Goal: Answer question/provide support: Share knowledge or assist other users

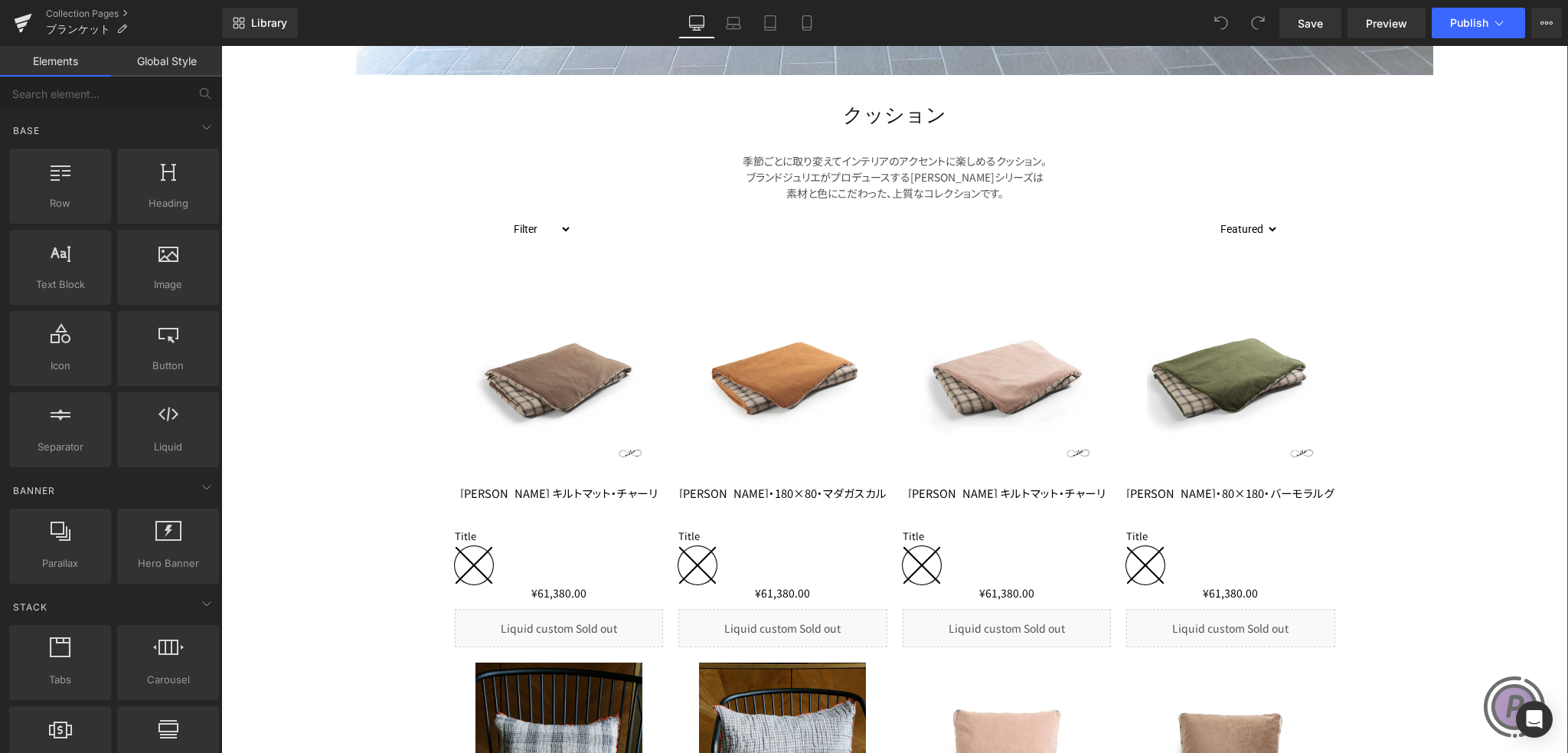
scroll to position [536, 0]
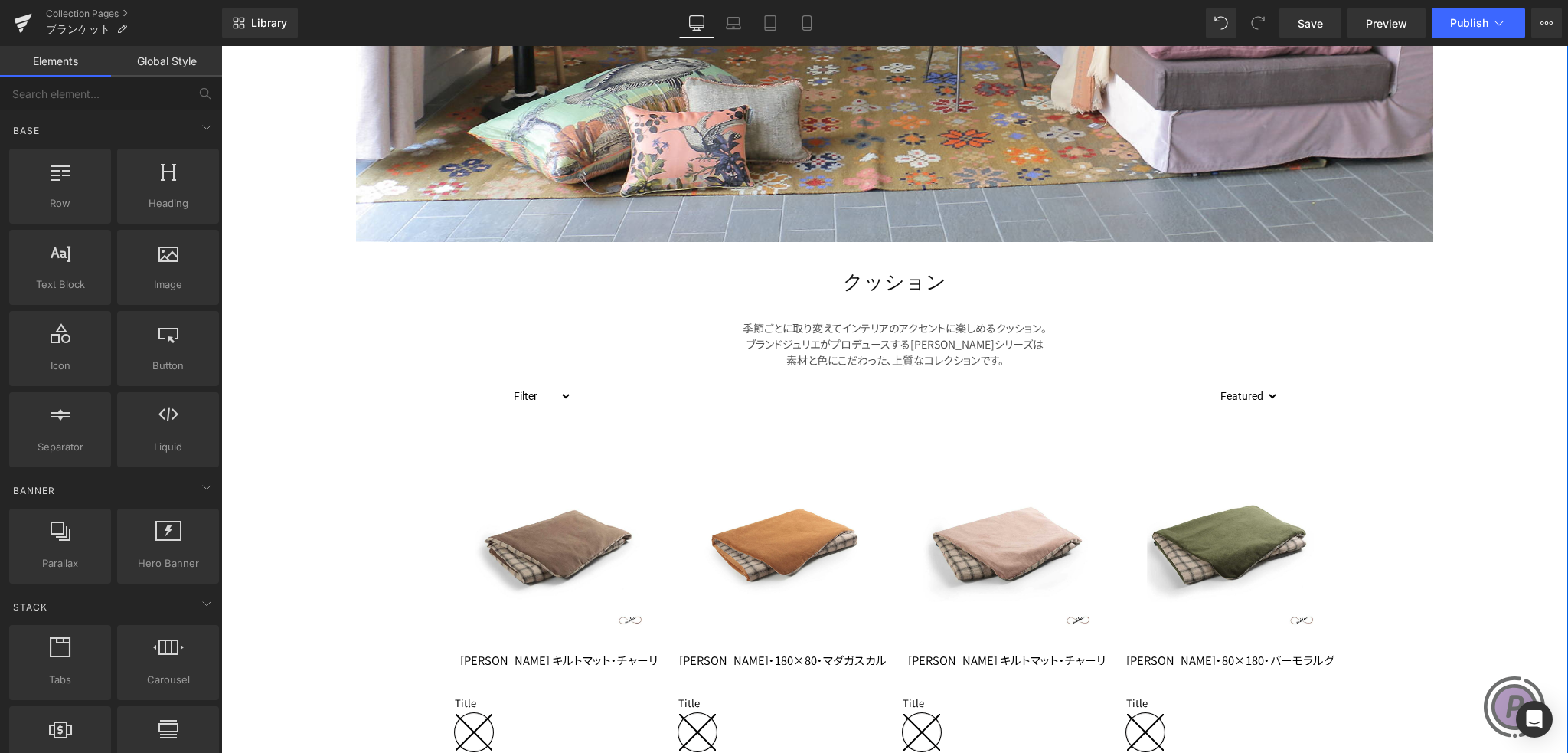
click at [893, 292] on span "Heading" at bounding box center [887, 284] width 41 height 18
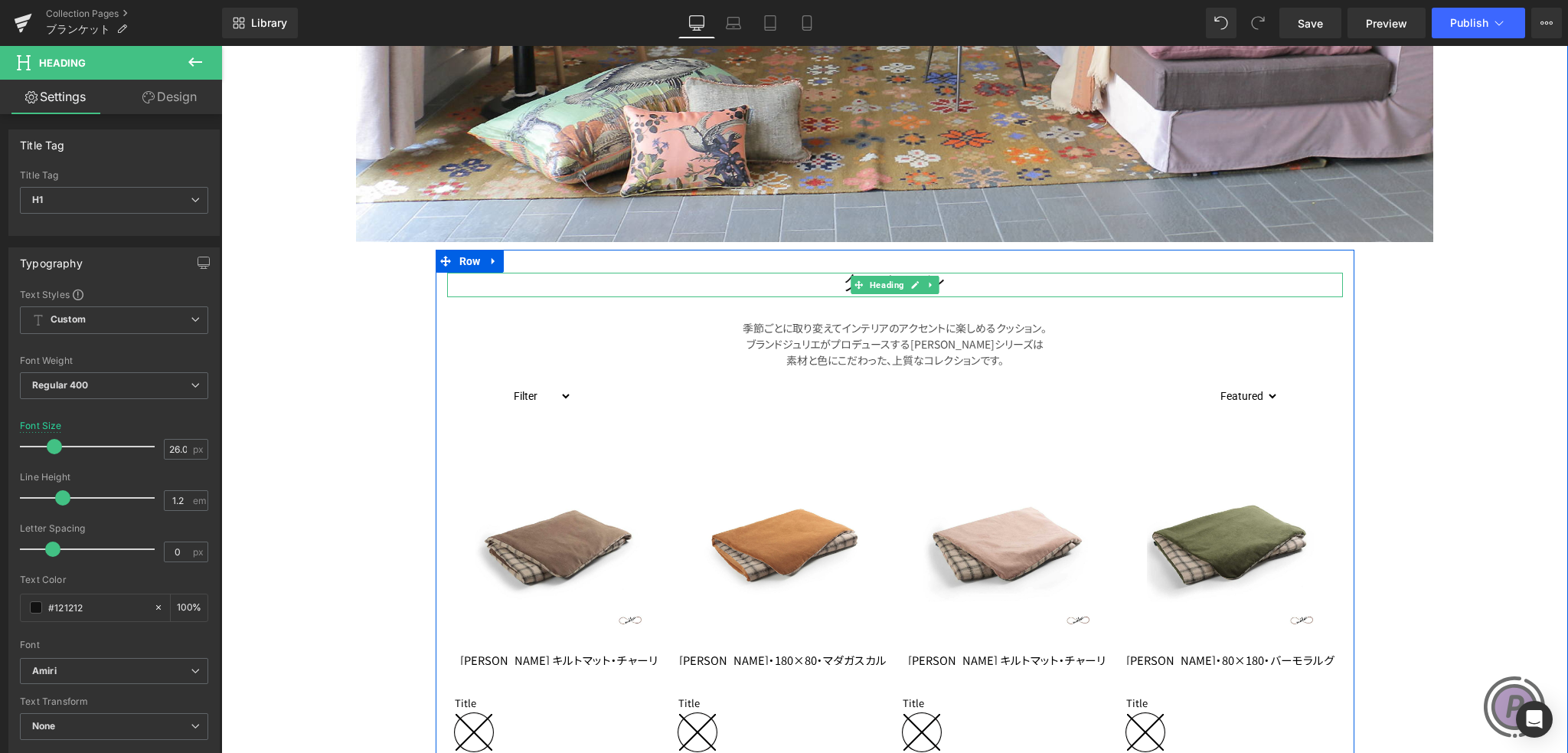
click at [793, 283] on h1 "クッション" at bounding box center [894, 284] width 896 height 23
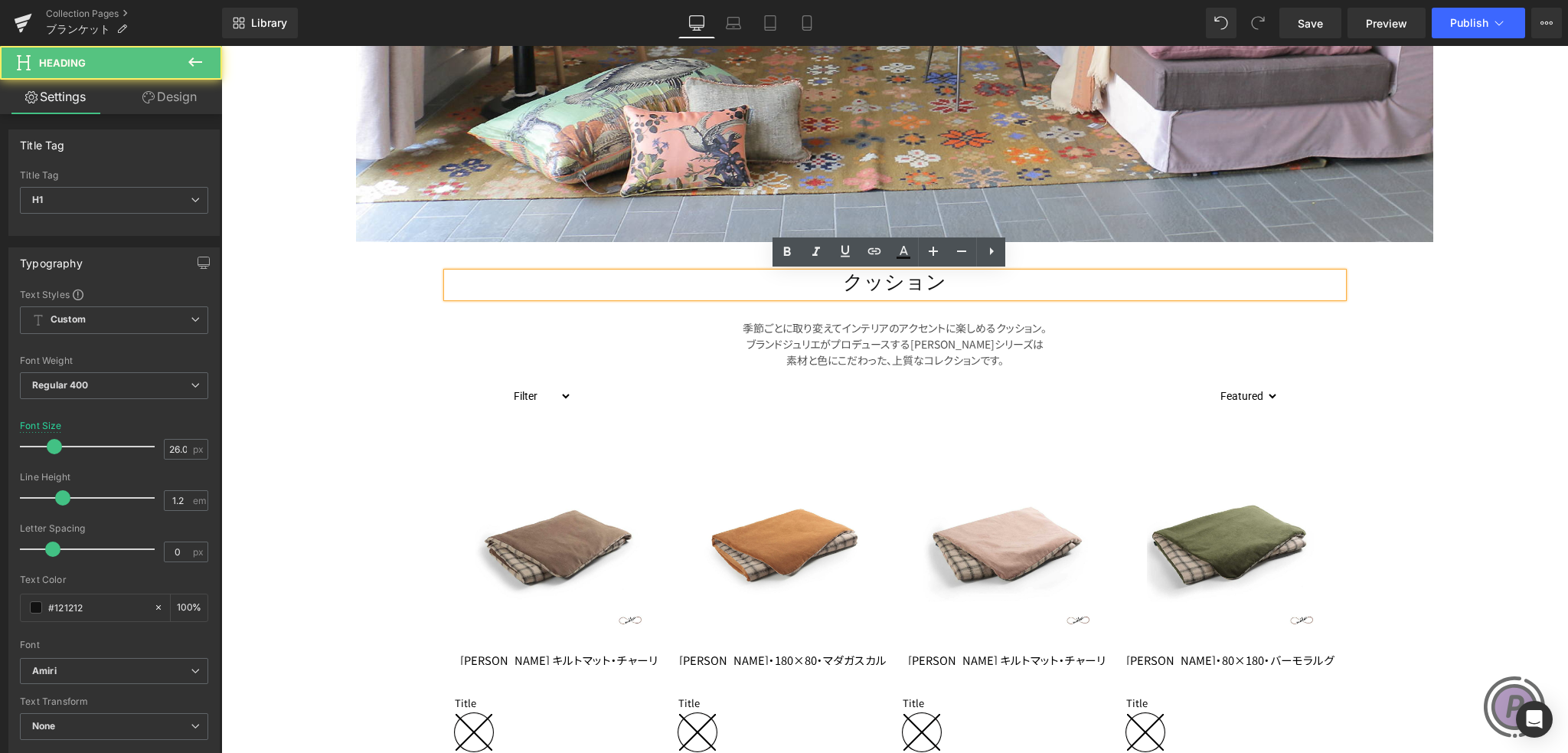
click at [894, 277] on h1 "クッション" at bounding box center [894, 284] width 896 height 23
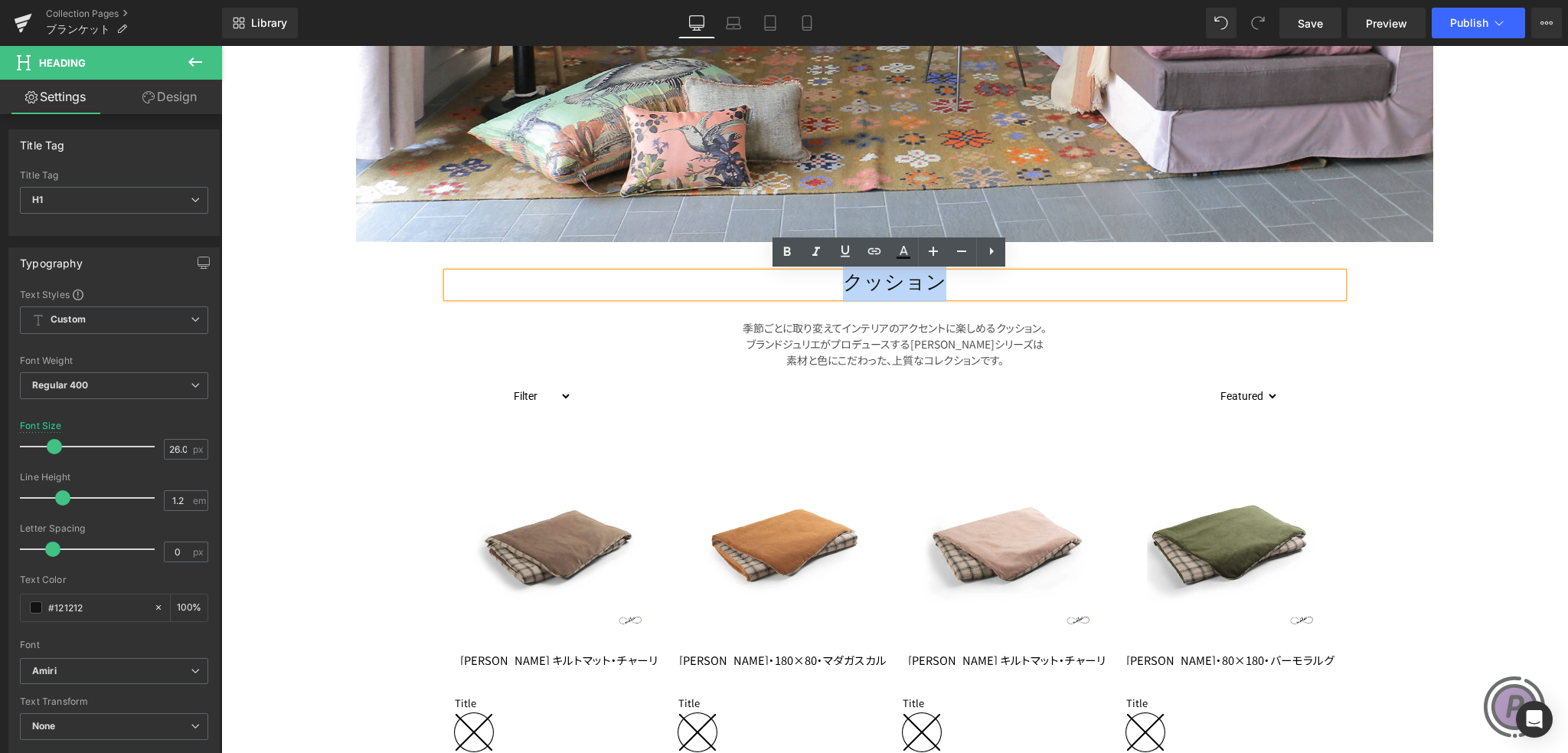
drag, startPoint x: 924, startPoint y: 279, endPoint x: 848, endPoint y: 283, distance: 76.1
click at [848, 283] on h1 "クッション" at bounding box center [894, 284] width 896 height 23
click at [746, 362] on p "素材と色にこだわった、上質なコレクションです。" at bounding box center [895, 360] width 873 height 16
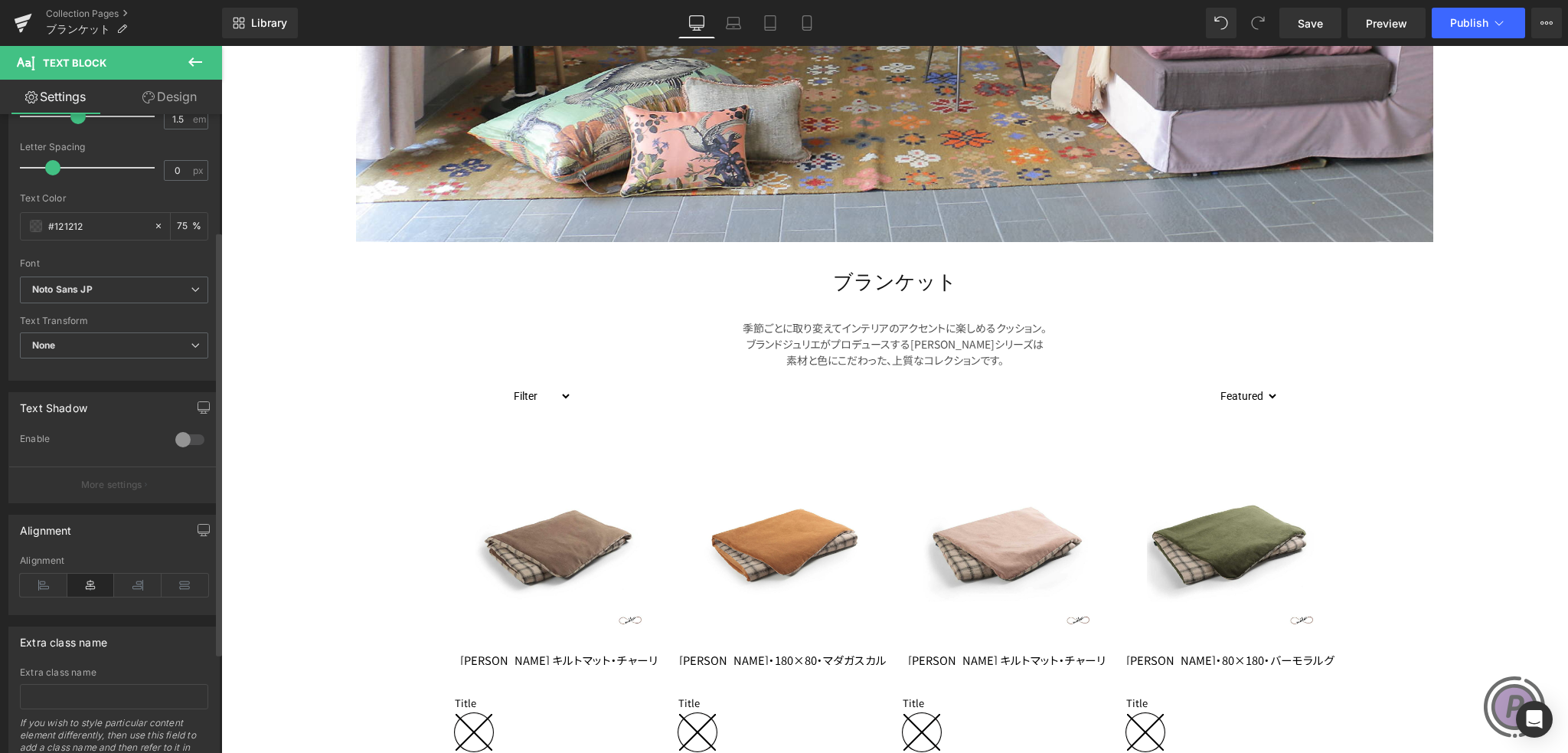
scroll to position [327, 0]
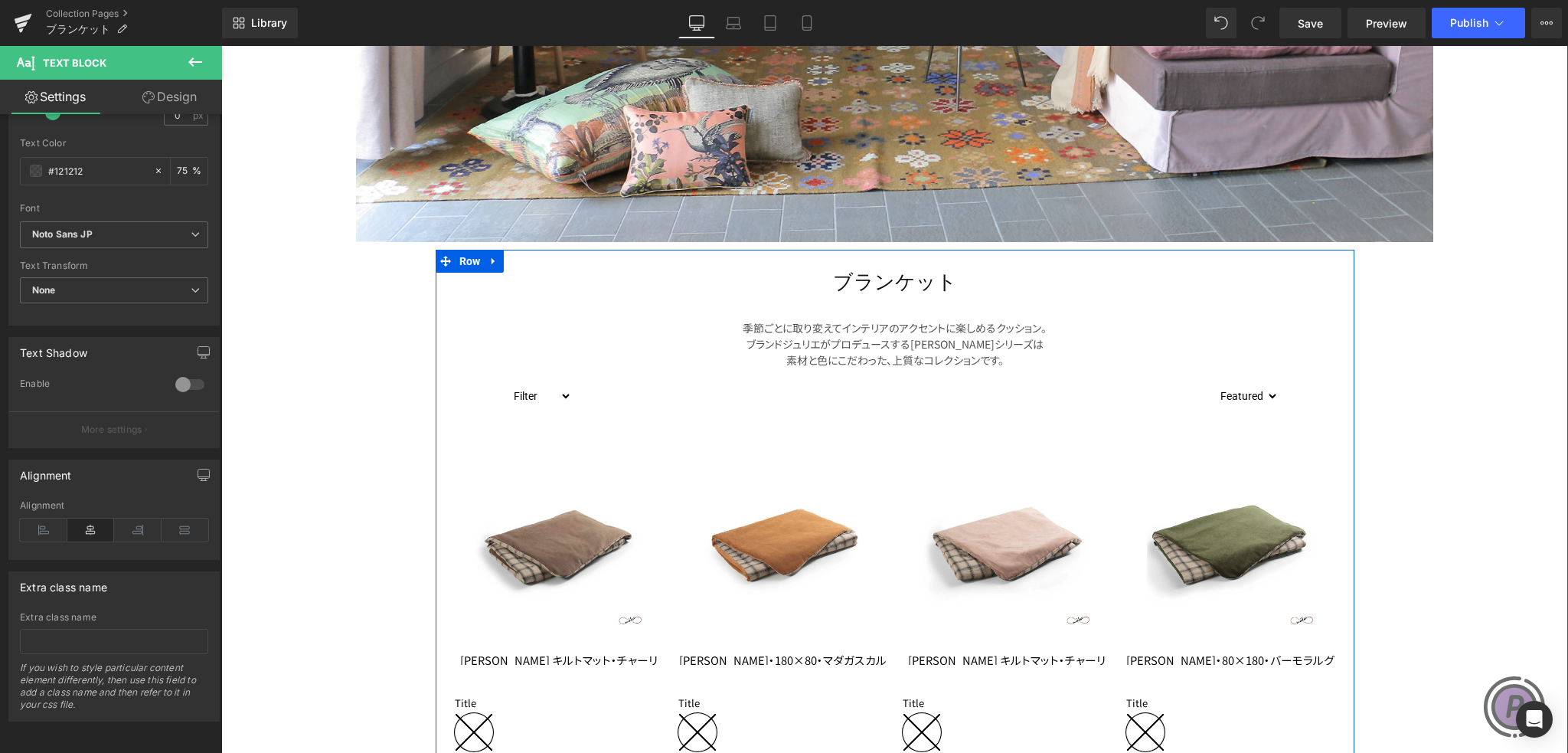
click at [635, 385] on div at bounding box center [894, 395] width 638 height 38
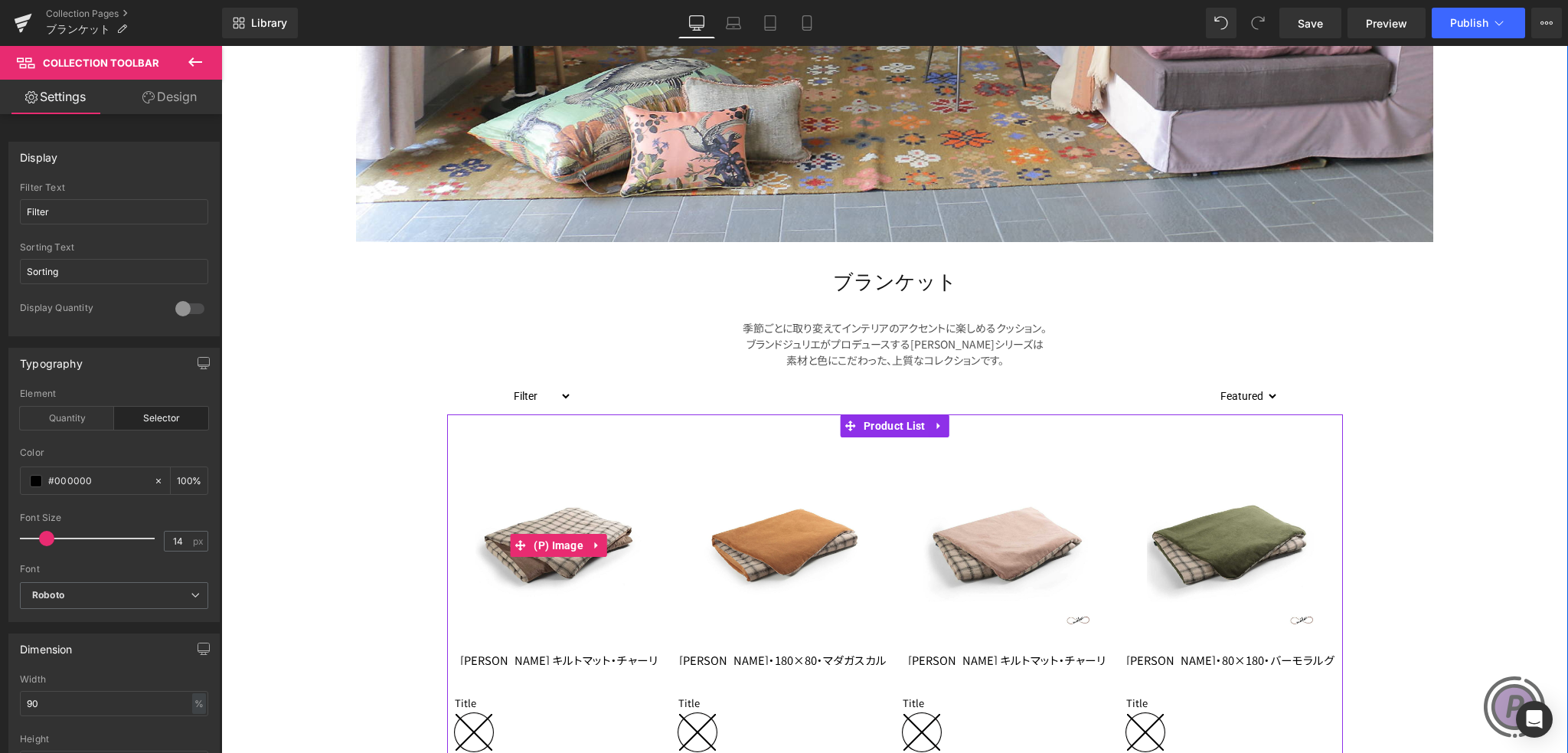
click at [613, 462] on img at bounding box center [559, 546] width 167 height 200
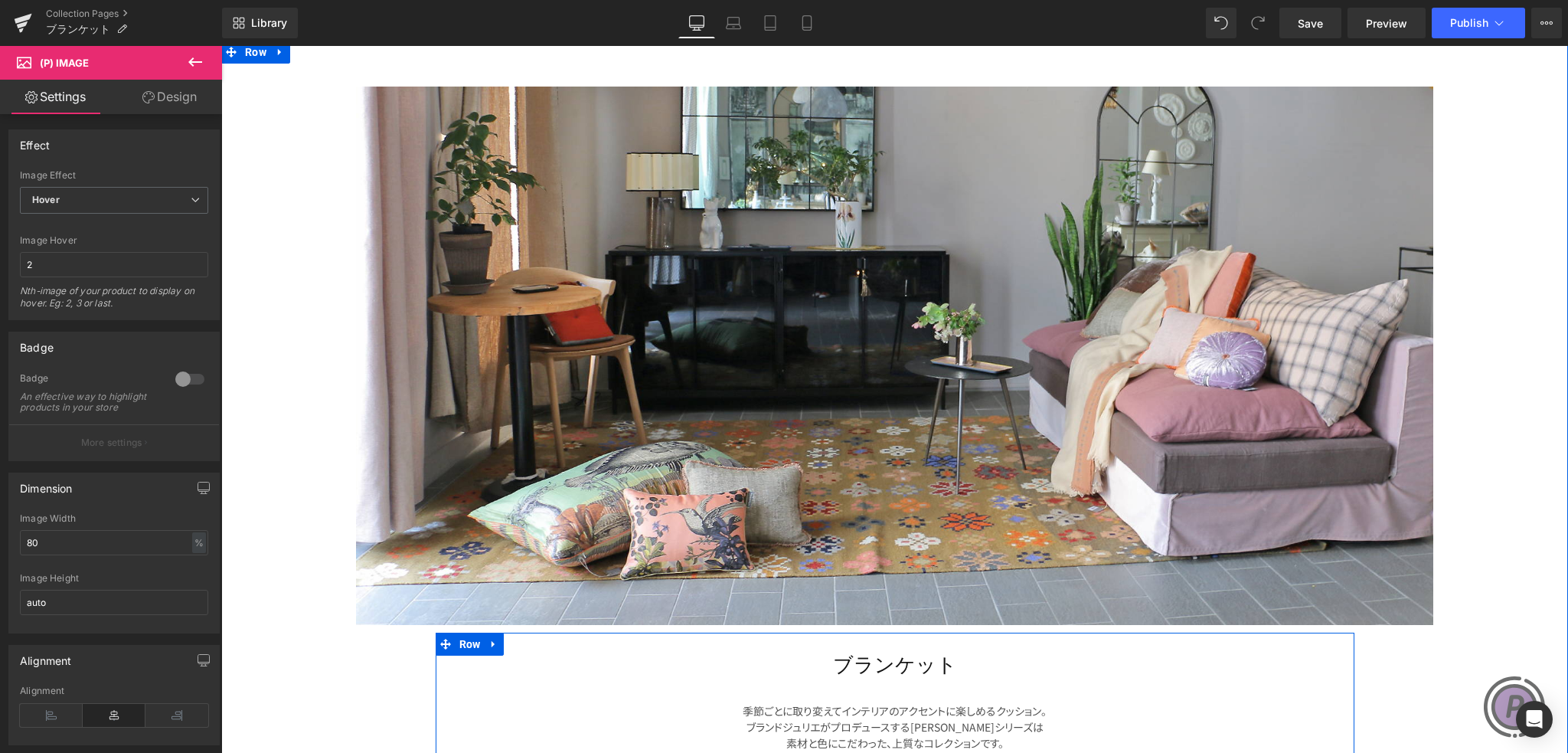
scroll to position [0, 0]
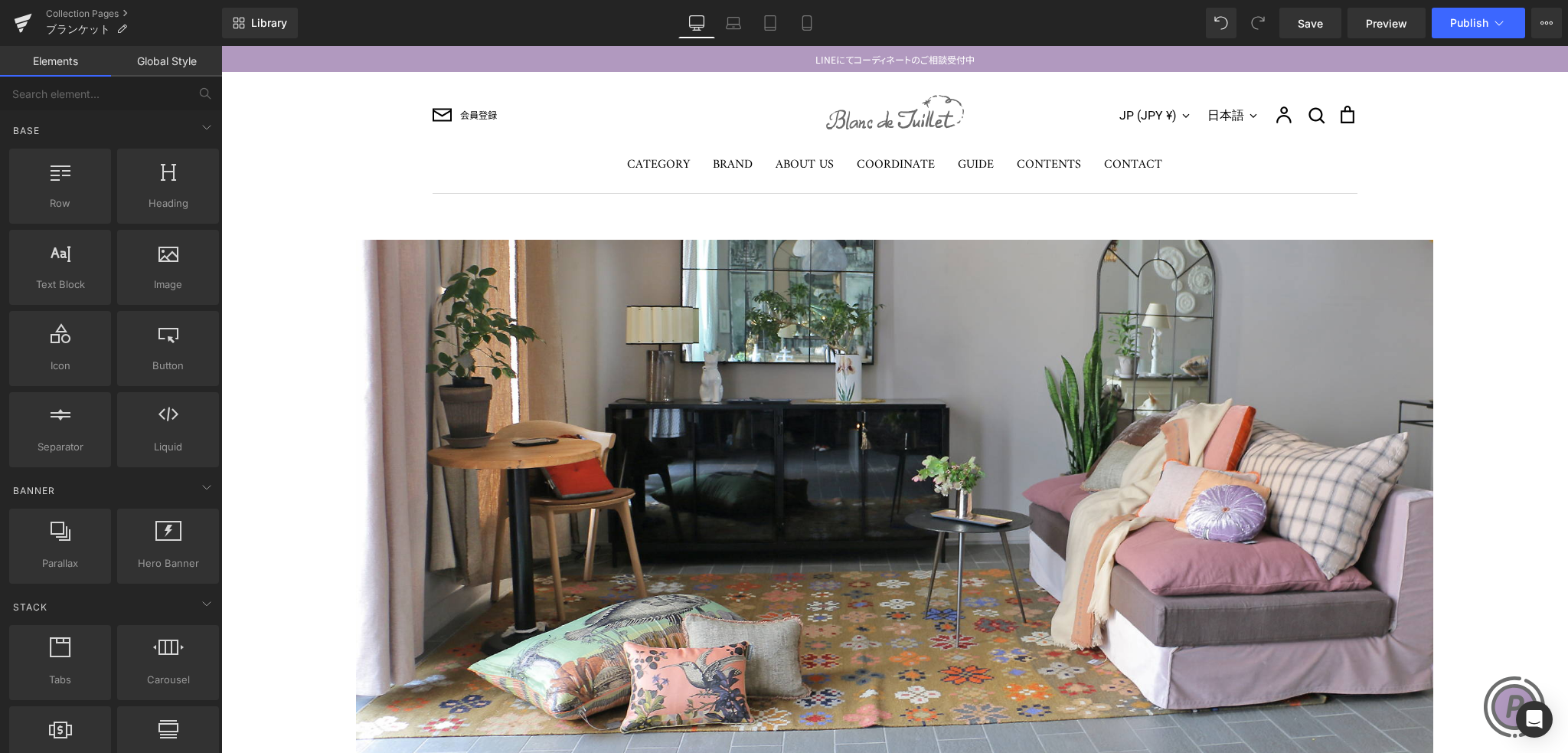
click at [693, 102] on div "会員登録 JP (JPY ¥) [GEOGRAPHIC_DATA] (USD $) 台湾 (TWD $) 日本 (JPY ¥) 日本語 日本語" at bounding box center [895, 110] width 925 height 77
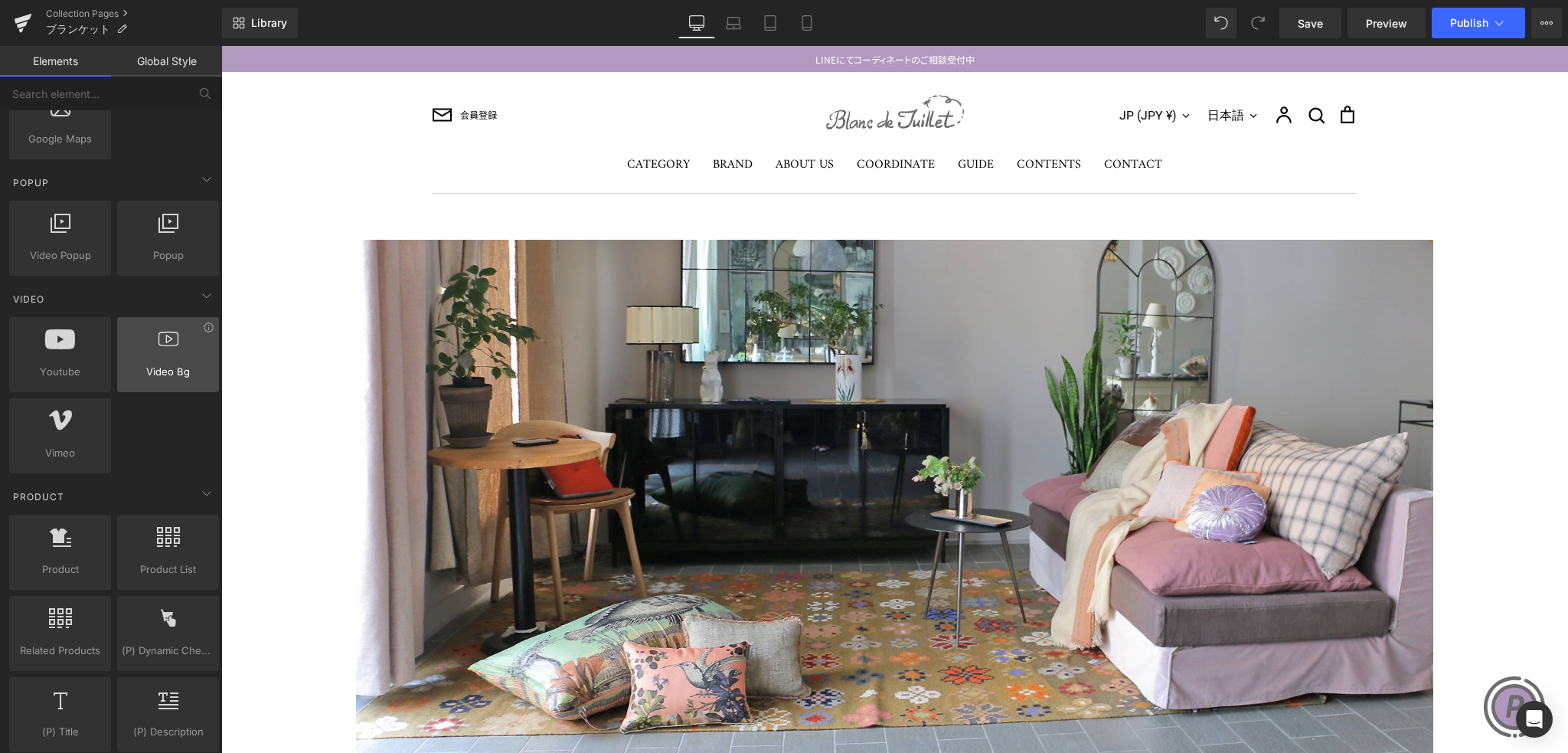
scroll to position [1072, 0]
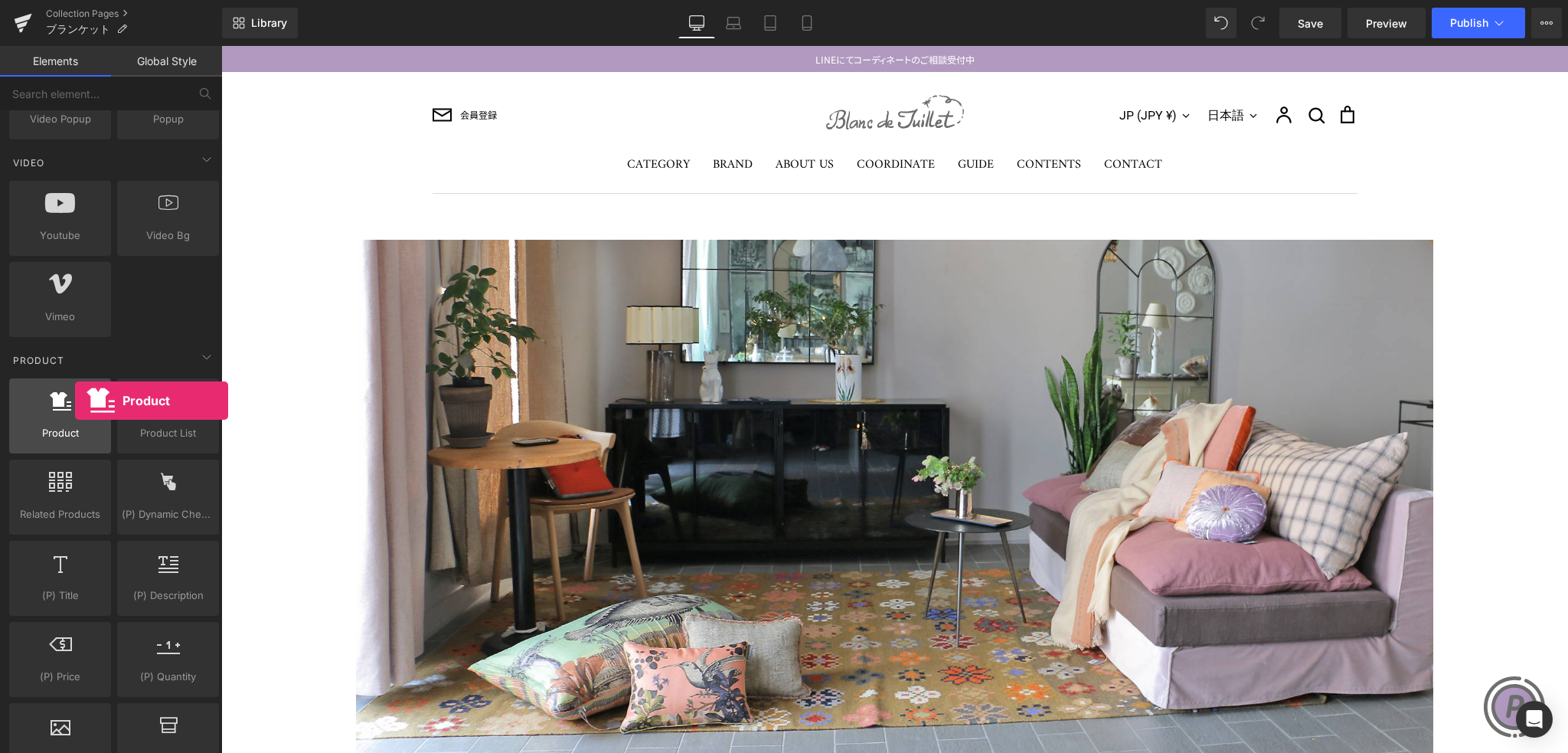
click at [75, 401] on div at bounding box center [60, 408] width 92 height 34
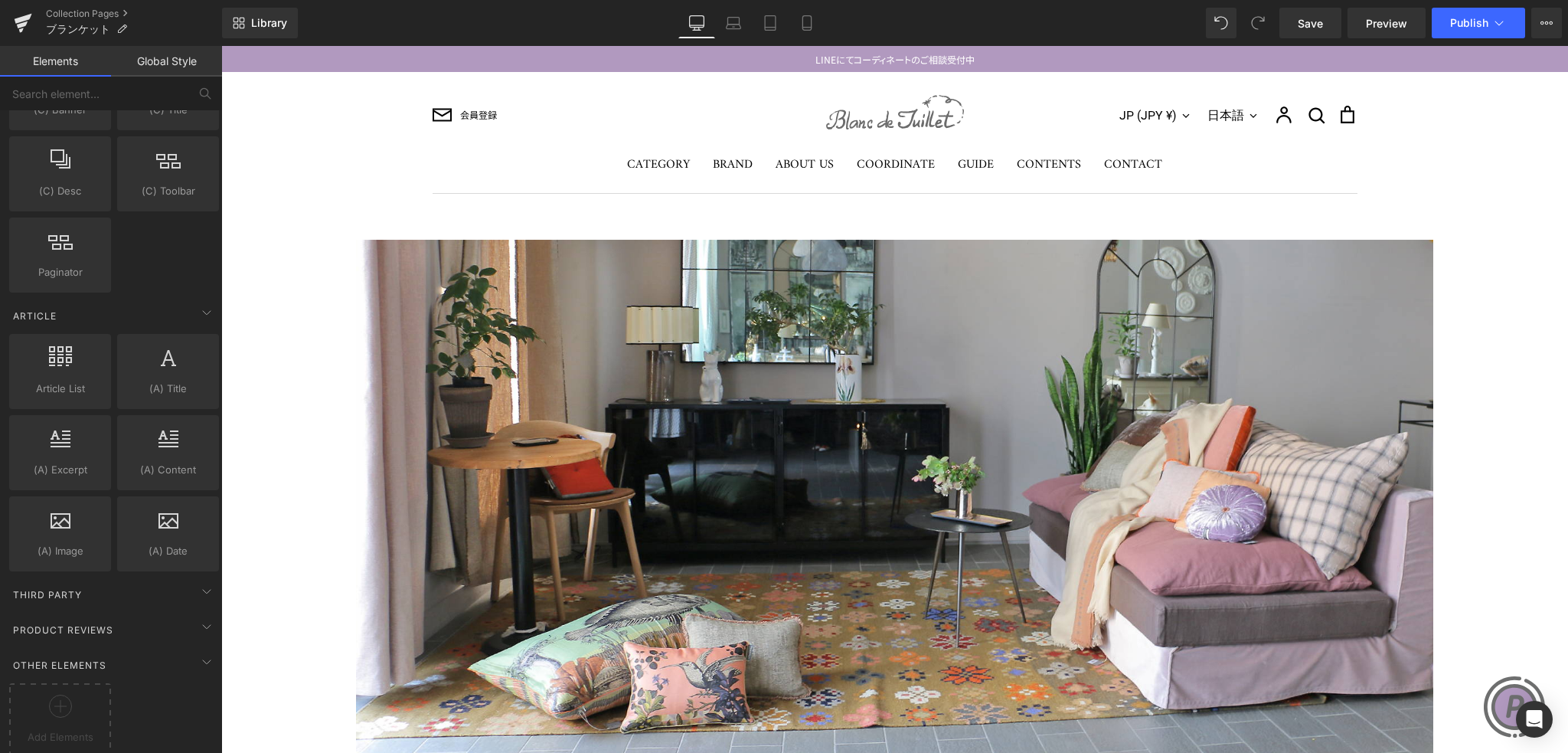
scroll to position [2723, 0]
click at [144, 578] on div "Third Party" at bounding box center [114, 590] width 216 height 31
click at [184, 575] on div "Third Party" at bounding box center [114, 590] width 216 height 31
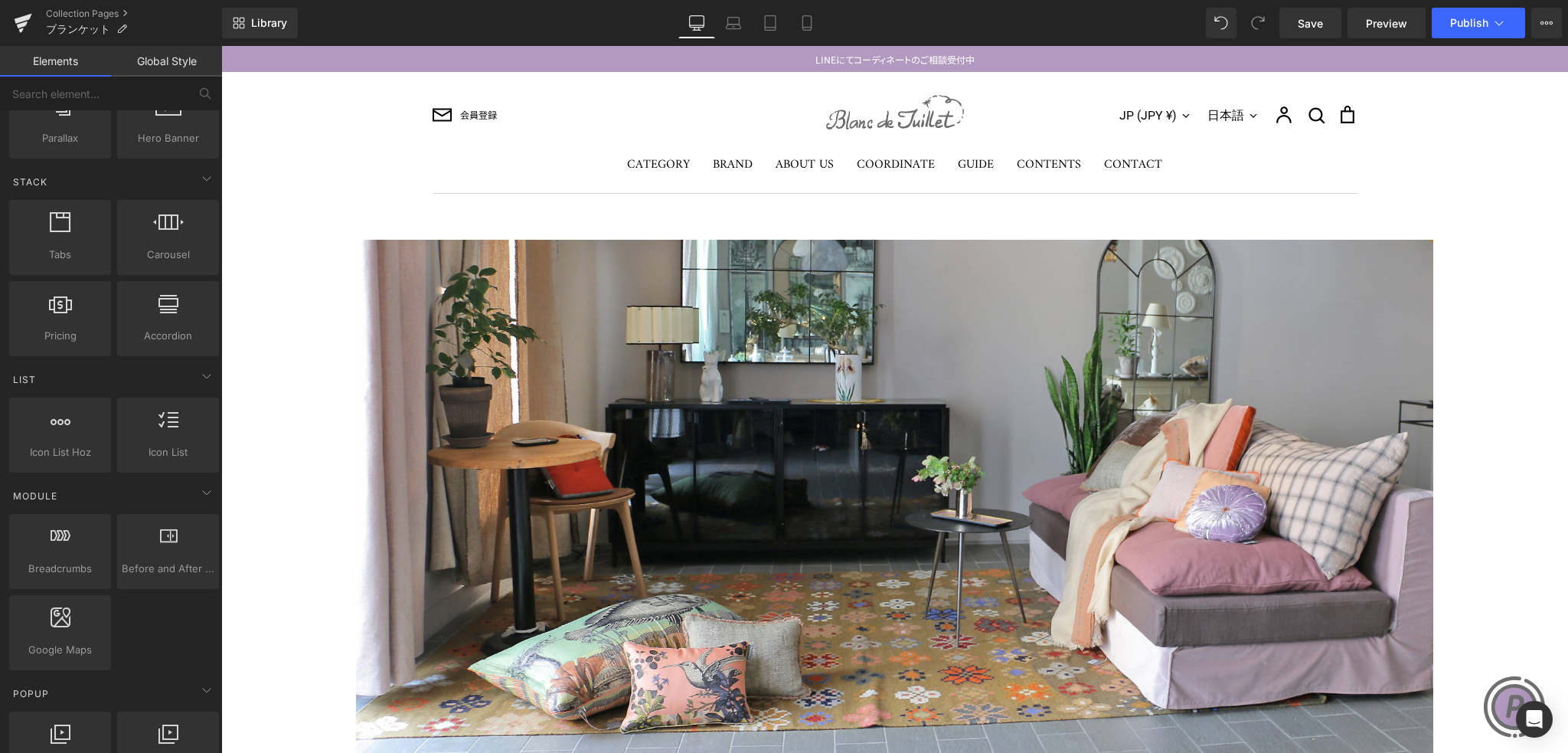
scroll to position [0, 0]
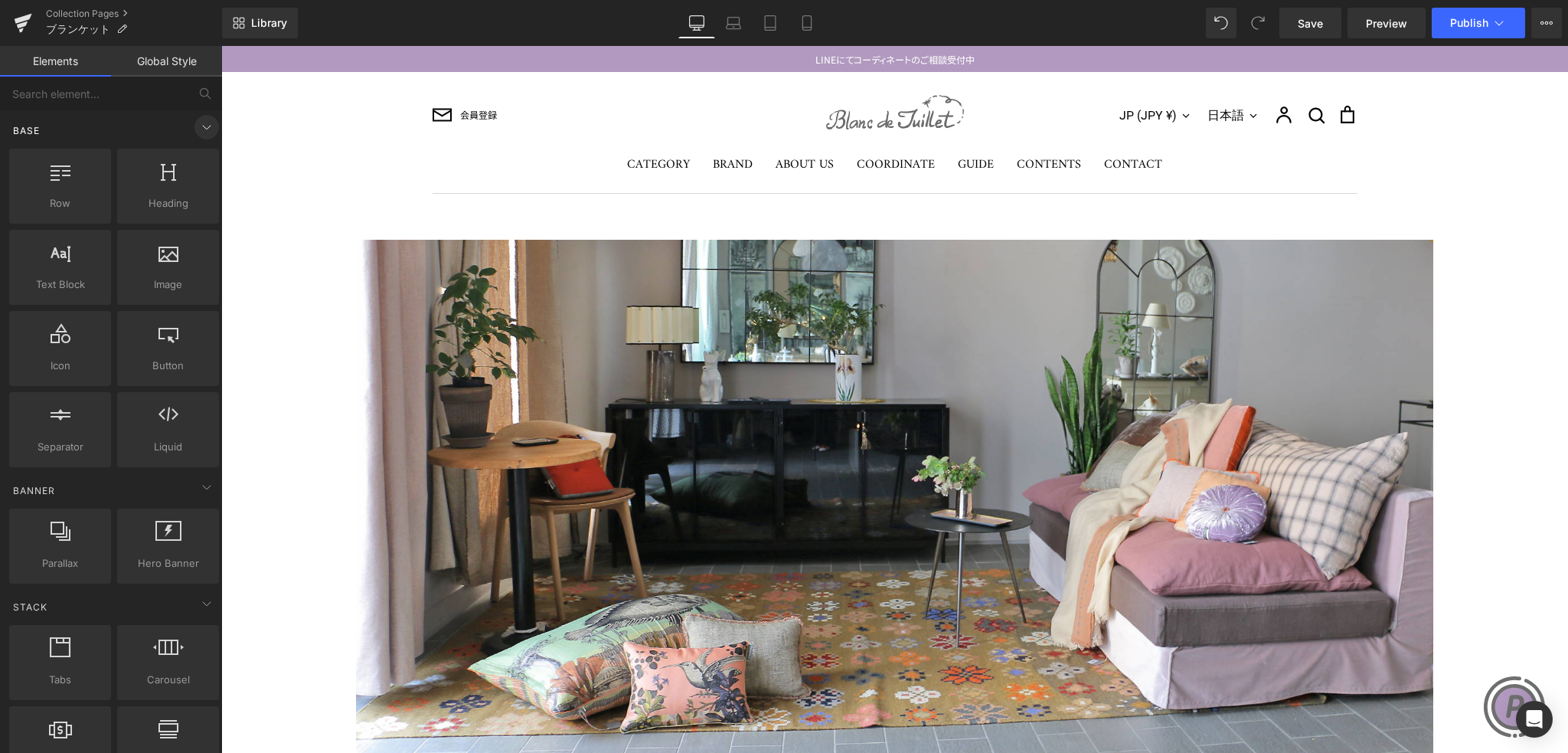
click at [197, 135] on icon at bounding box center [206, 127] width 18 height 18
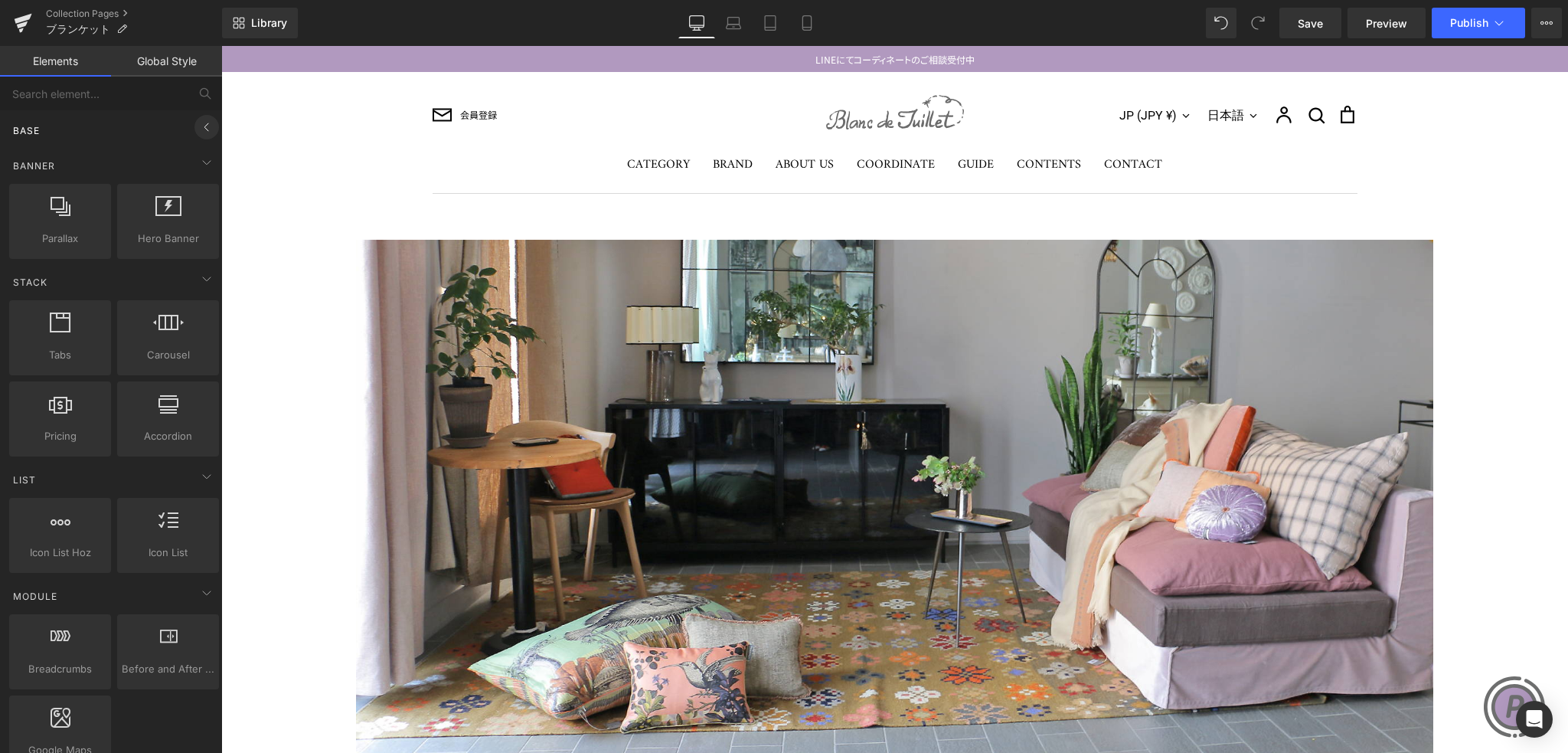
click at [197, 125] on icon at bounding box center [206, 127] width 18 height 18
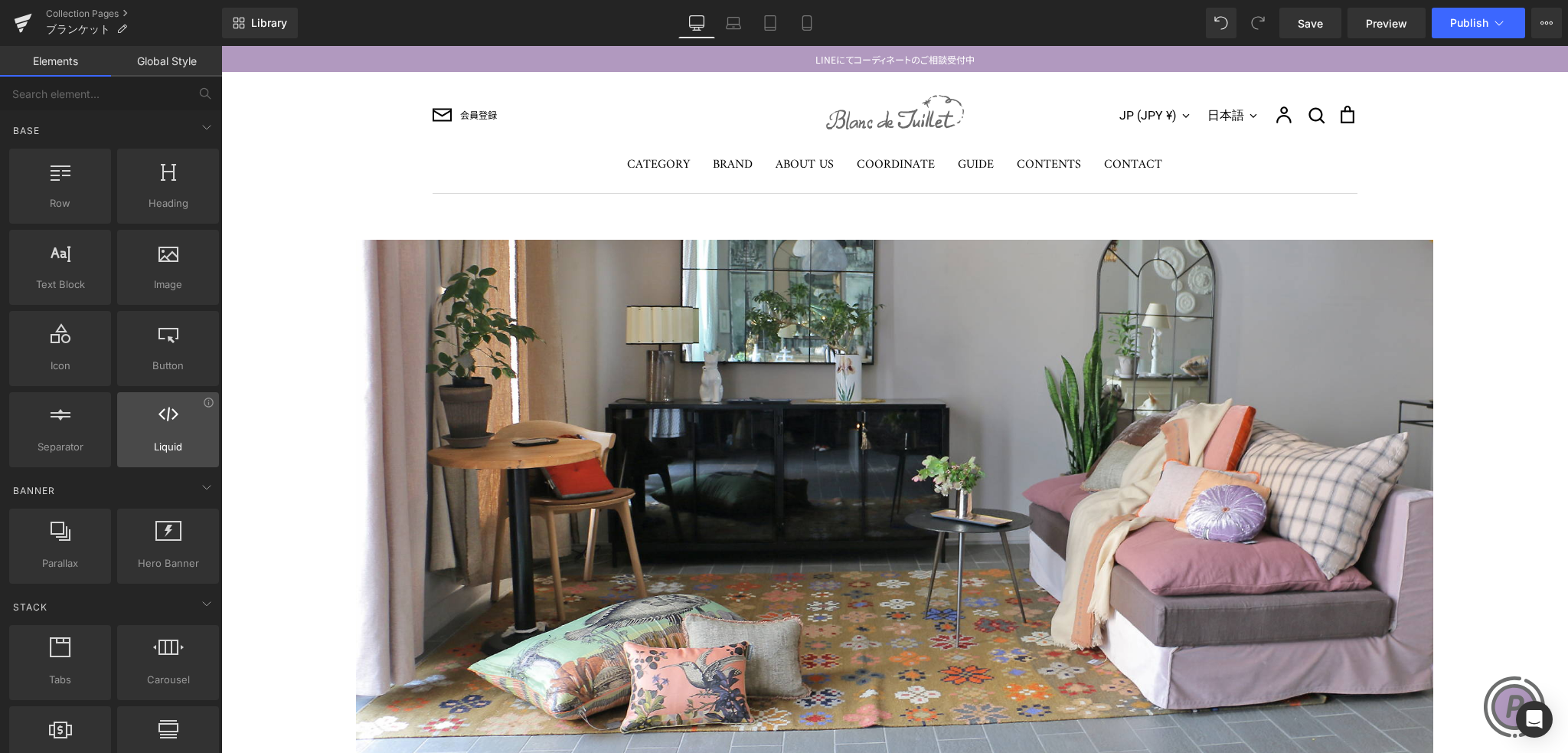
click at [141, 413] on div at bounding box center [168, 422] width 92 height 34
click at [63, 26] on span "ブランケット" at bounding box center [78, 29] width 64 height 13
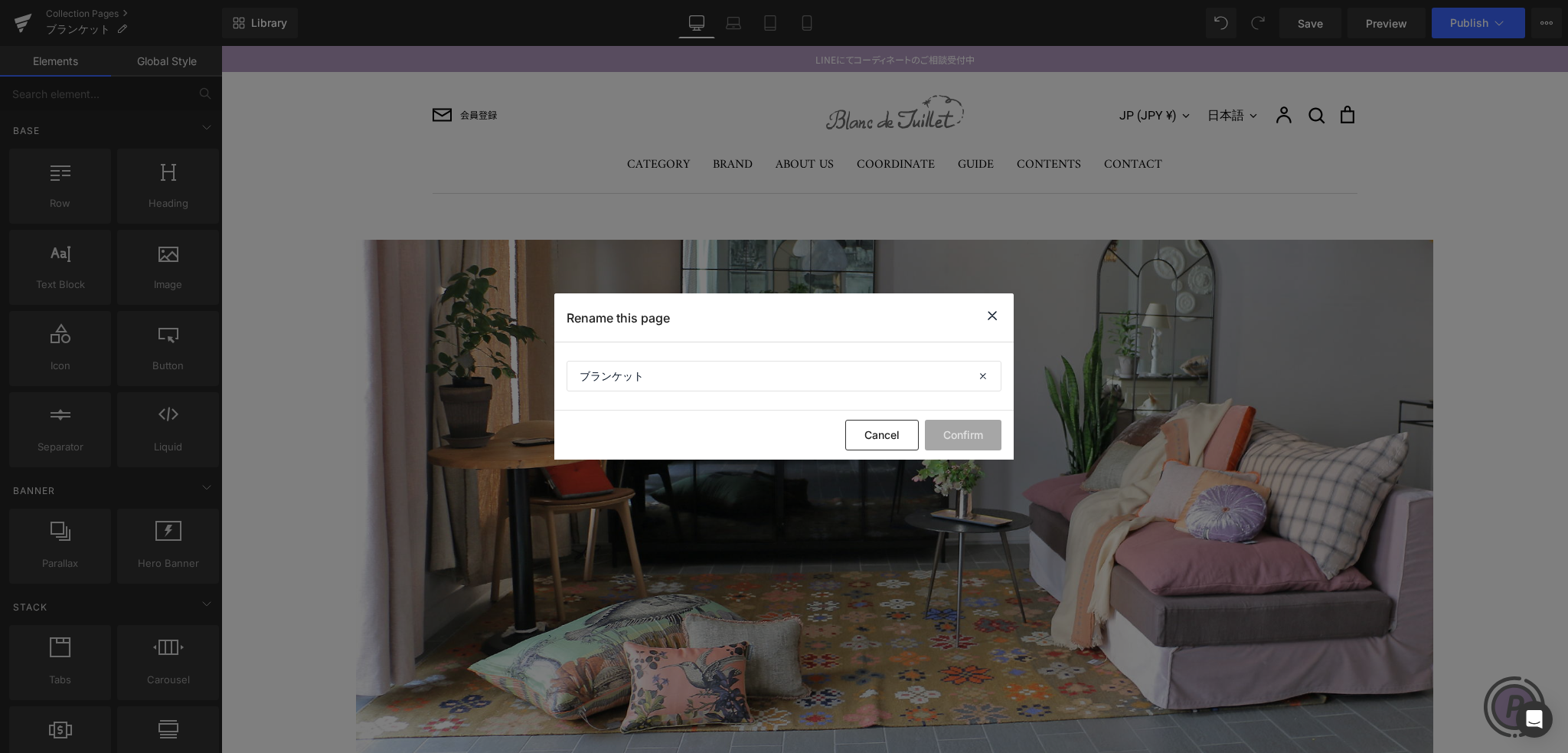
click at [0, 0] on icon at bounding box center [0, 0] width 0 height 0
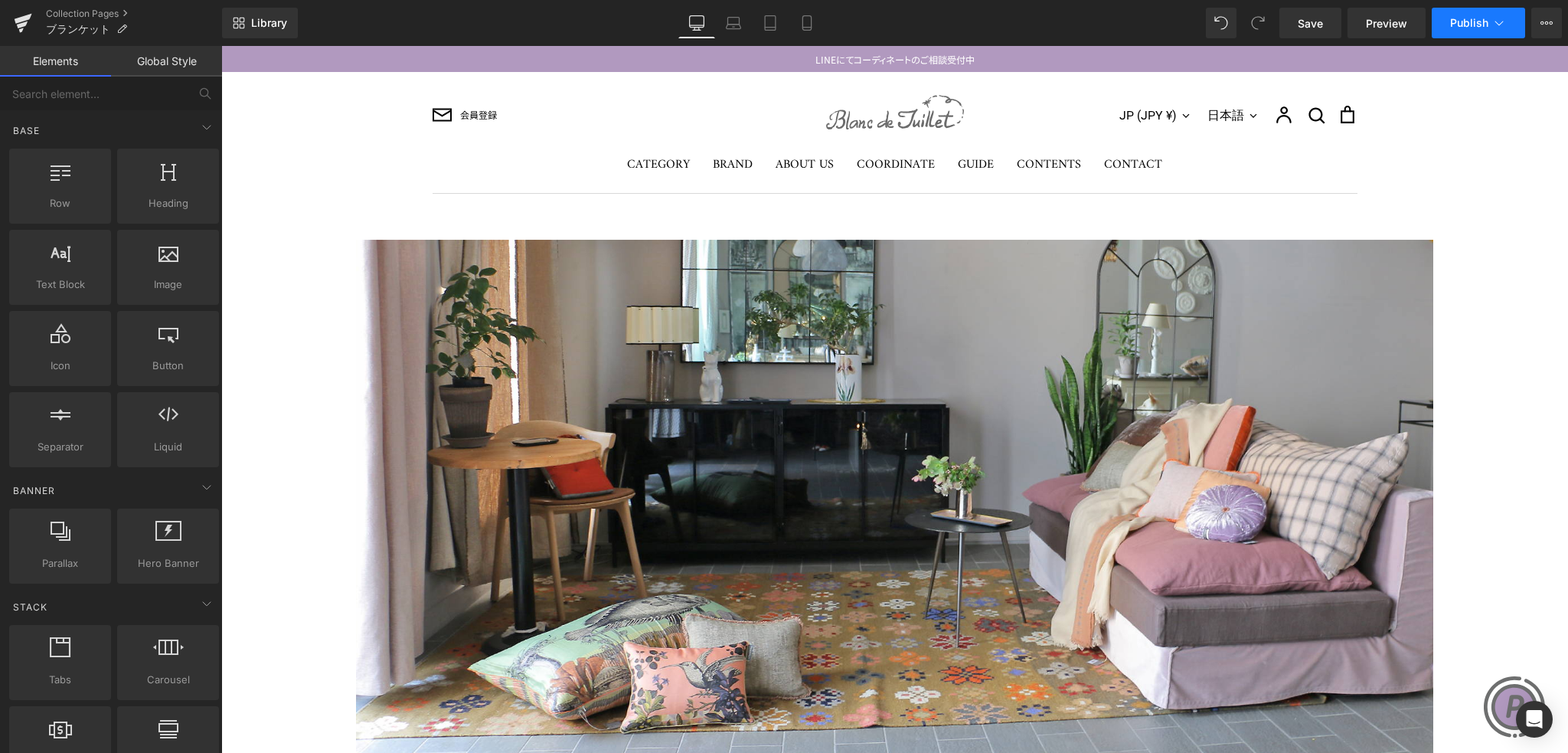
click at [1460, 26] on span "Publish" at bounding box center [1469, 23] width 38 height 13
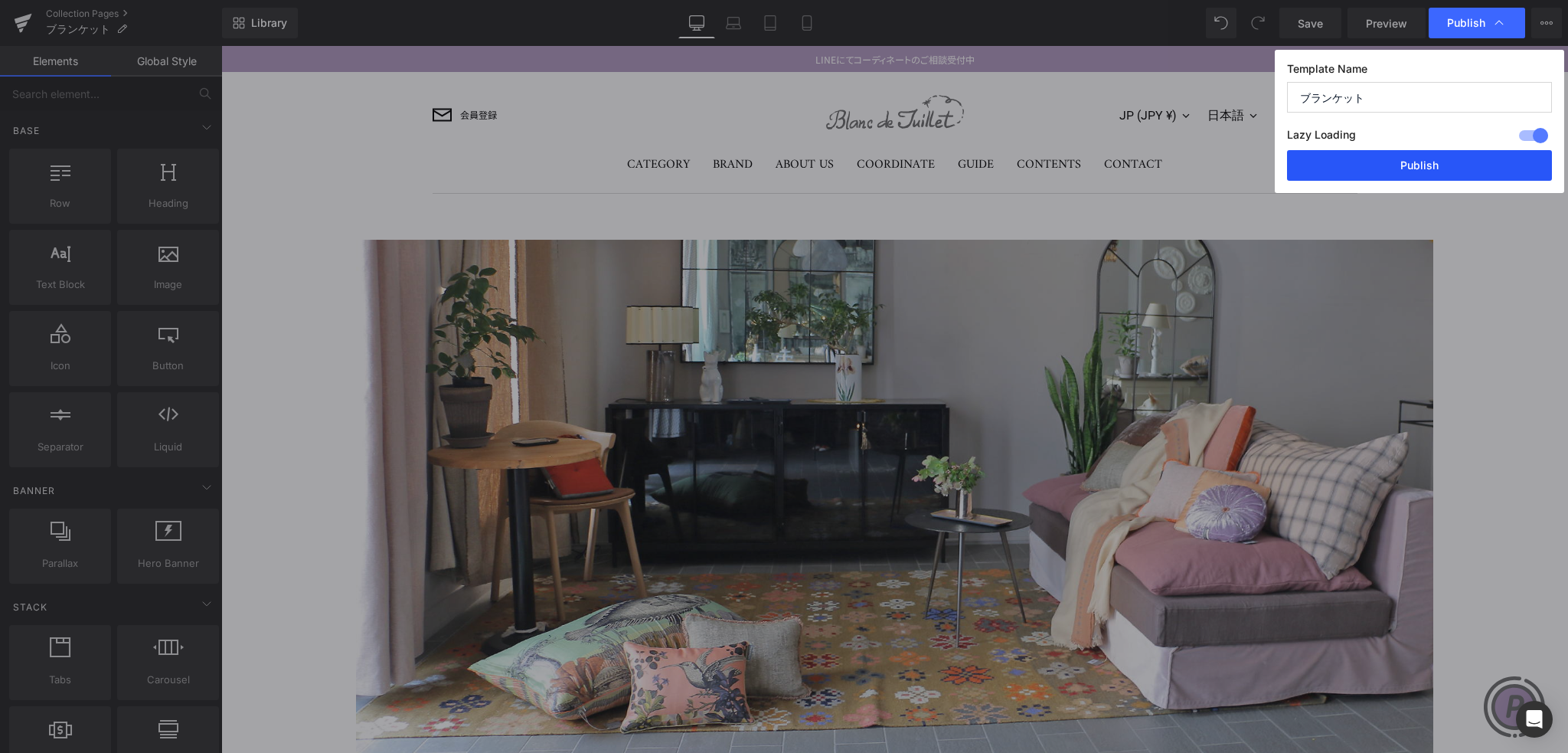
click at [0, 0] on button "Publish" at bounding box center [0, 0] width 0 height 0
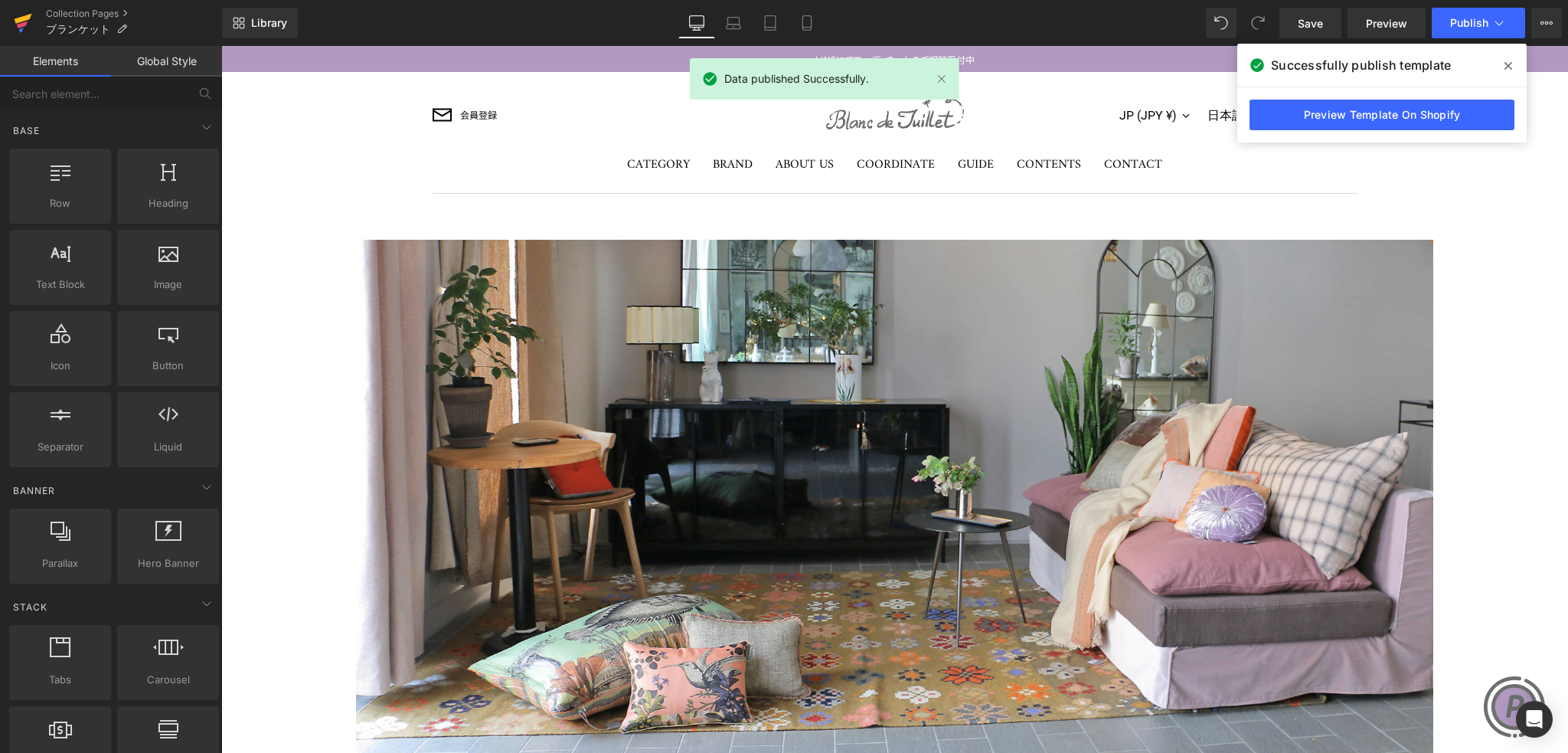
click at [26, 18] on icon at bounding box center [23, 19] width 18 height 10
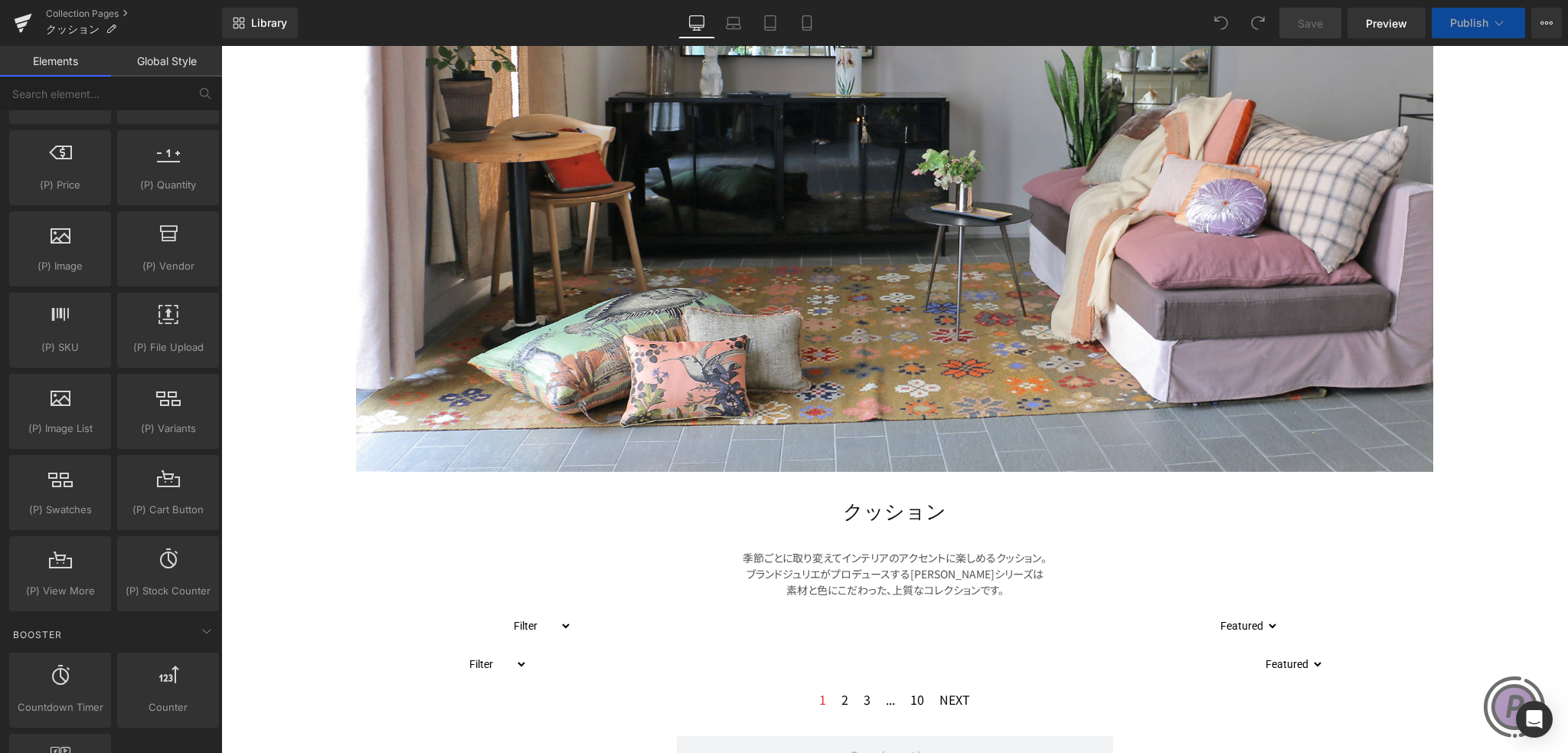
scroll to position [1762, 0]
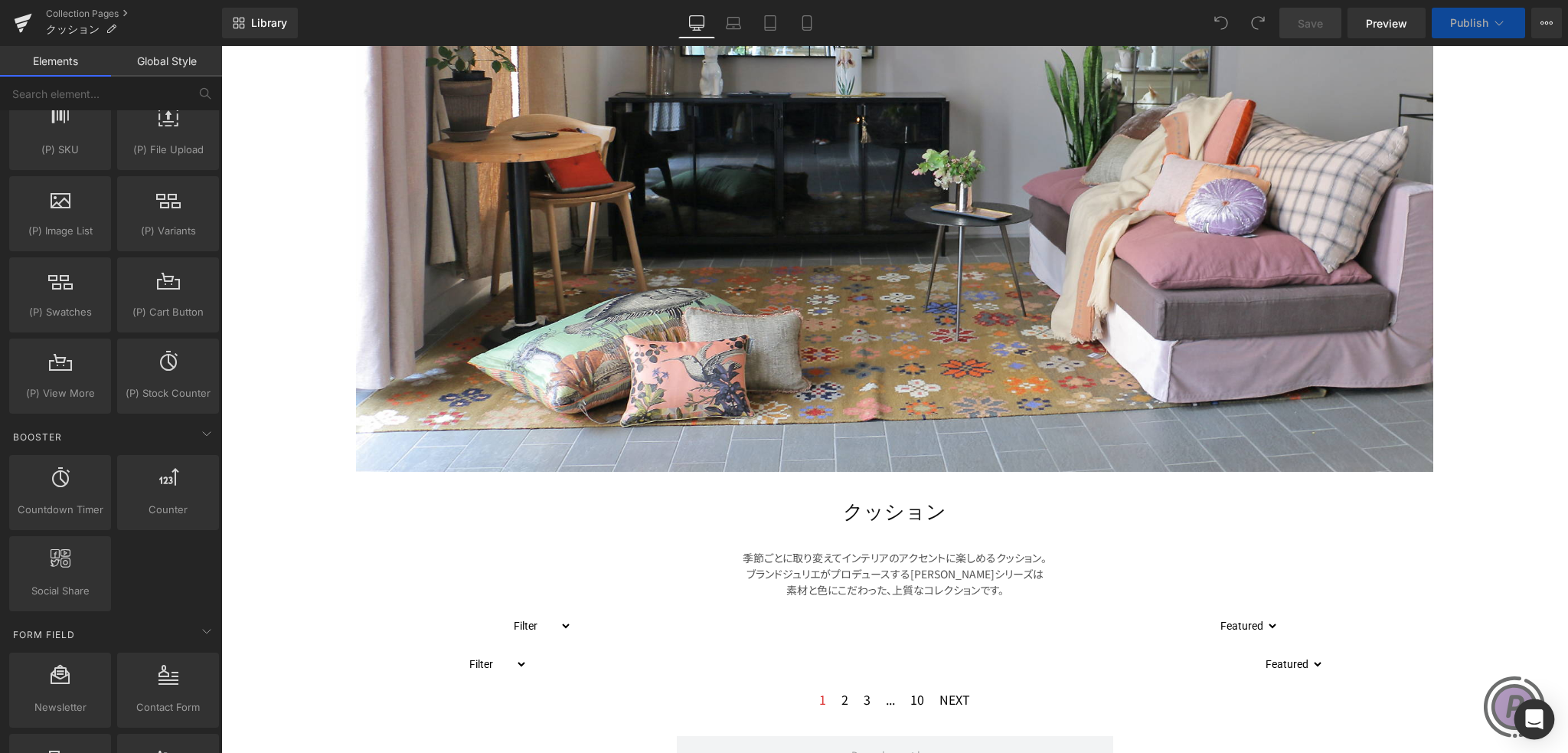
click at [1541, 717] on icon "Open Intercom Messenger" at bounding box center [1534, 719] width 18 height 20
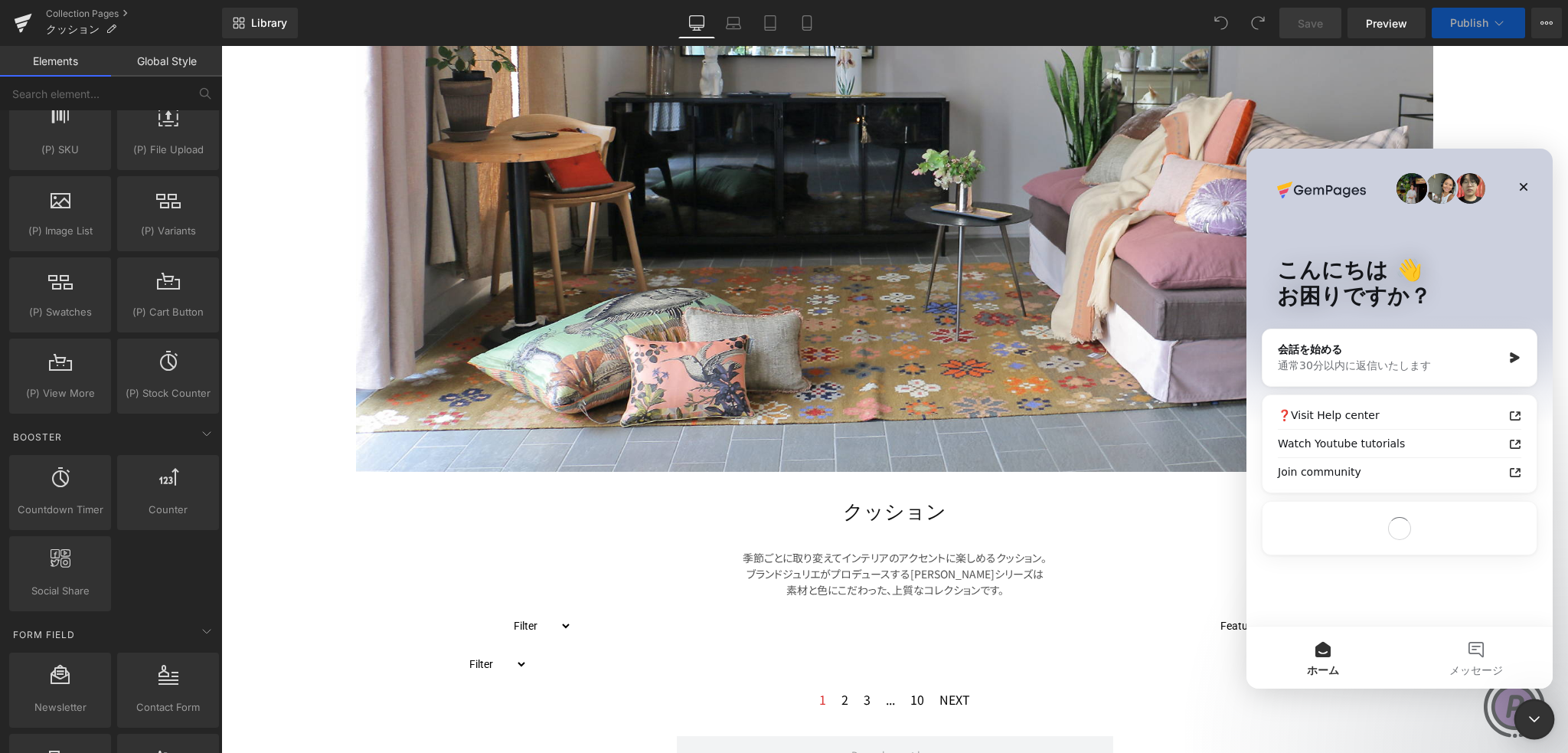
scroll to position [0, 0]
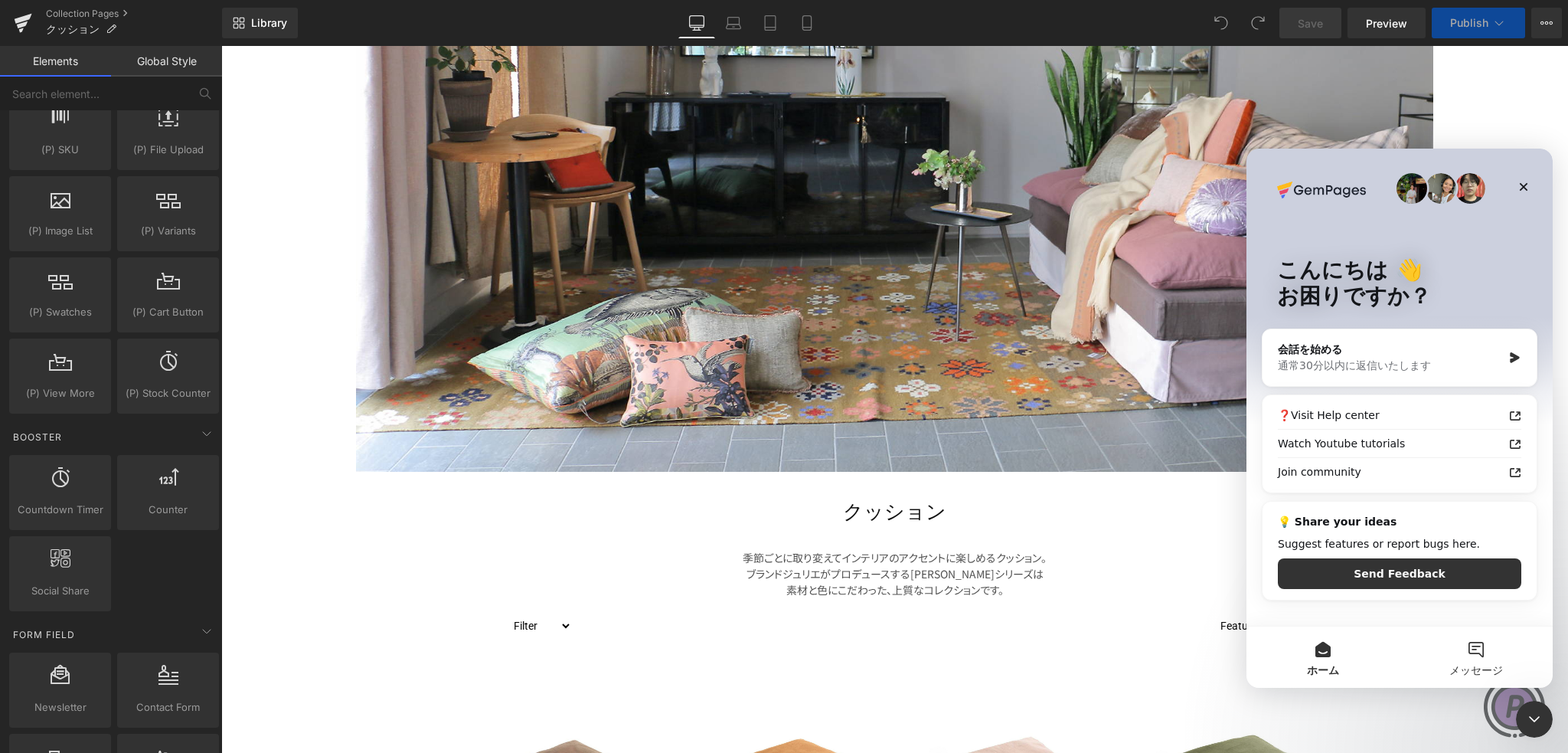
click at [1480, 649] on button "メッセージ" at bounding box center [1476, 657] width 153 height 61
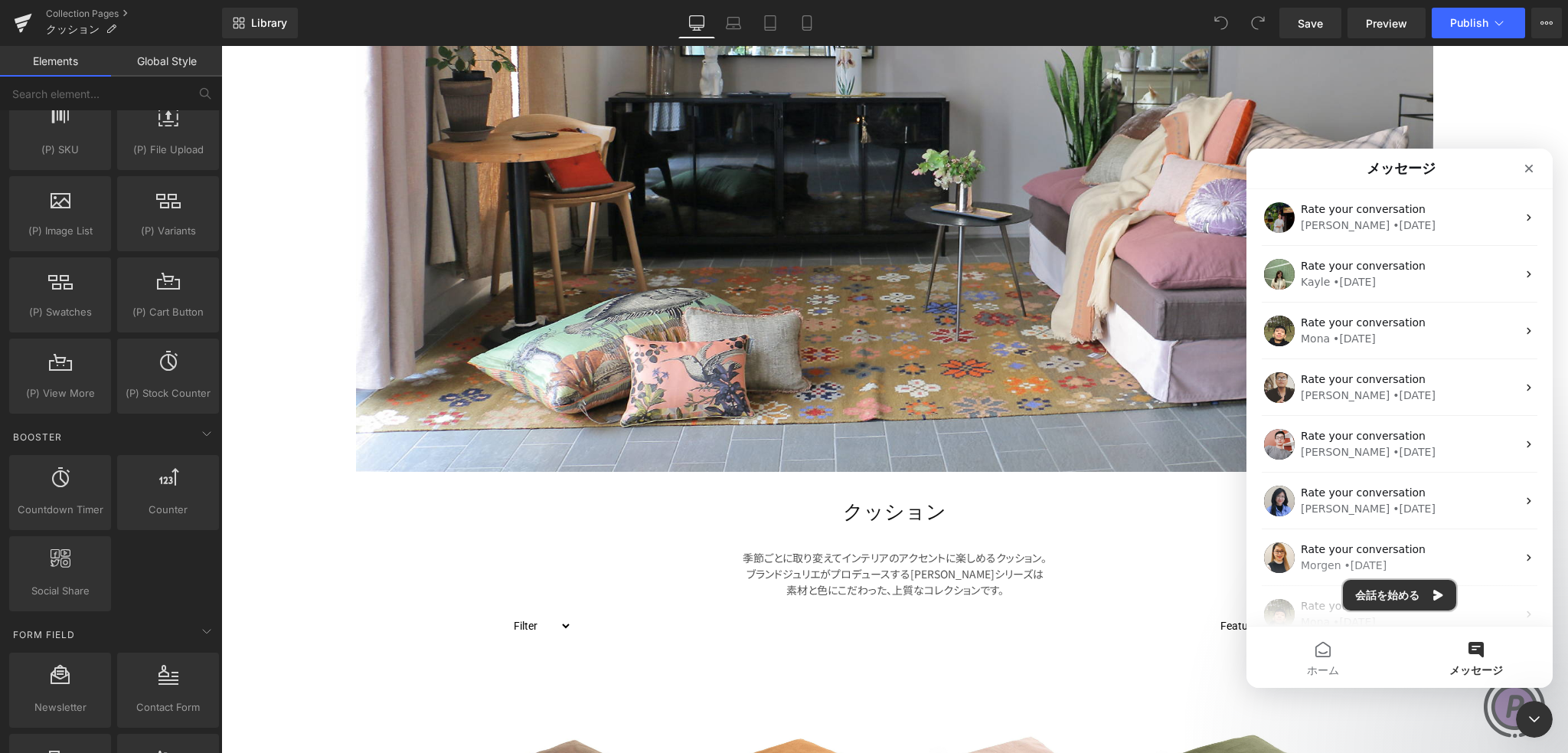
click at [1376, 590] on button "会話を始める" at bounding box center [1399, 595] width 113 height 31
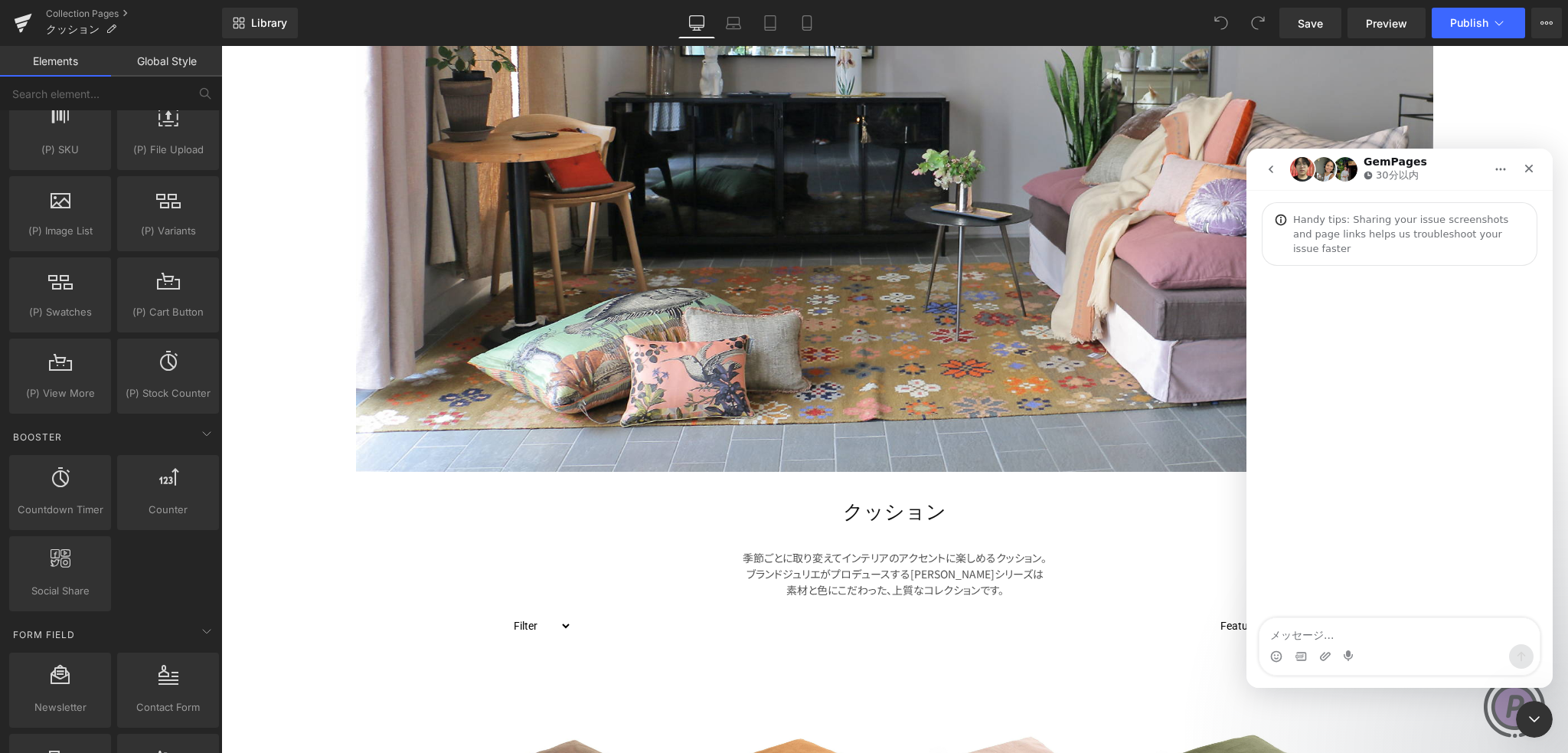
click at [1349, 626] on textarea "メッセージ..." at bounding box center [1400, 631] width 280 height 26
type textarea "s"
click at [1531, 164] on icon "クローズ" at bounding box center [1529, 168] width 13 height 13
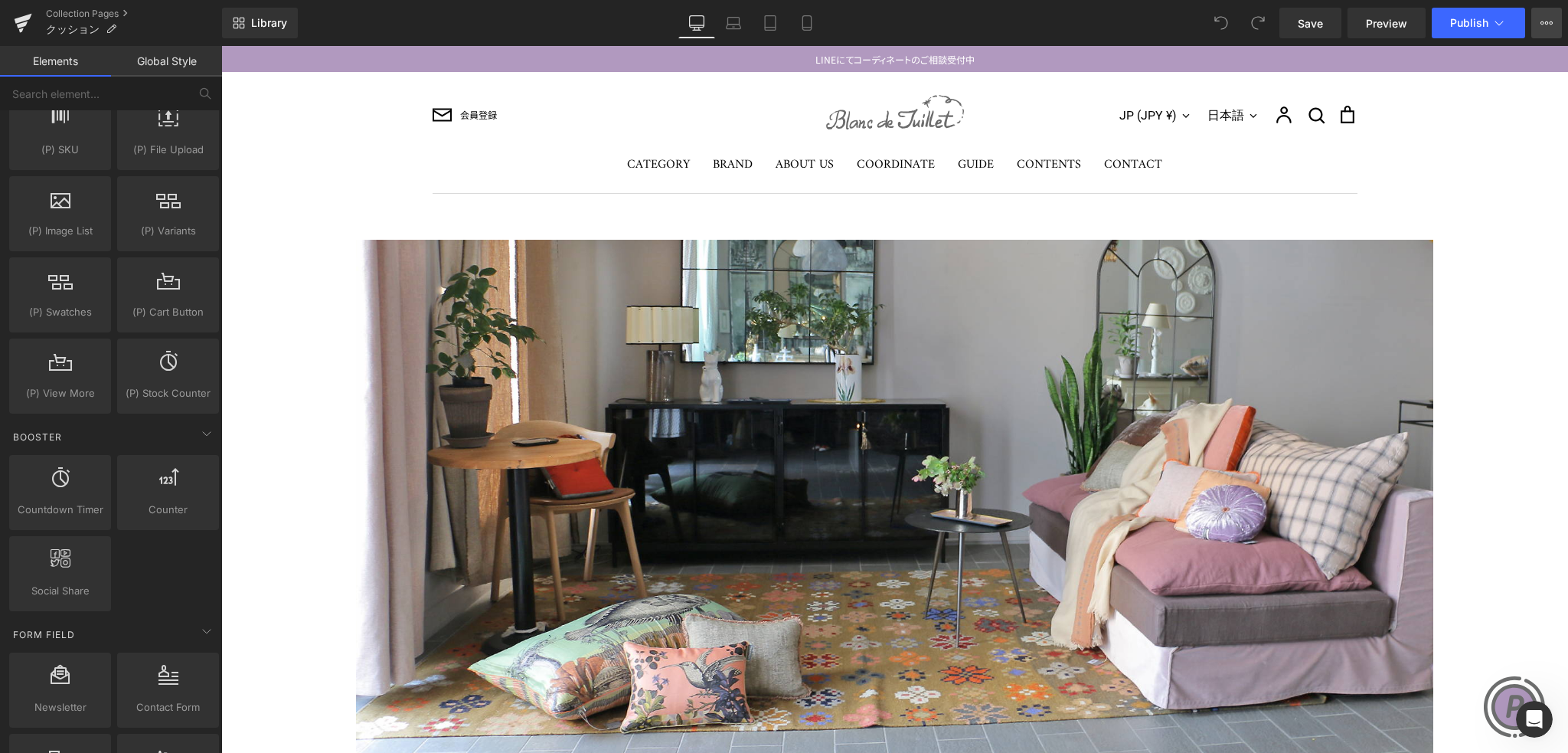
click at [1547, 21] on icon at bounding box center [1547, 23] width 4 height 3
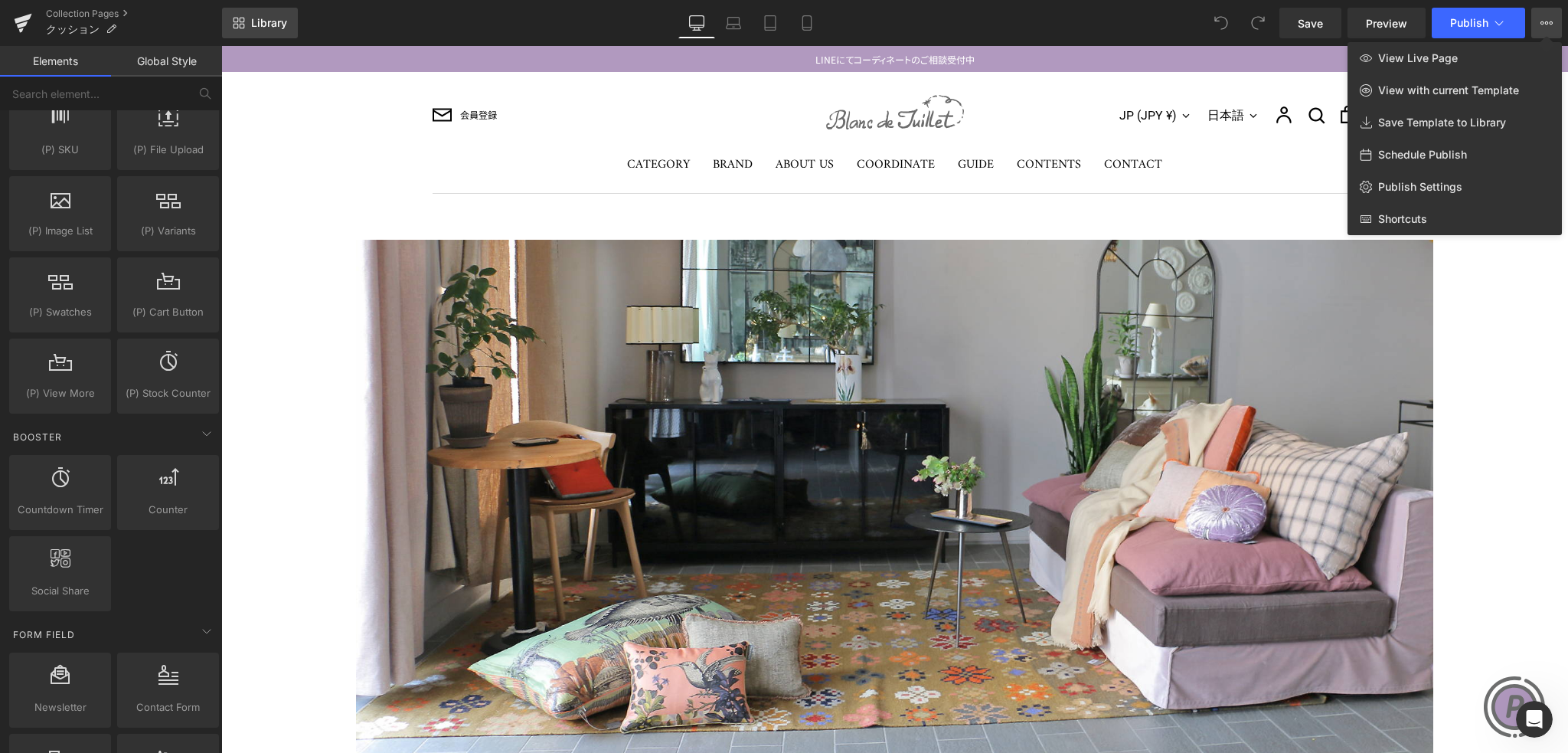
click at [237, 20] on icon at bounding box center [236, 20] width 5 height 5
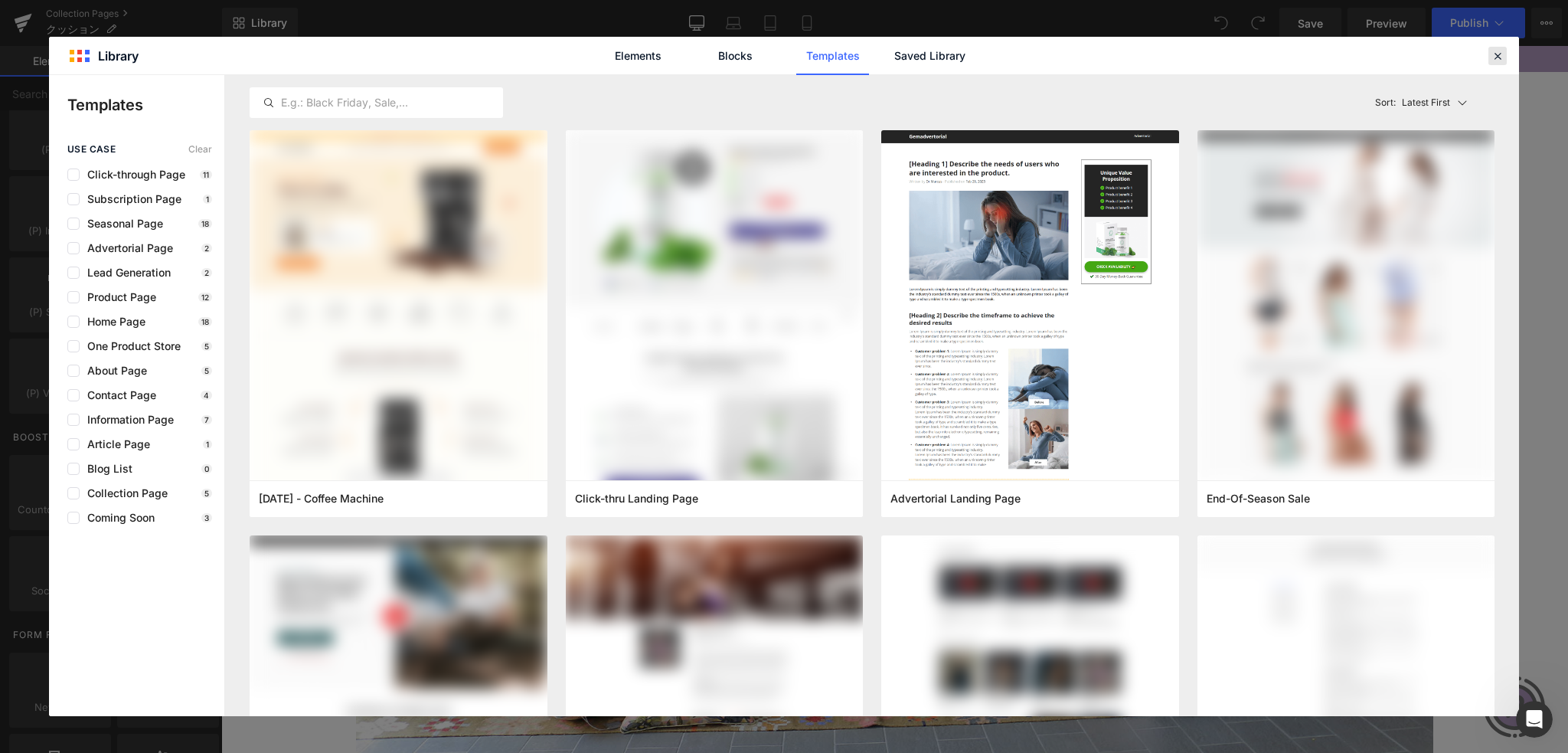
click at [1491, 57] on icon at bounding box center [1498, 56] width 14 height 14
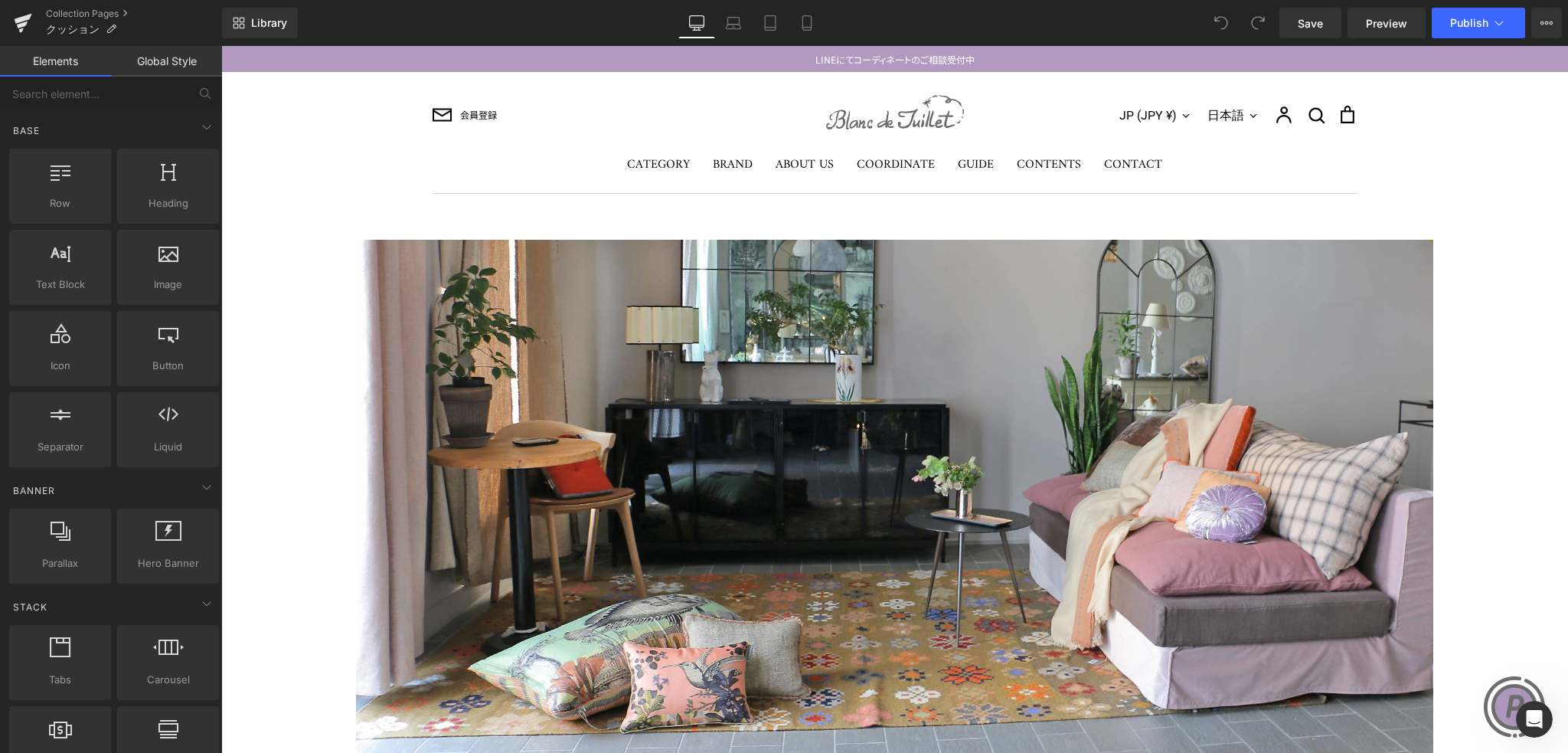
click at [174, 68] on link "Global Style" at bounding box center [167, 61] width 111 height 31
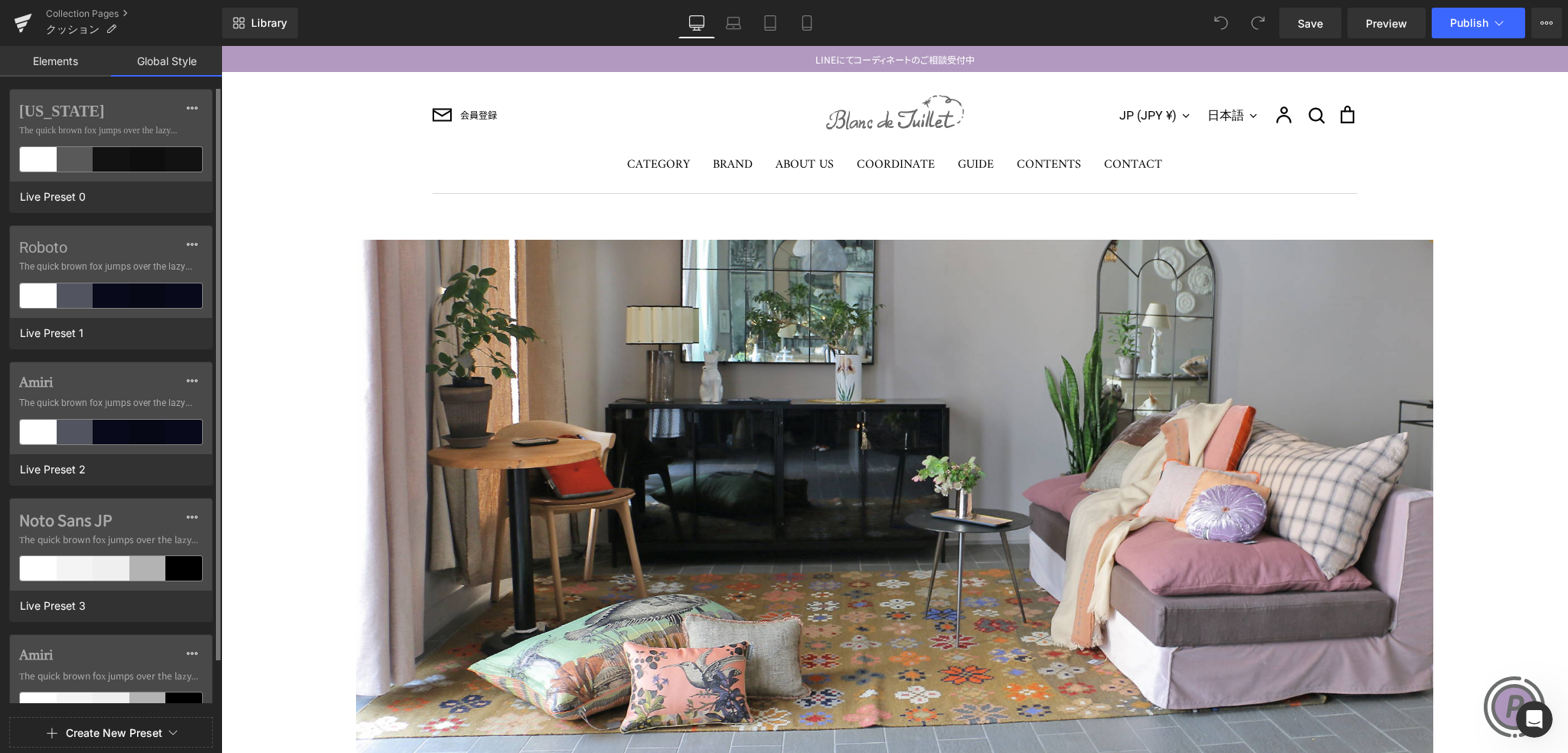
click at [67, 52] on link "Elements" at bounding box center [56, 61] width 111 height 31
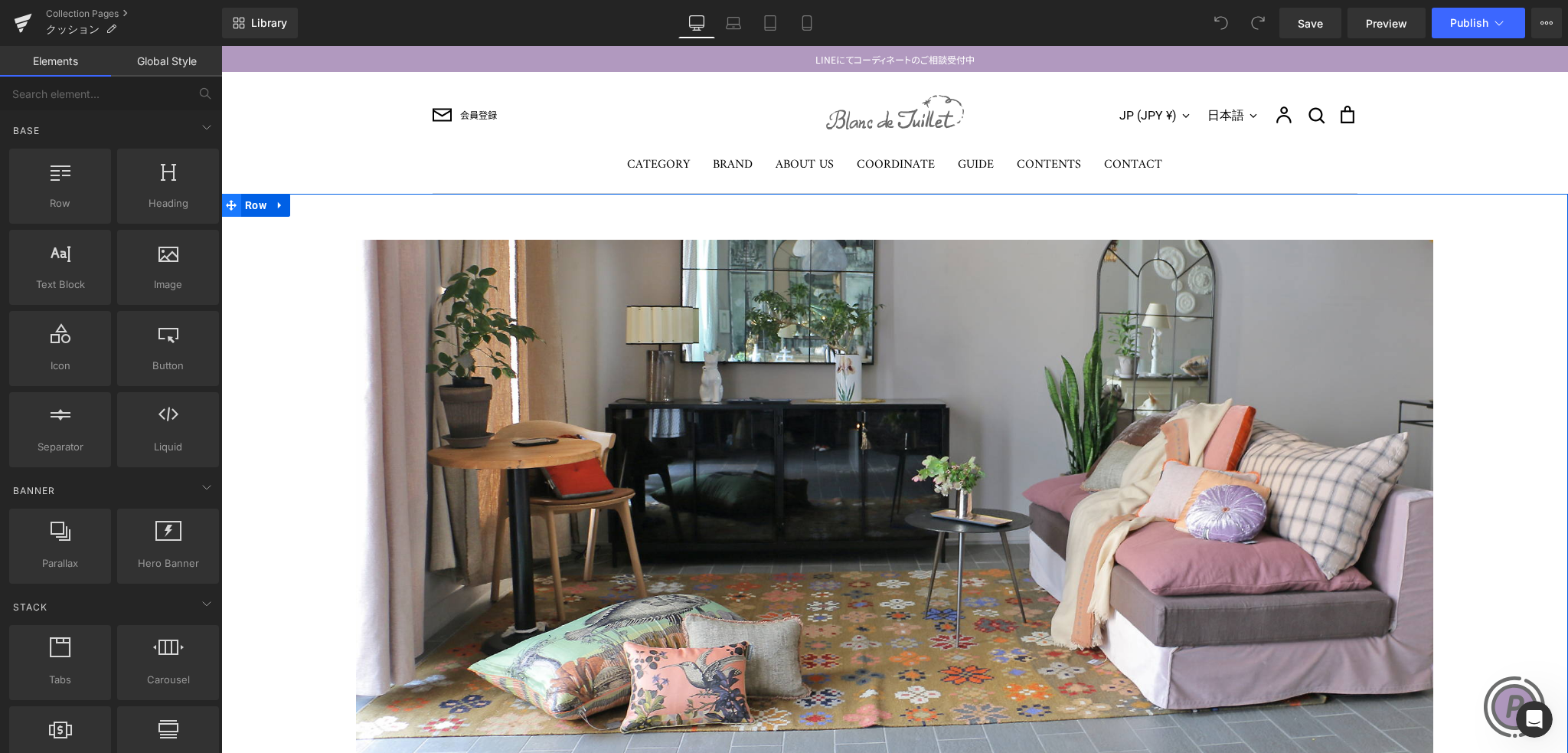
click at [230, 197] on span at bounding box center [231, 205] width 20 height 23
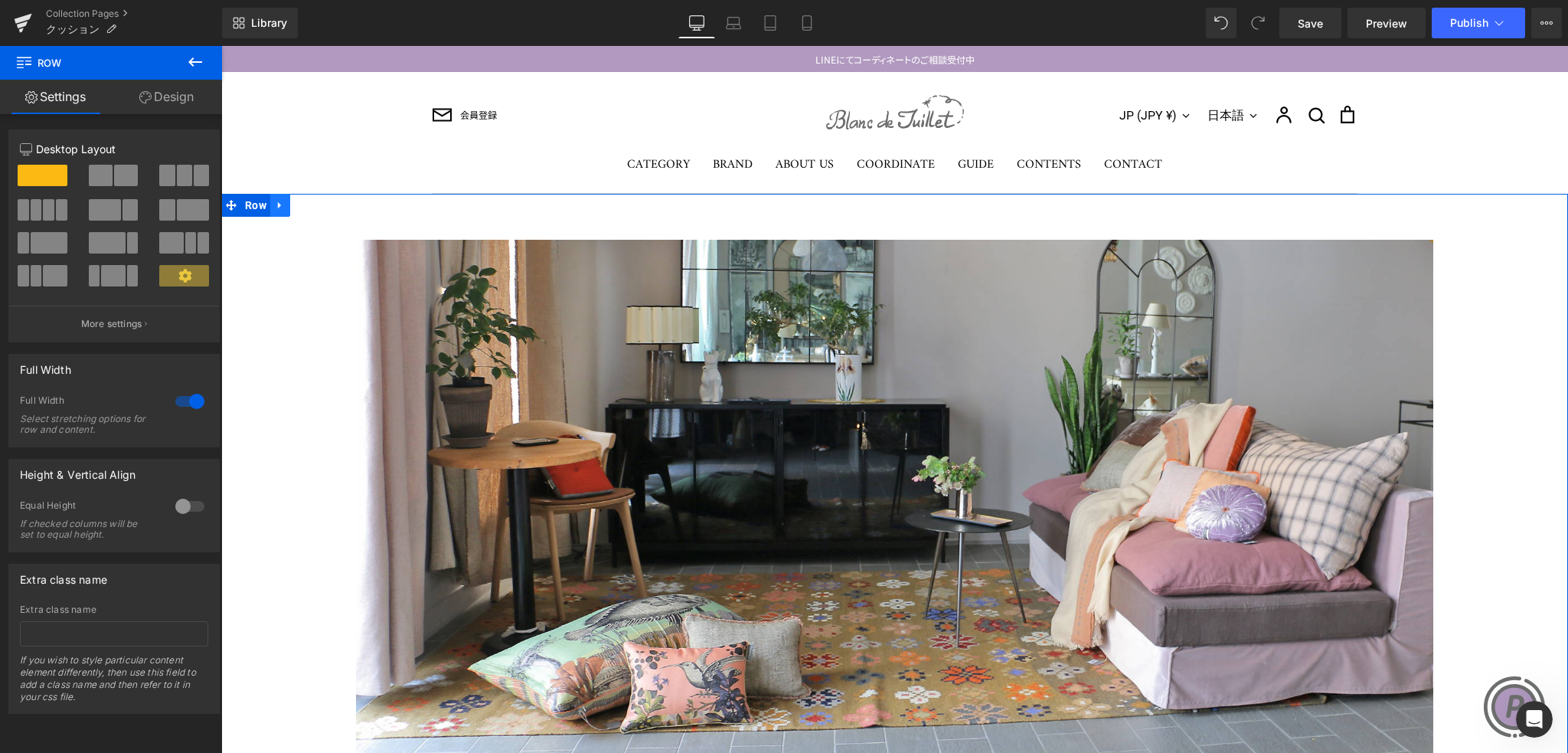
click at [275, 203] on icon at bounding box center [280, 204] width 11 height 12
click at [339, 205] on icon at bounding box center [340, 205] width 3 height 7
click at [343, 150] on div "会員登録 JP (JPY ¥) [GEOGRAPHIC_DATA] (USD $) 台湾 (TWD $) 日本 (JPY ¥) 日本語 日本語" at bounding box center [894, 132] width 1347 height 121
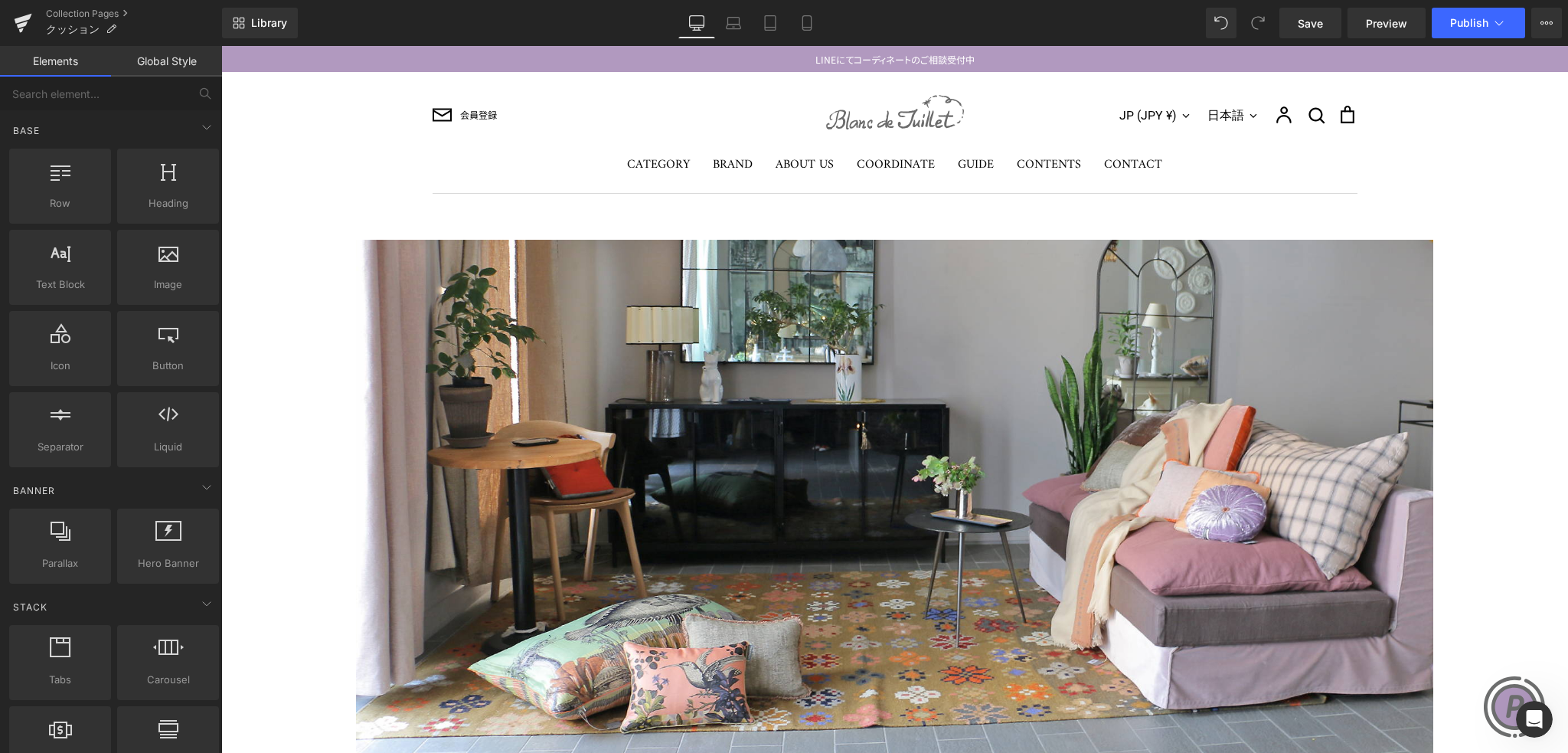
drag, startPoint x: 294, startPoint y: 91, endPoint x: 284, endPoint y: 83, distance: 12.8
click at [294, 91] on div "会員登録 JP (JPY ¥) [GEOGRAPHIC_DATA] (USD $) 台湾 (TWD $) 日本 (JPY ¥) 日本語 日本語" at bounding box center [894, 132] width 1347 height 121
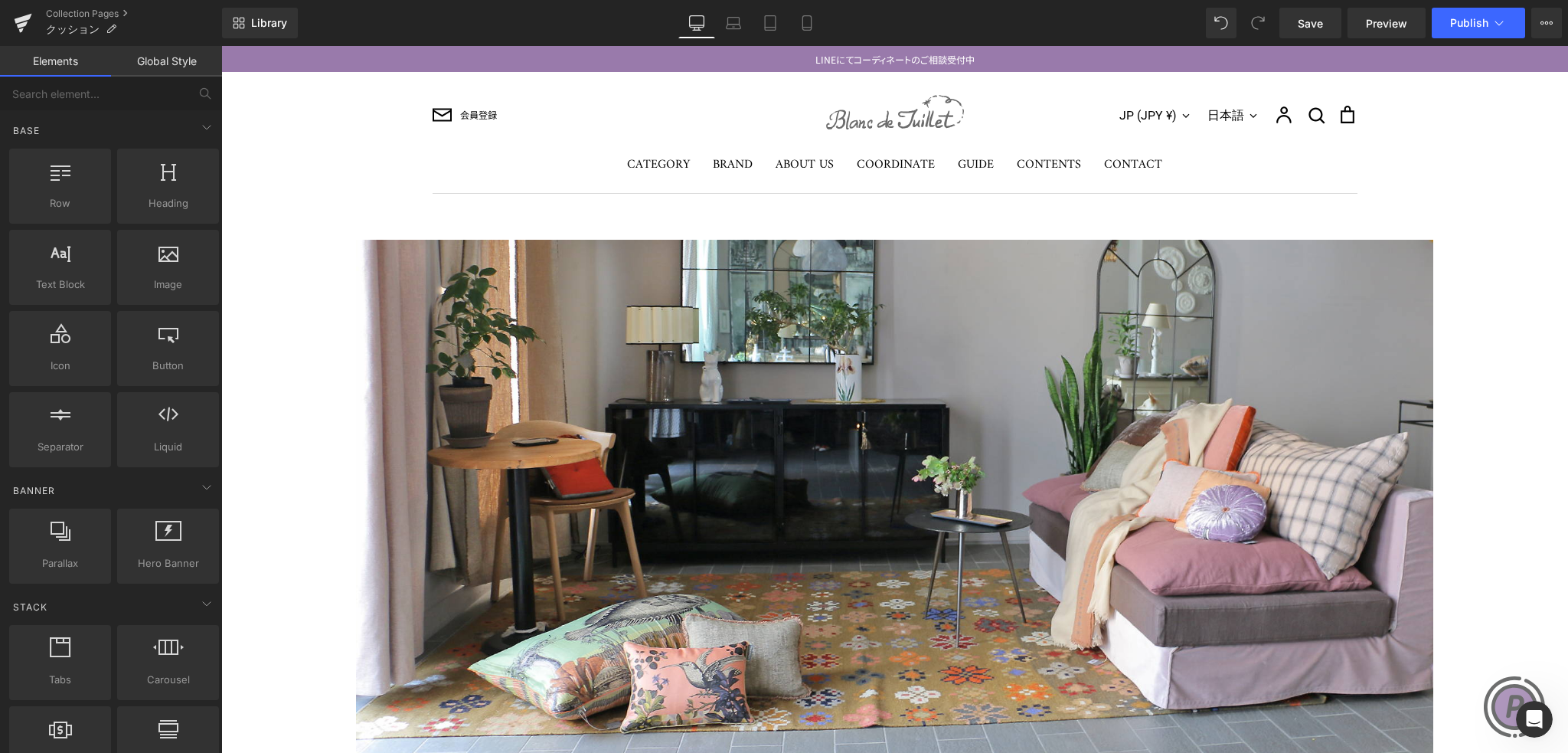
click at [242, 69] on div "LINEにてコーディネートのご相談受付中" at bounding box center [894, 59] width 1347 height 26
click at [234, 57] on link "LINEにてコーディネートのご相談受付中" at bounding box center [894, 59] width 1347 height 15
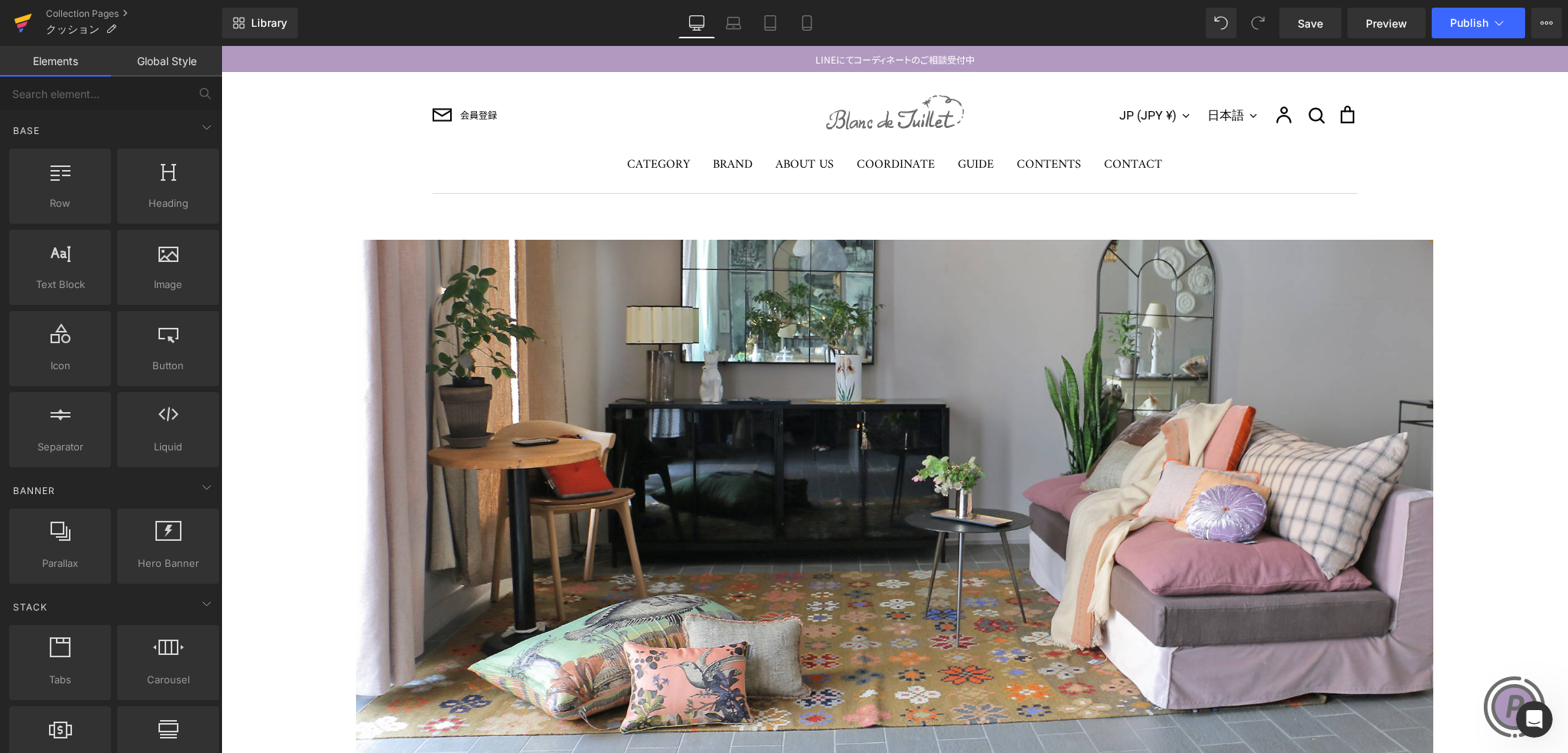
click at [22, 12] on icon at bounding box center [23, 23] width 18 height 38
click at [0, 0] on icon "Open Intercom Messenger" at bounding box center [0, 0] width 0 height 0
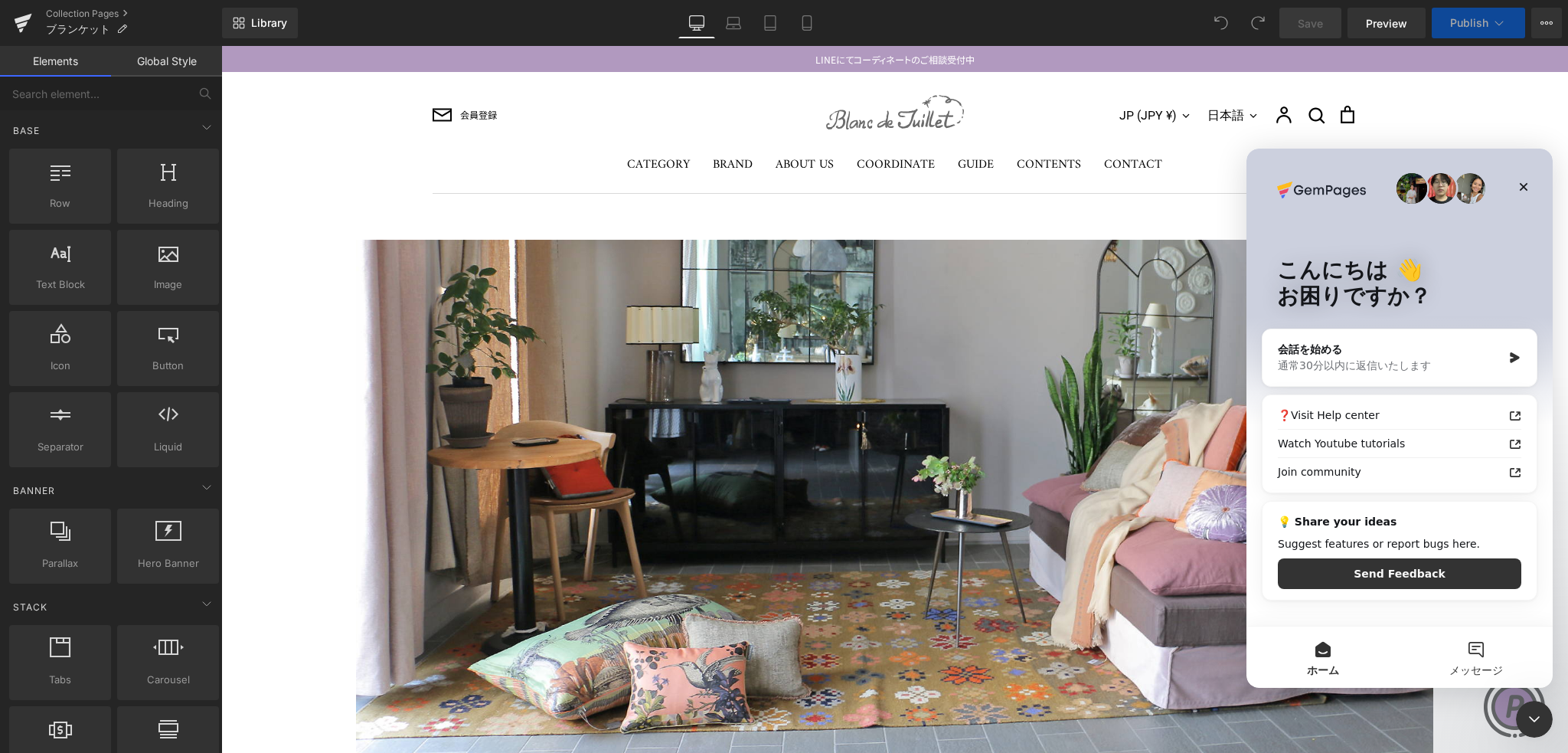
click at [1476, 650] on button "メッセージ" at bounding box center [1476, 657] width 153 height 61
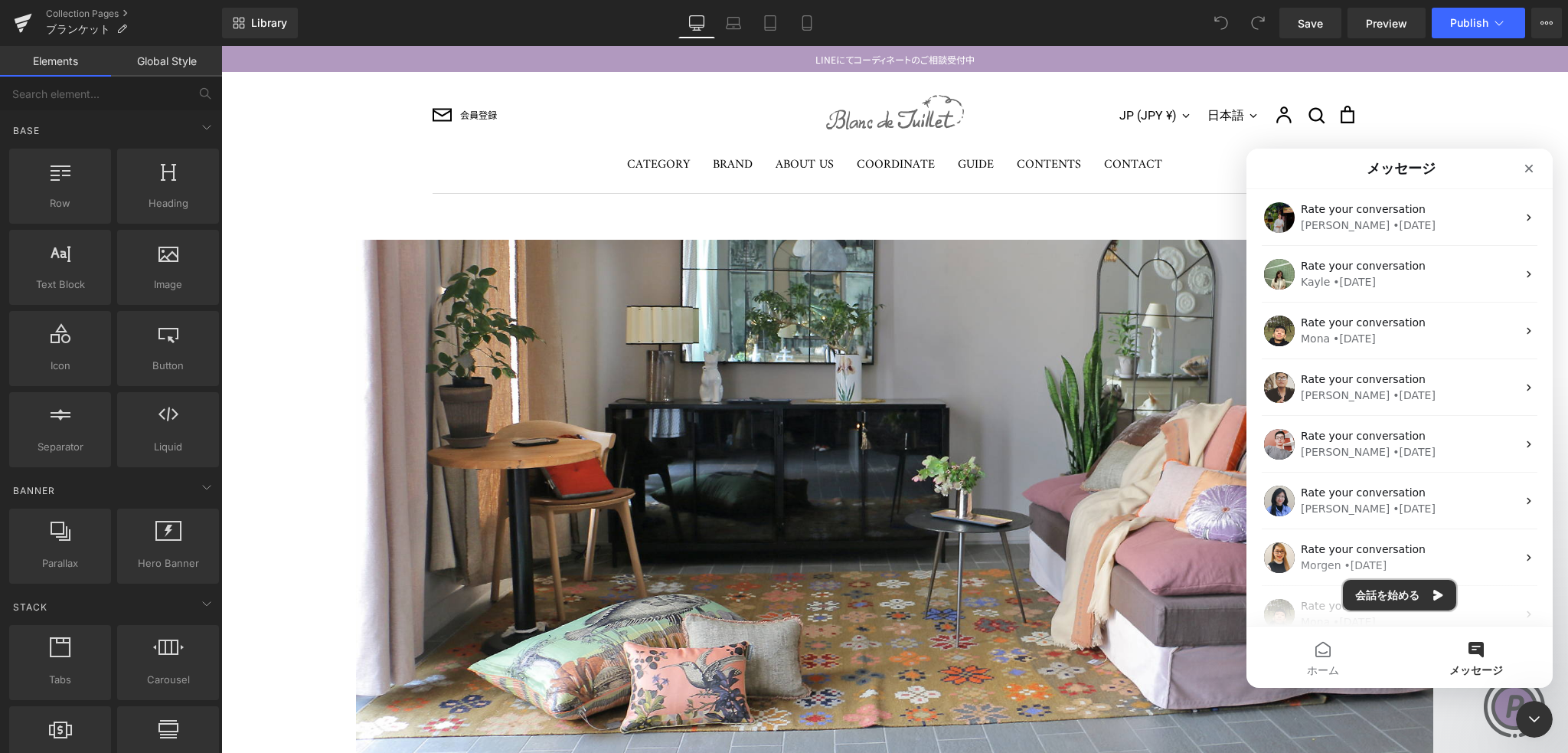
click at [1407, 589] on button "会話を始める" at bounding box center [1399, 595] width 113 height 31
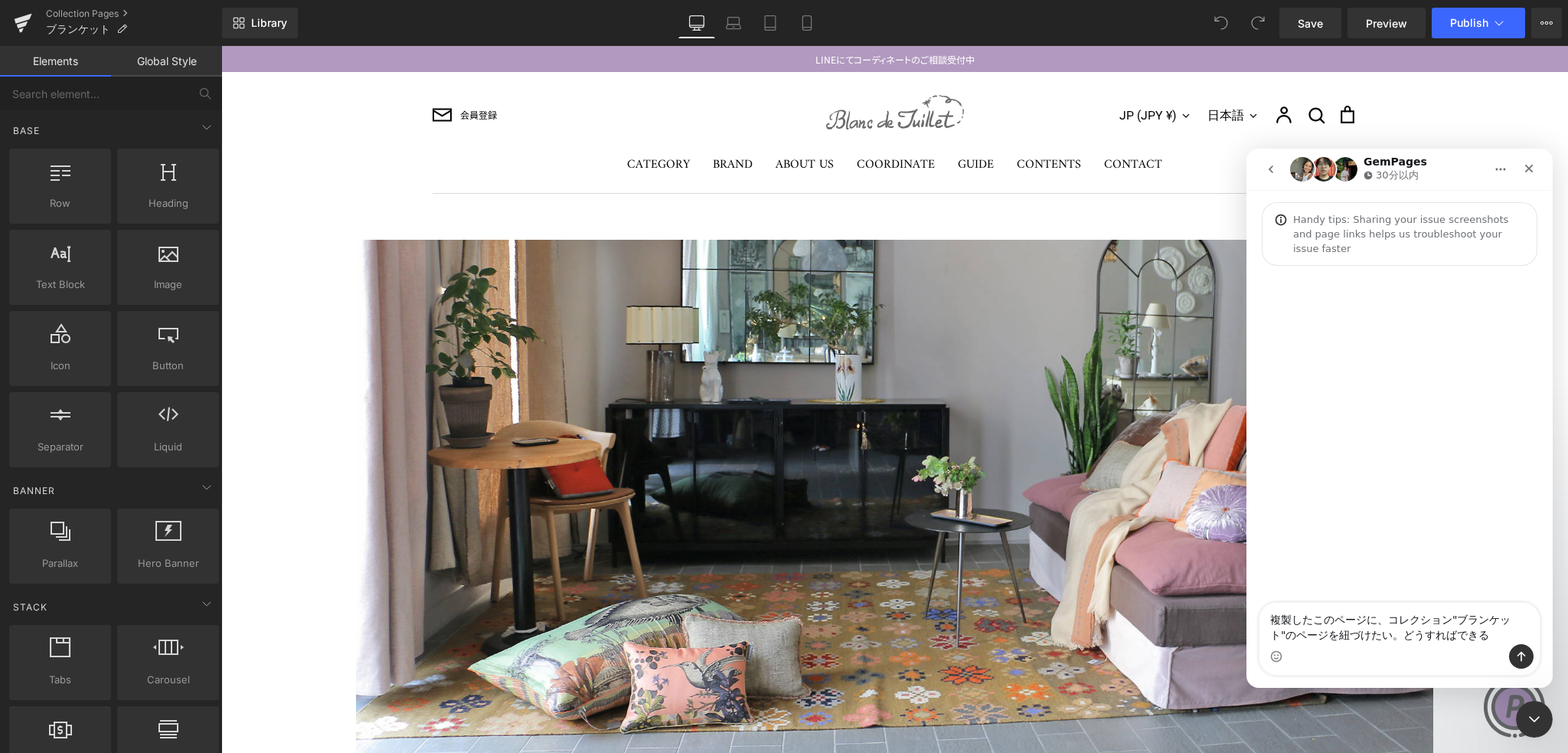
type textarea "複製したこのページに、コレクション"ブランケット"のページを紐づけたい。どうすればできる？"
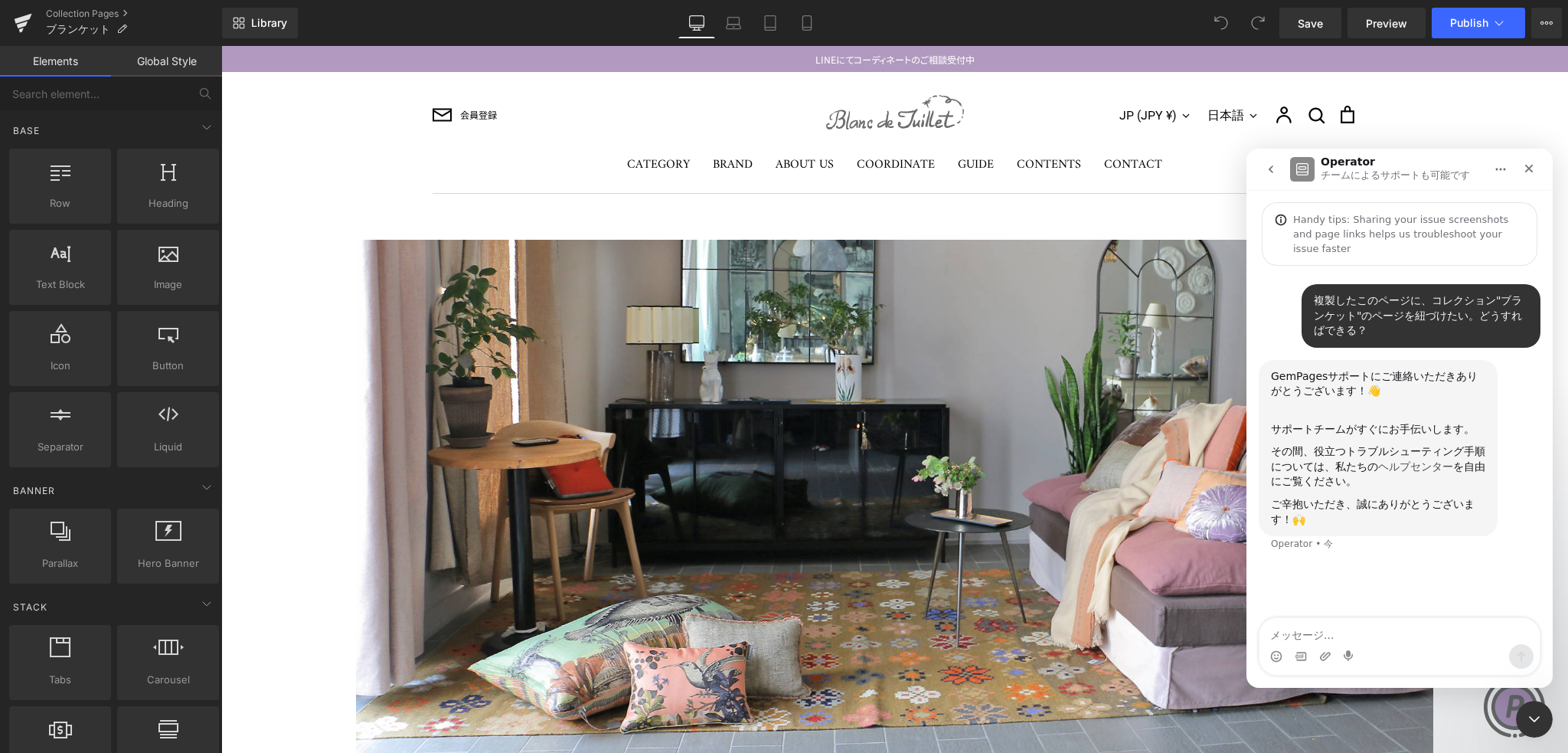
click at [1378, 460] on link "ヘルプセンター" at bounding box center [1415, 467] width 75 height 13
click at [197, 126] on div at bounding box center [784, 353] width 1568 height 707
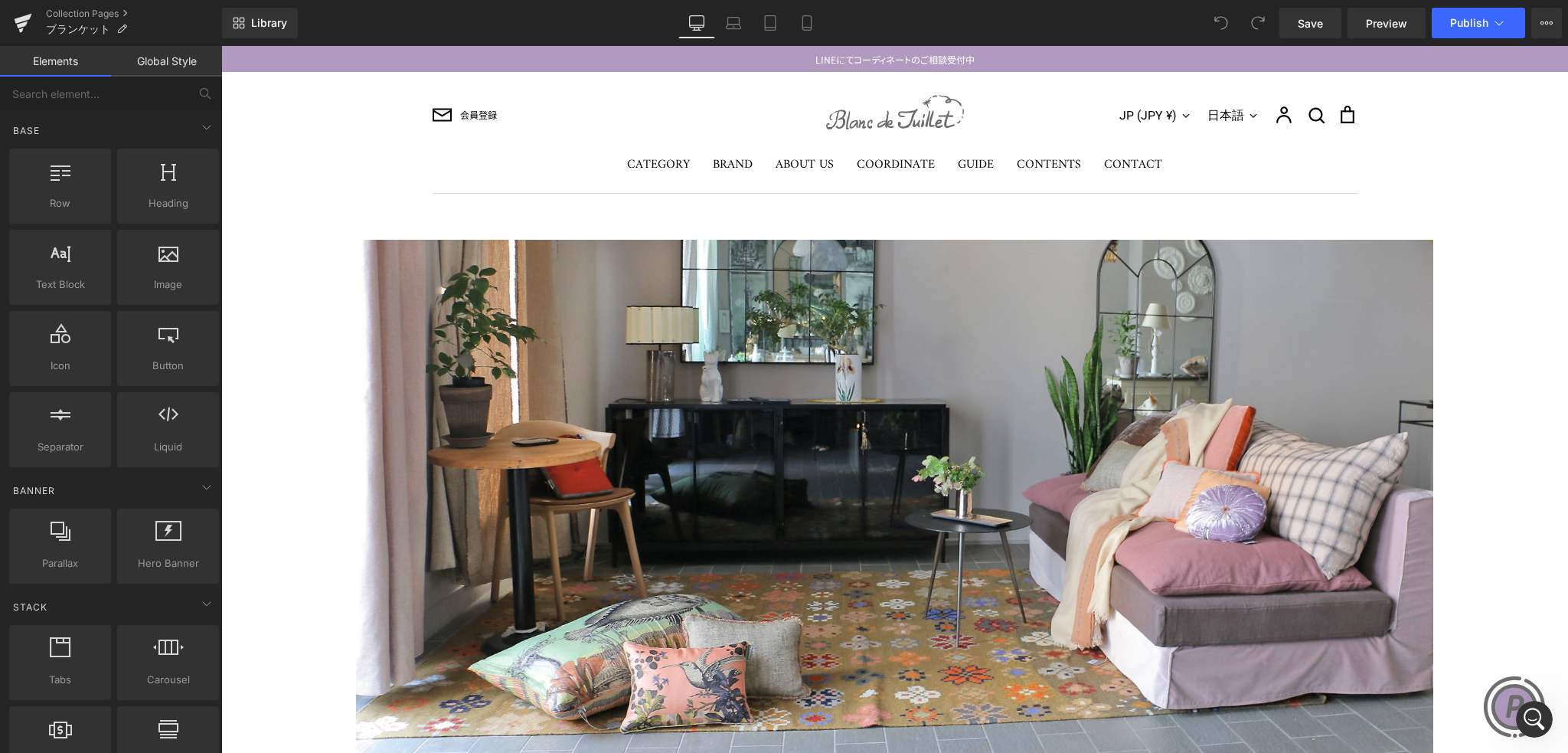
click at [203, 126] on icon at bounding box center [207, 127] width 8 height 4
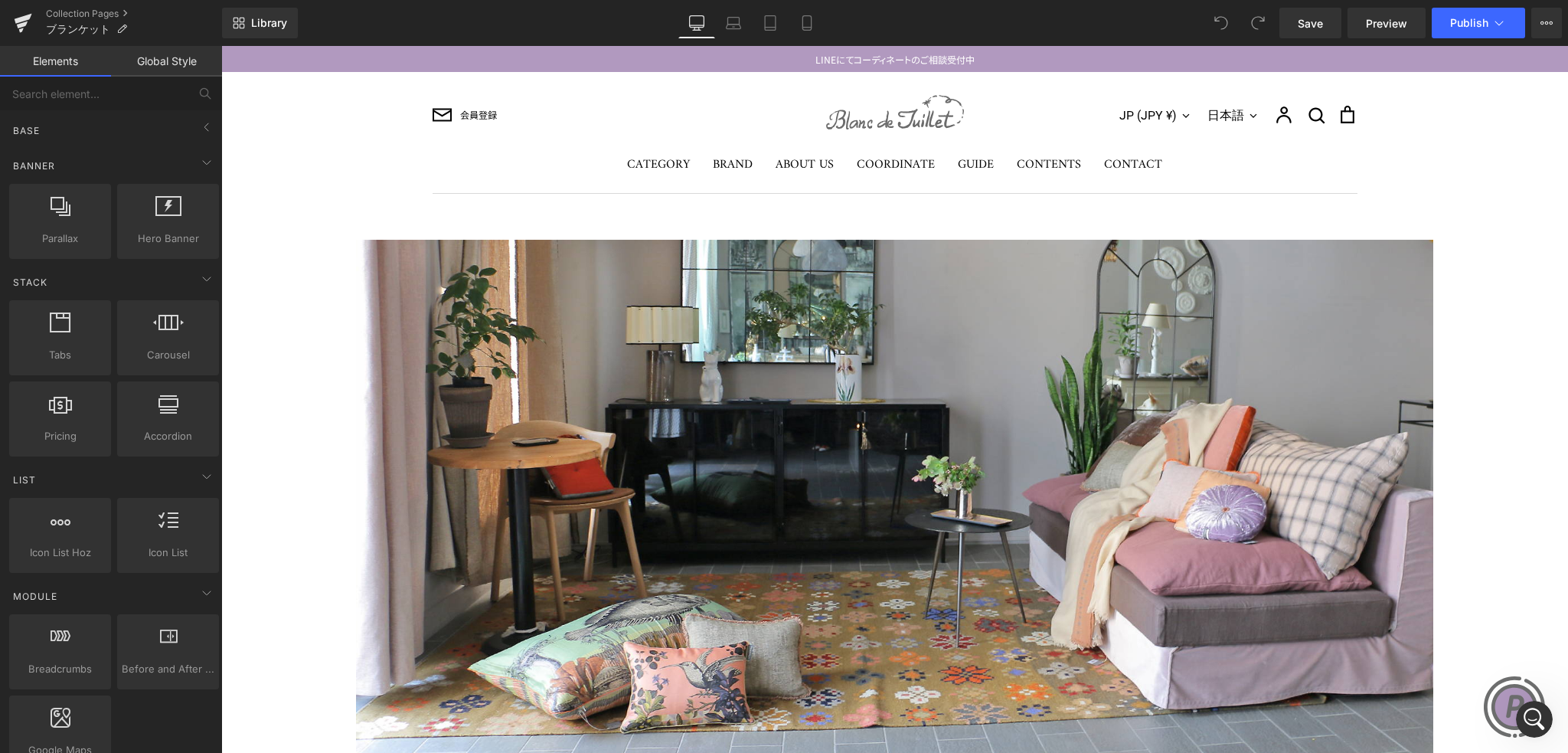
click at [197, 126] on icon at bounding box center [206, 127] width 18 height 18
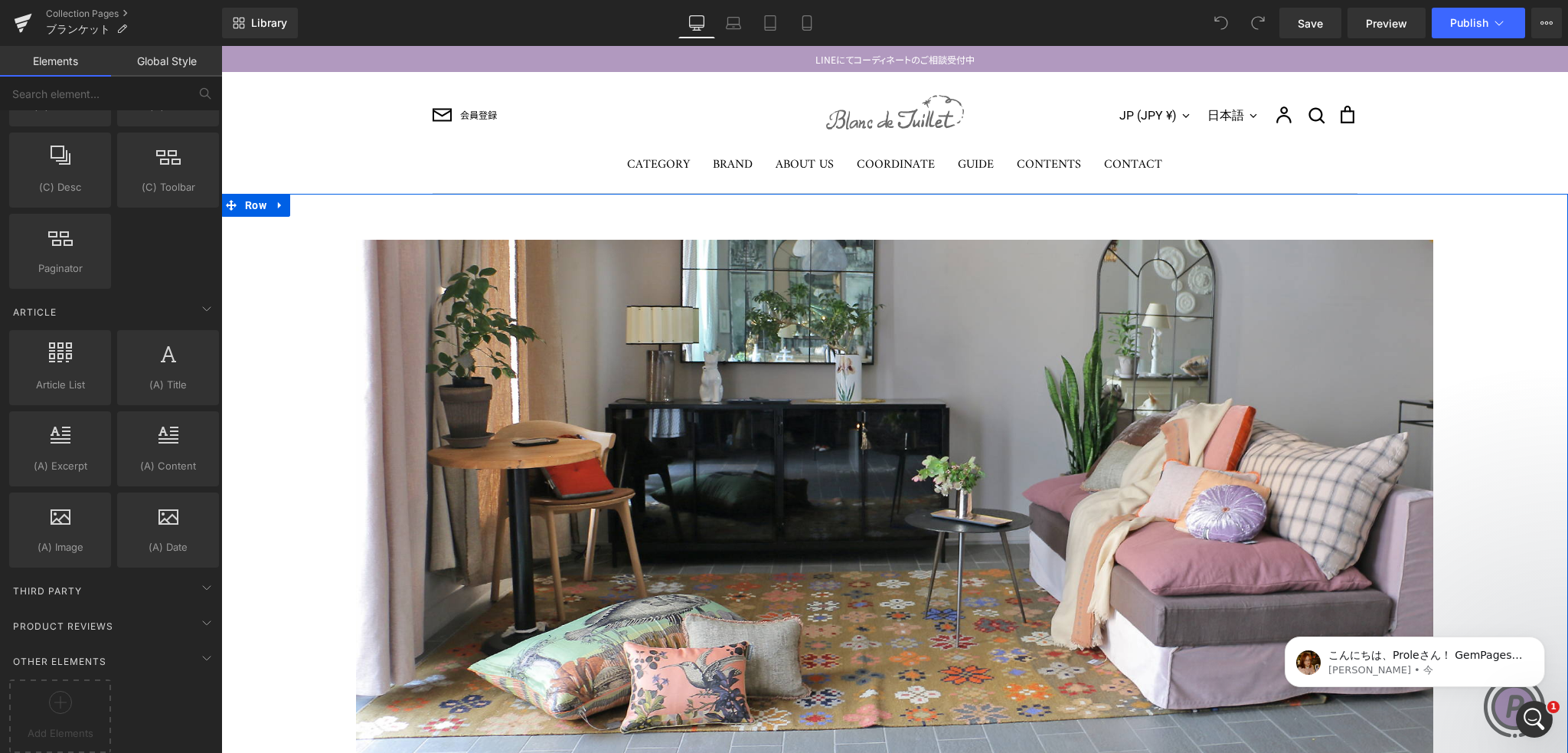
scroll to position [31, 0]
click at [1520, 712] on div "Intercom Messengerを開く" at bounding box center [1532, 717] width 51 height 51
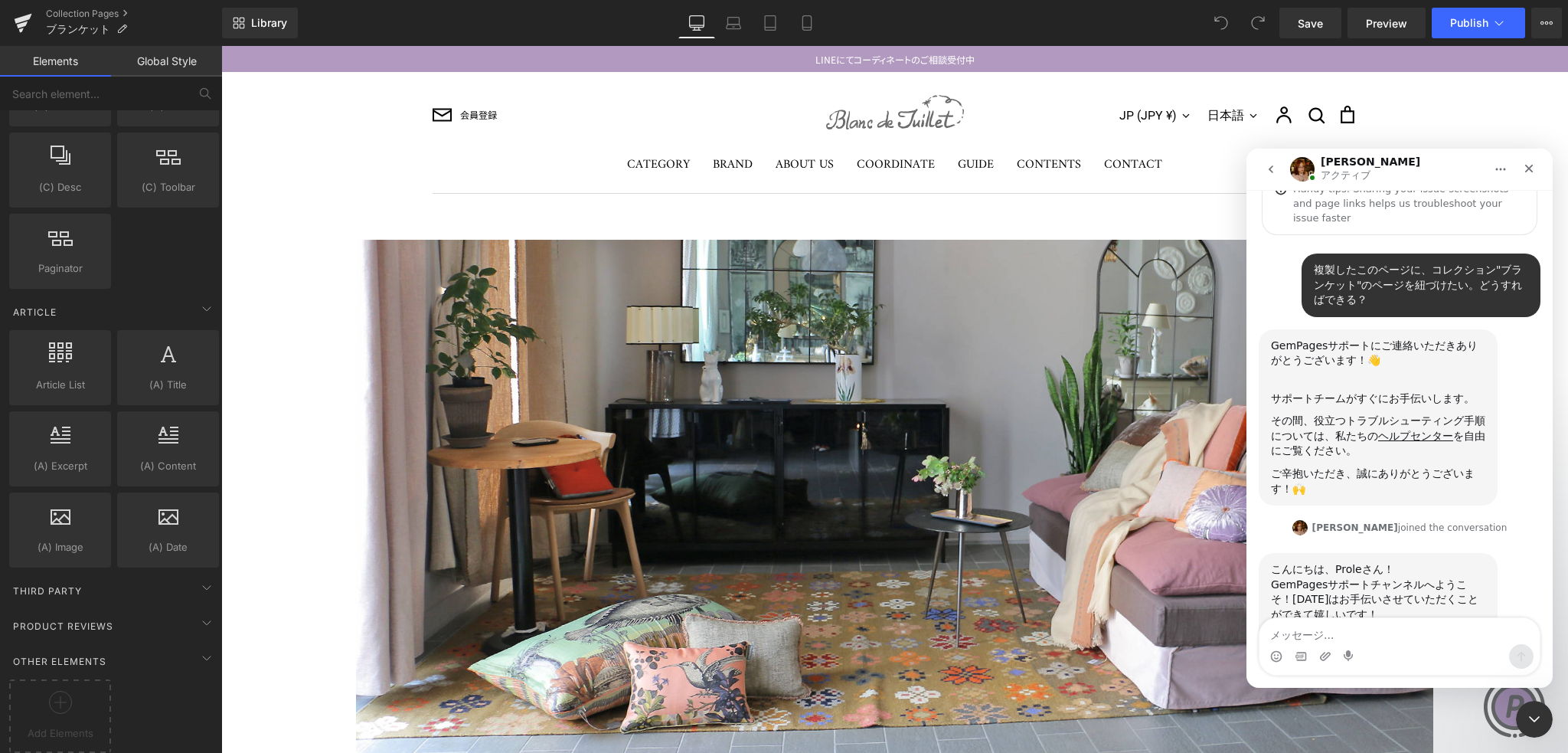
scroll to position [89, 0]
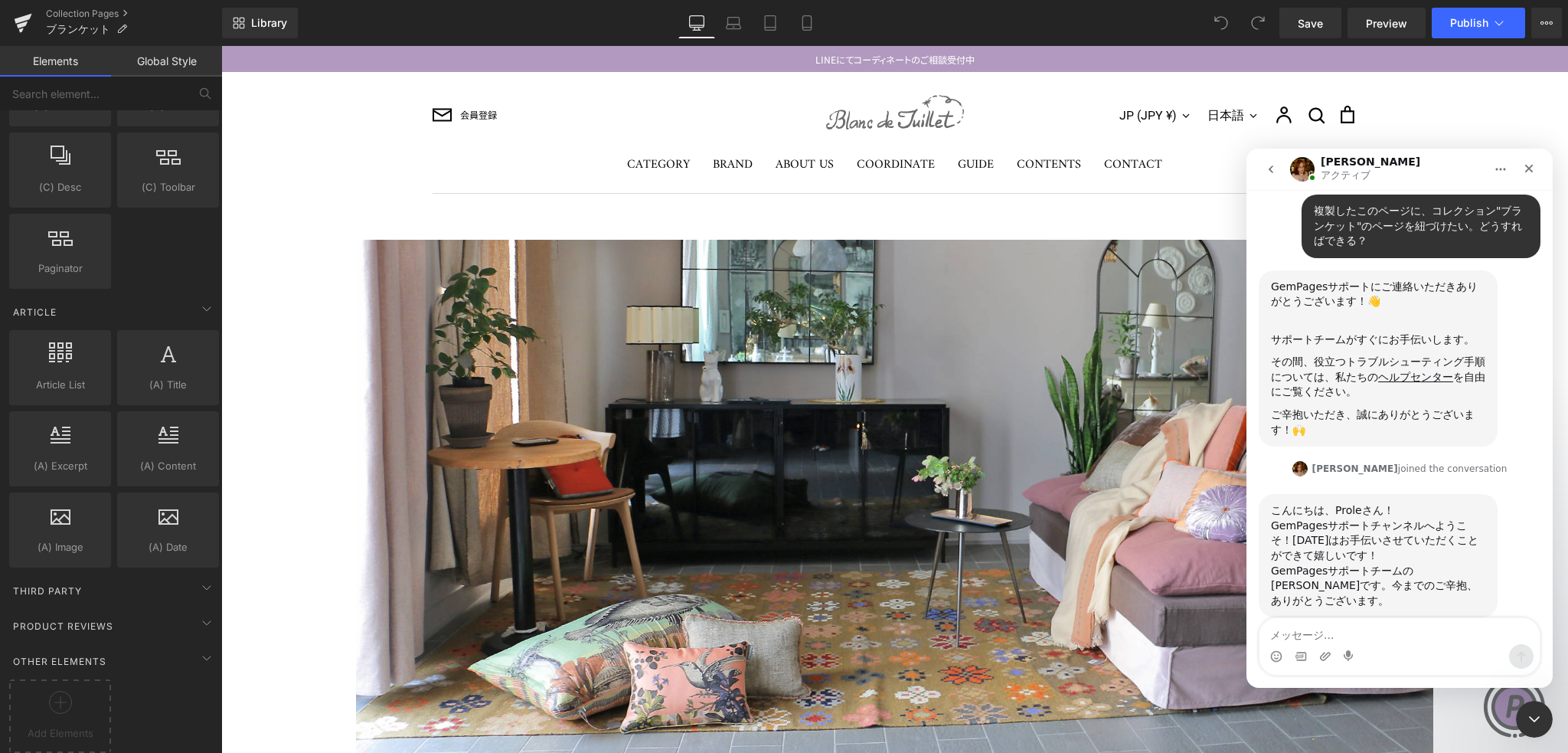
click at [1267, 170] on icon "go back" at bounding box center [1271, 169] width 13 height 13
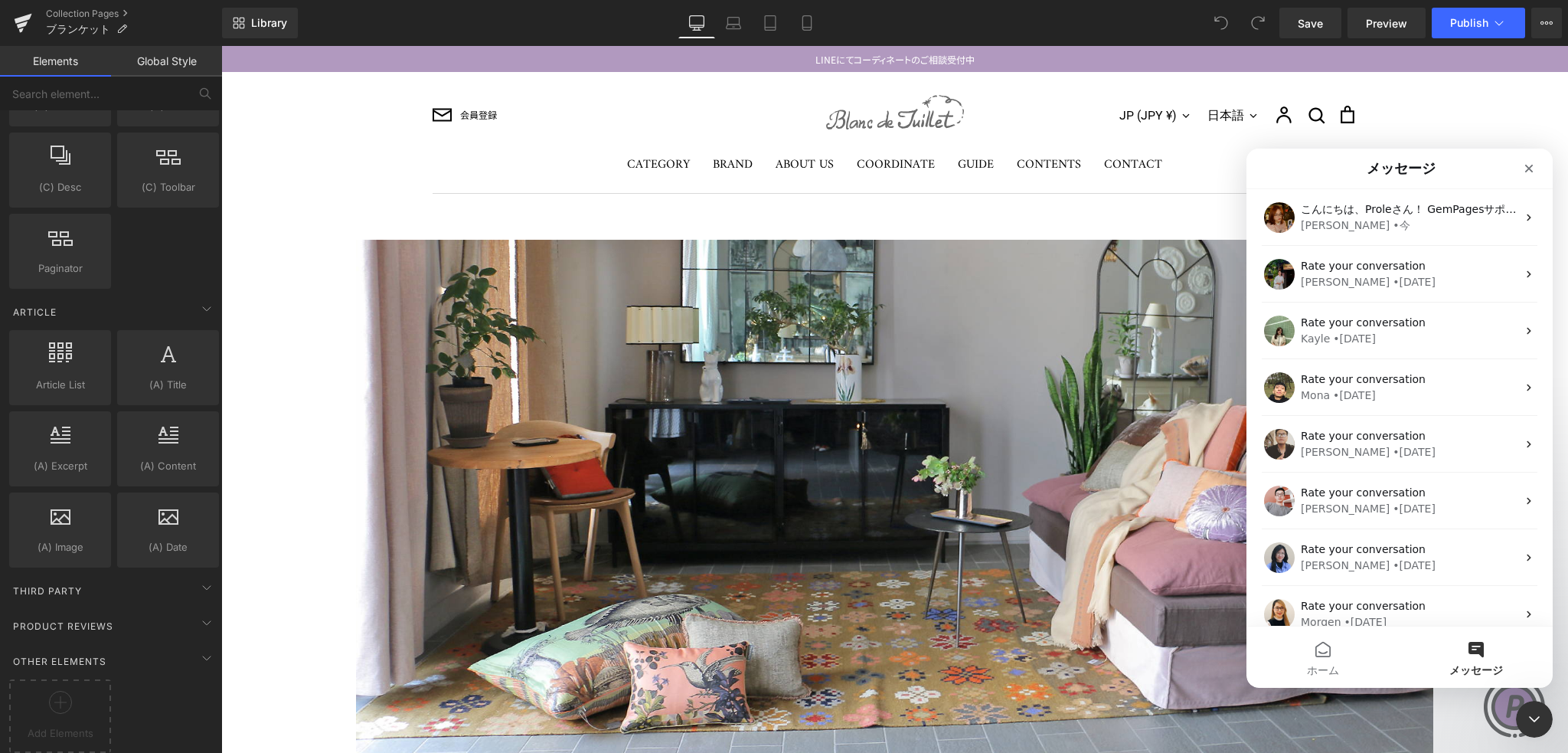
scroll to position [0, 0]
click at [1520, 168] on div "クローズ" at bounding box center [1529, 168] width 27 height 27
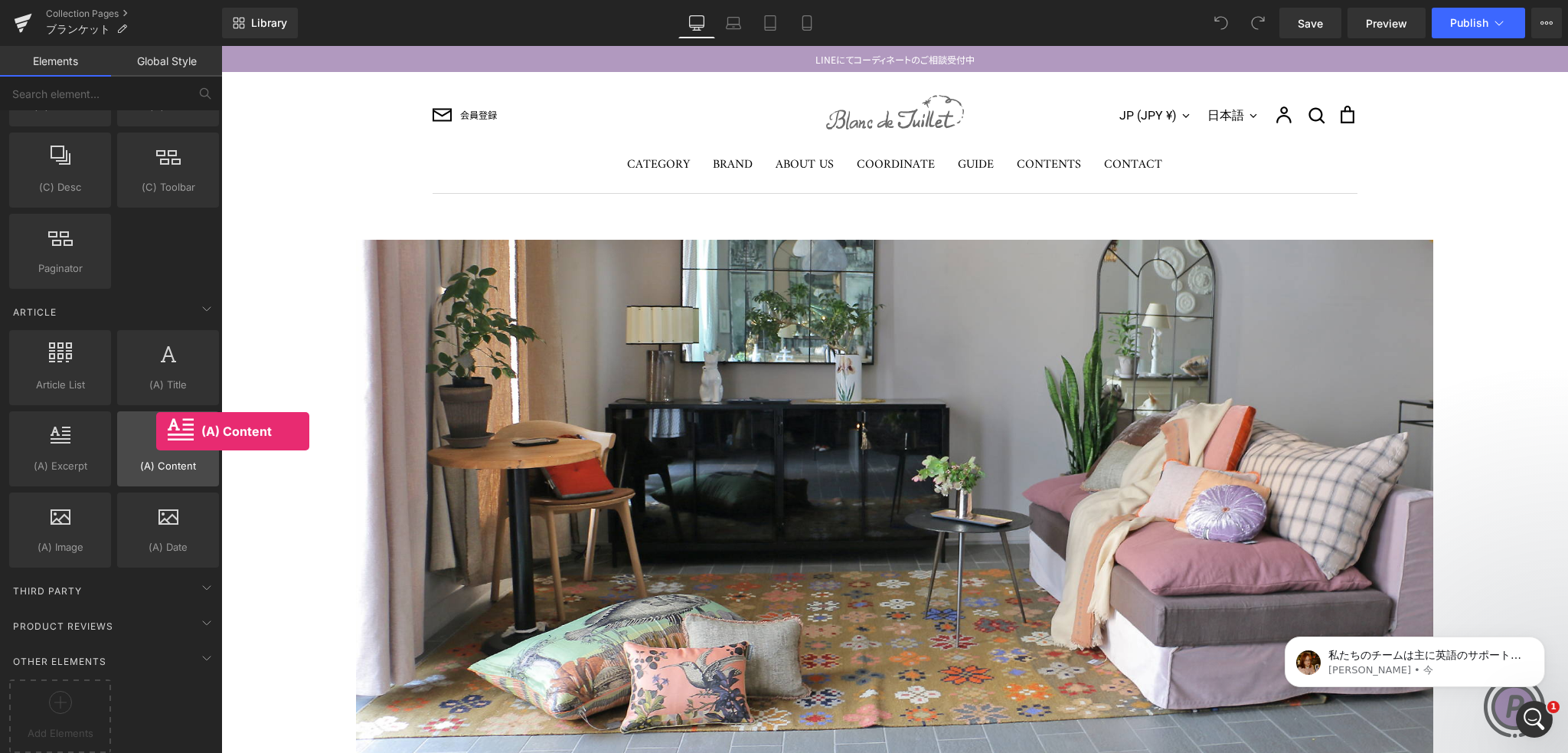
click at [156, 431] on div at bounding box center [168, 441] width 92 height 34
click at [174, 423] on div at bounding box center [168, 441] width 92 height 34
click at [1368, 647] on div "私たちのチームは主に英語のサポートを提供していますので、日本語のコミュニケーションをサポートするためにChatGPTを使用します。もし表現に不正確な部分があっ…" at bounding box center [1415, 661] width 237 height 31
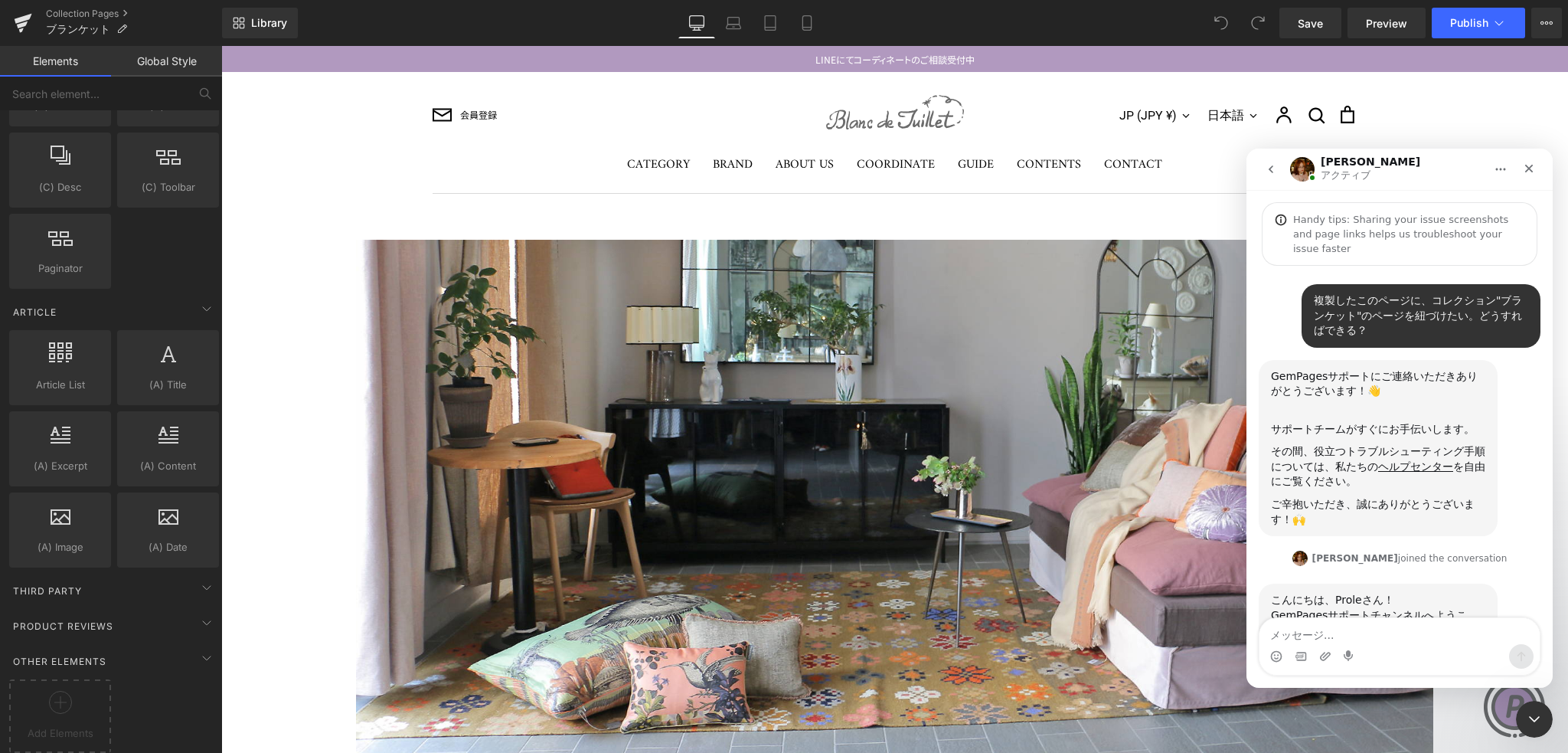
scroll to position [2, 0]
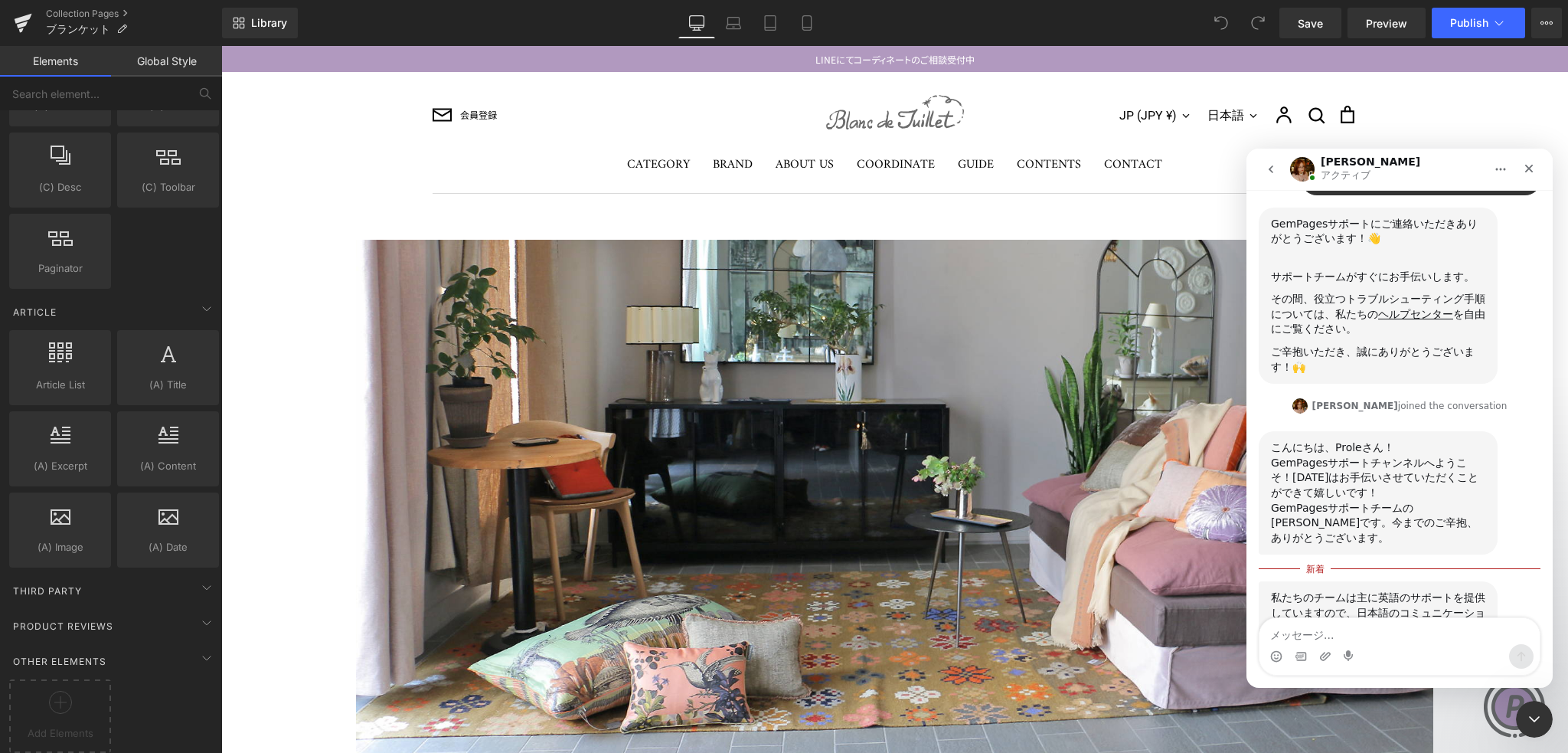
click at [431, 351] on div at bounding box center [784, 353] width 1568 height 707
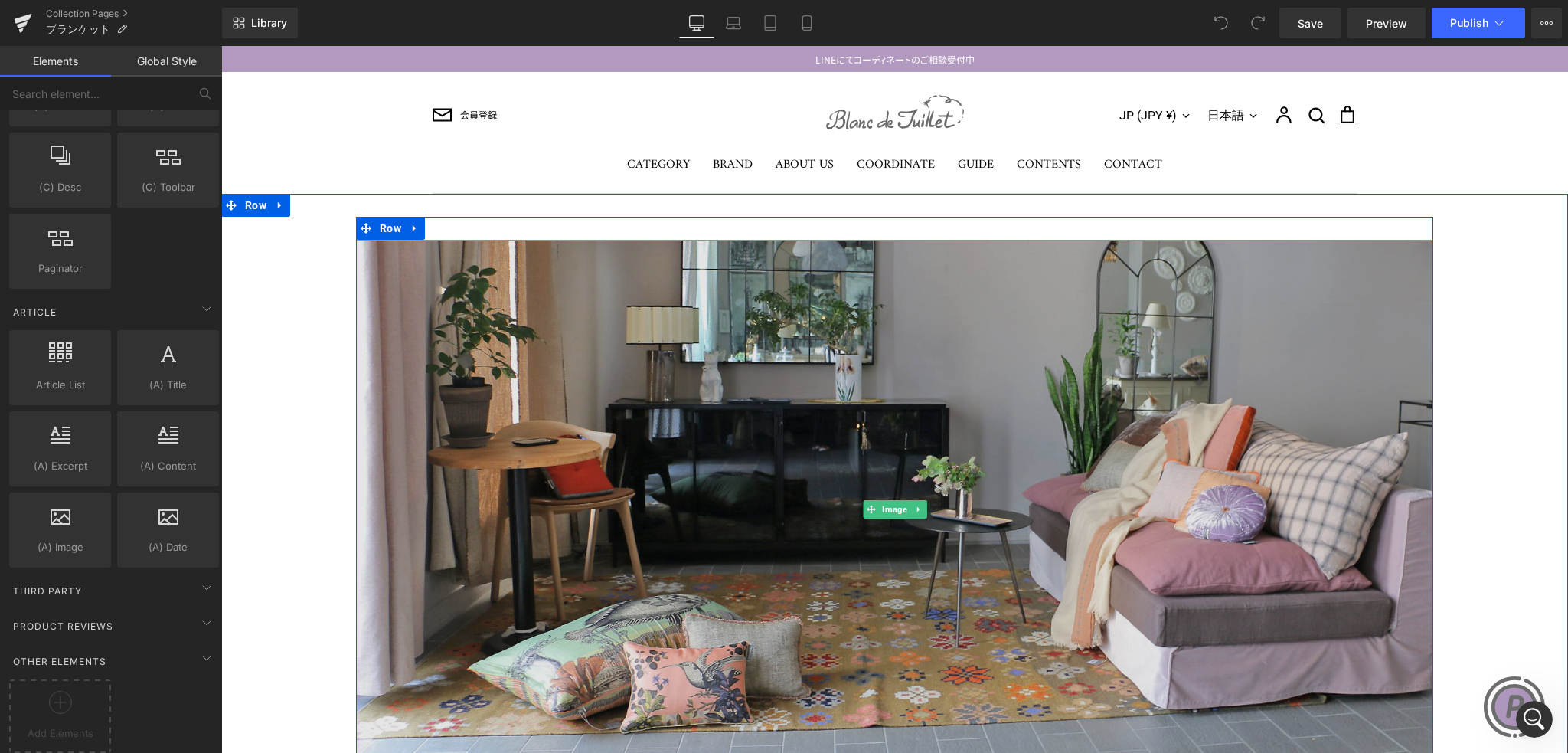
click at [509, 361] on img at bounding box center [894, 509] width 1077 height 539
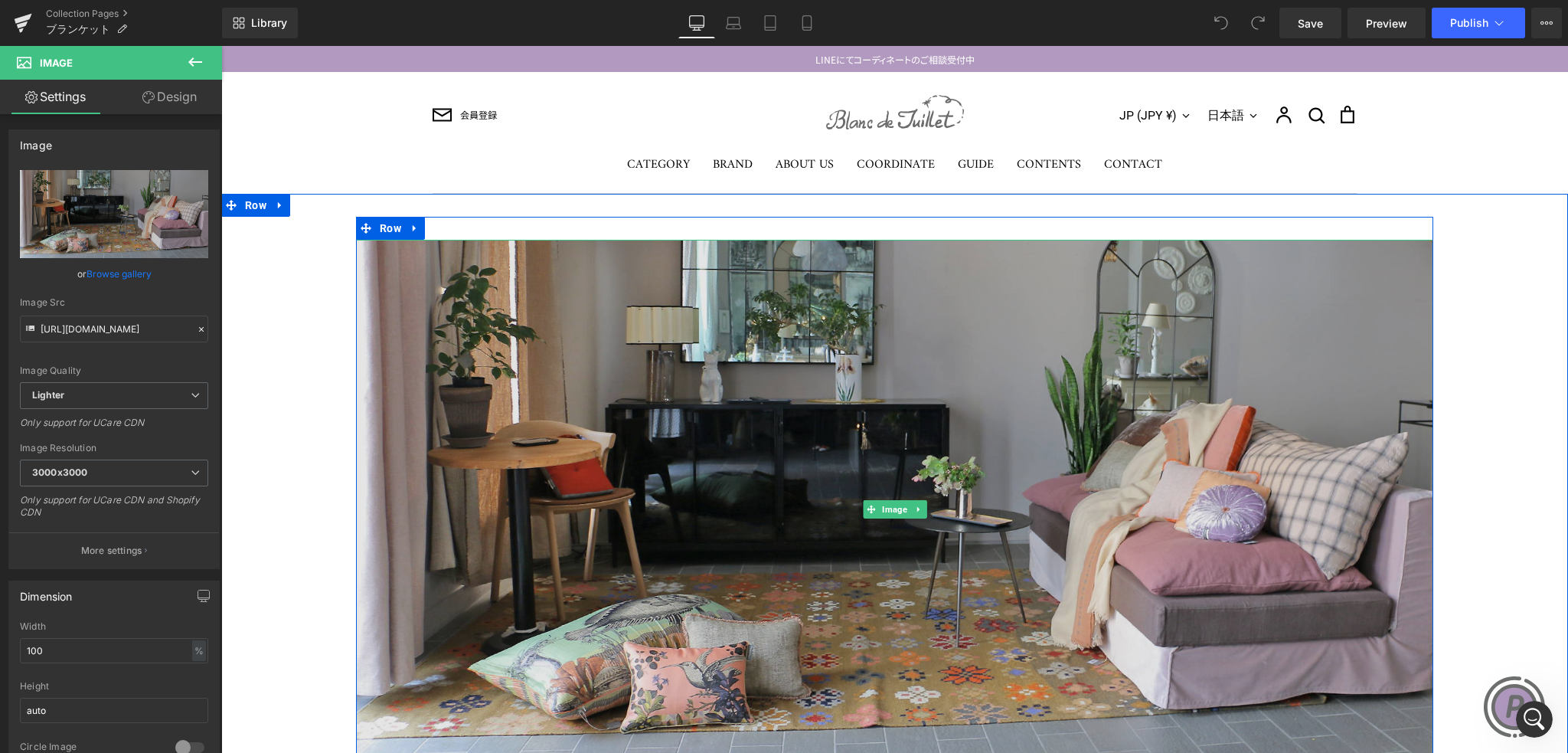
click at [480, 355] on img at bounding box center [894, 509] width 1077 height 539
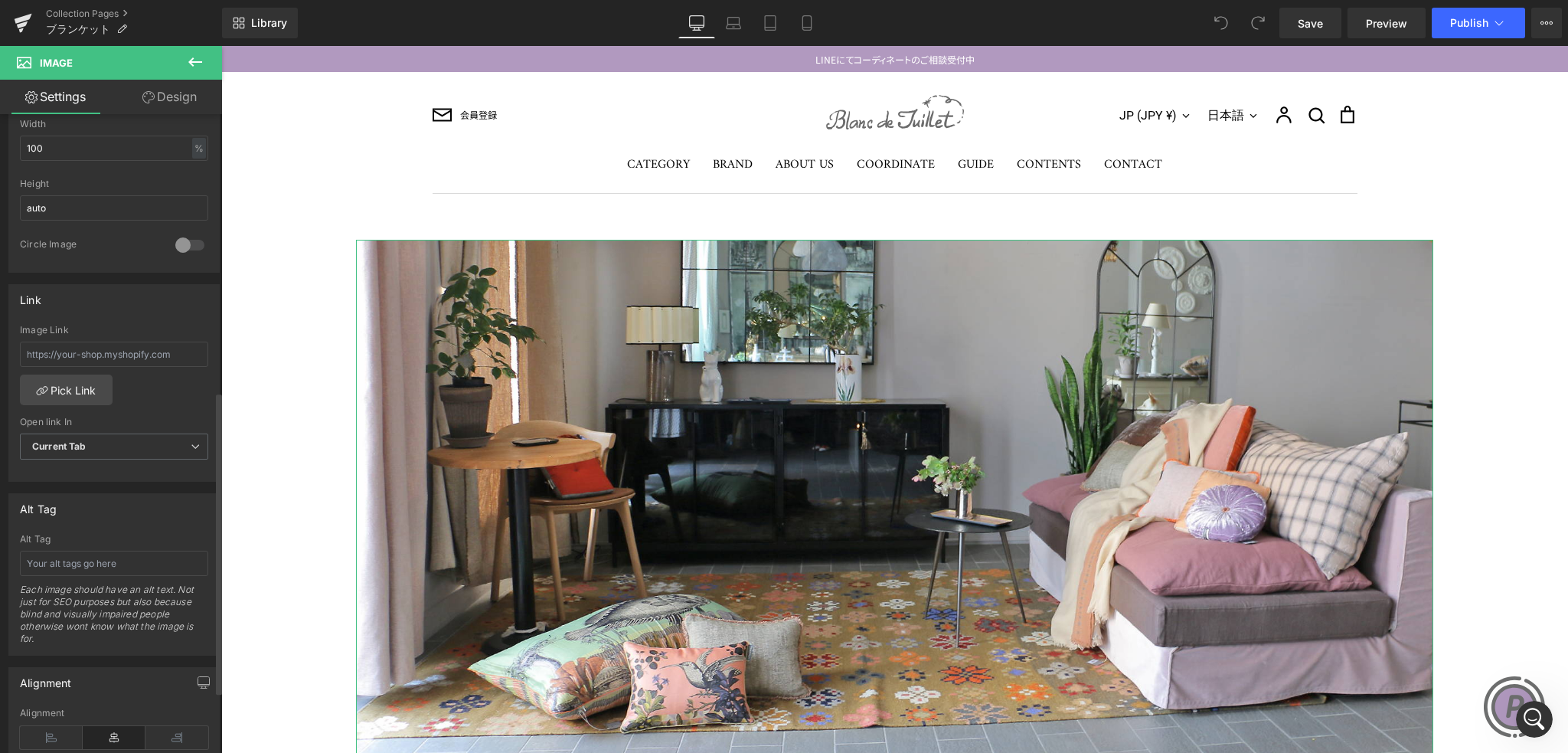
scroll to position [613, 0]
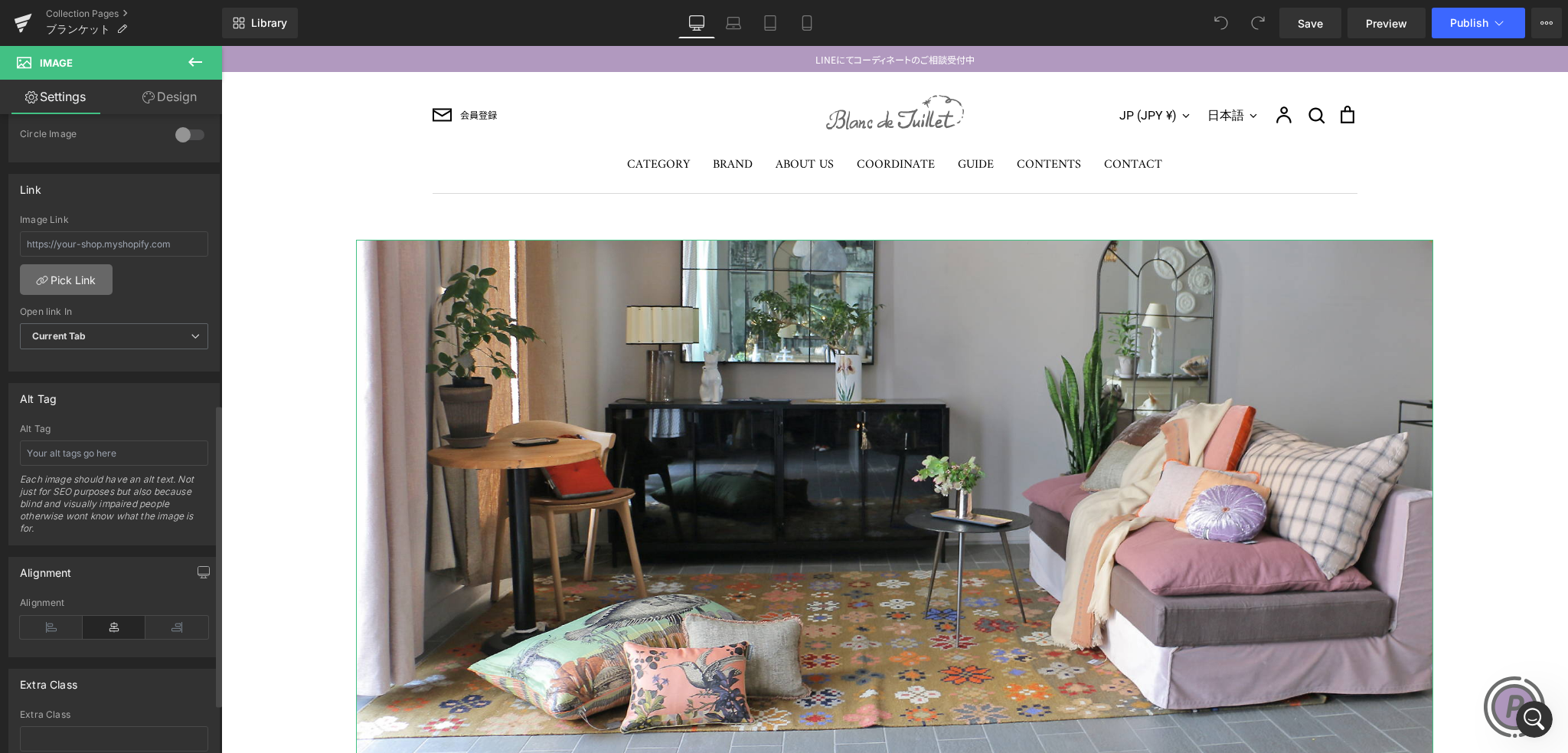
click at [83, 275] on link "Pick Link" at bounding box center [66, 279] width 92 height 31
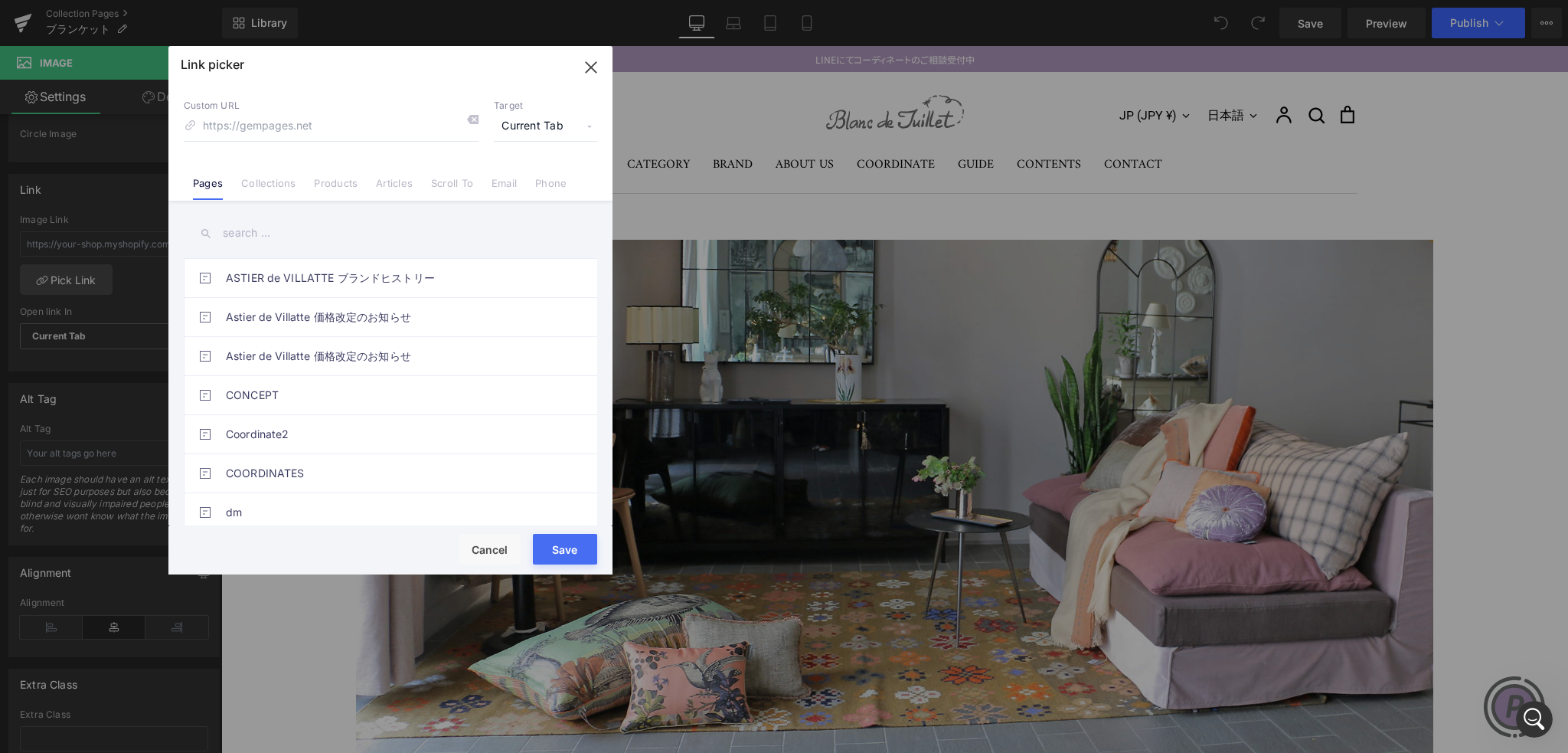
click at [266, 200] on div "ASTIER de VILLATTE ブランドヒストリー Astier de Villatte 価格改定のお知らせ Astier de Villatte 価格…" at bounding box center [390, 365] width 444 height 329
click at [266, 183] on link "Collections" at bounding box center [268, 188] width 54 height 23
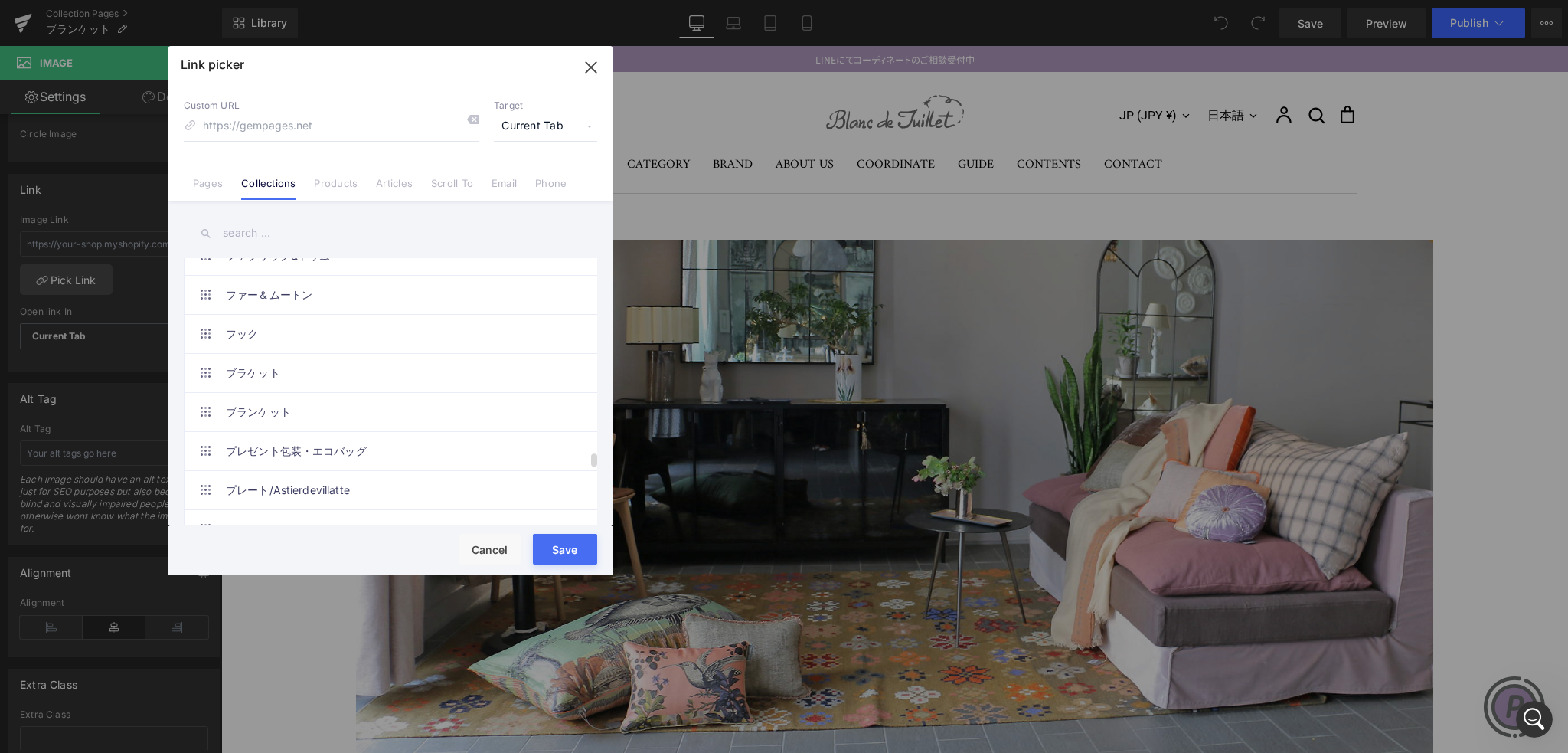
scroll to position [4595, 0]
click at [267, 390] on link "ブランケット" at bounding box center [394, 409] width 337 height 38
type input "/collections/ブランケット"
click at [564, 552] on button "Save" at bounding box center [565, 549] width 64 height 31
type input "/collections/ブランケット"
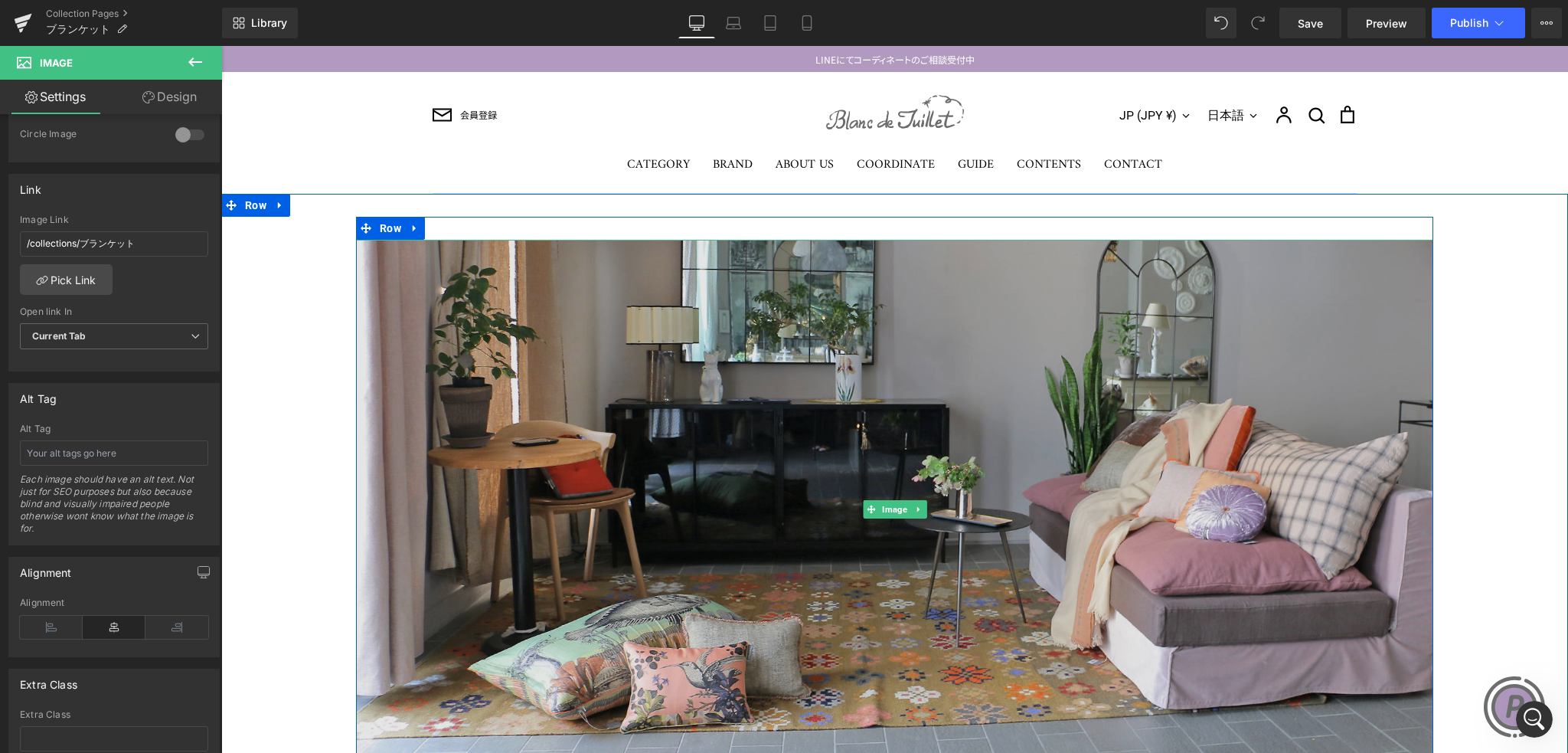
scroll to position [151, 0]
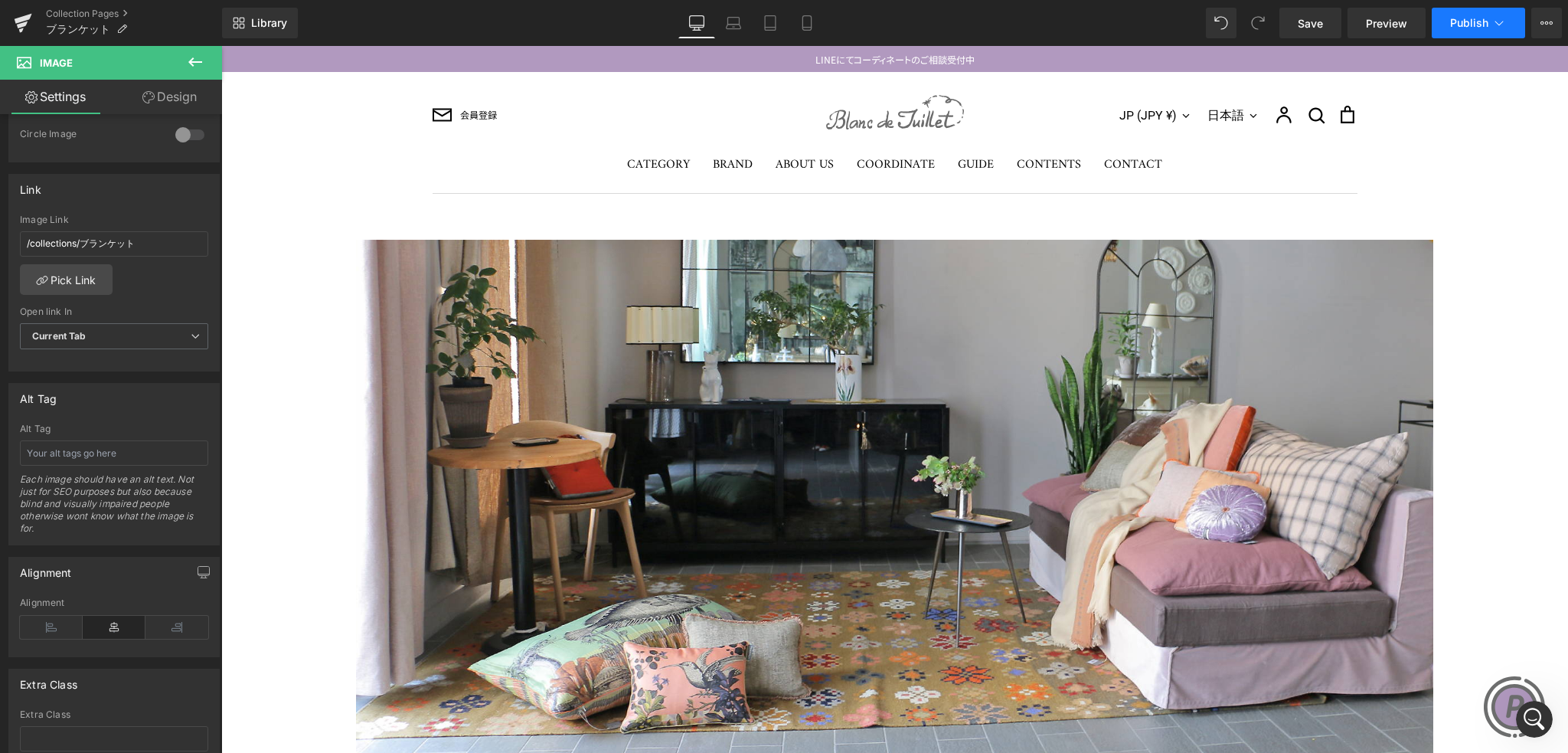
click at [1461, 21] on span "Publish" at bounding box center [1469, 23] width 38 height 13
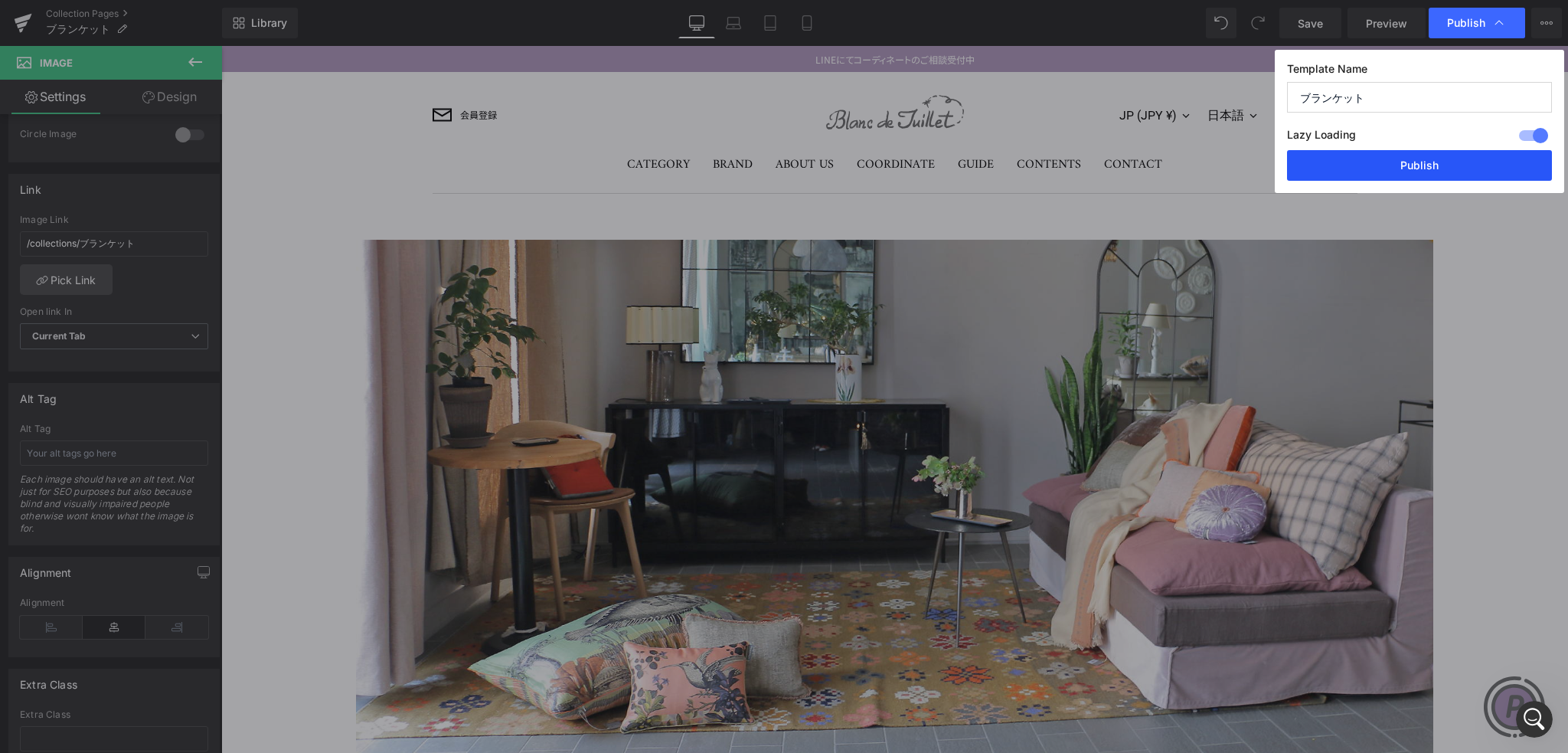
click at [1384, 171] on button "Publish" at bounding box center [1419, 165] width 265 height 31
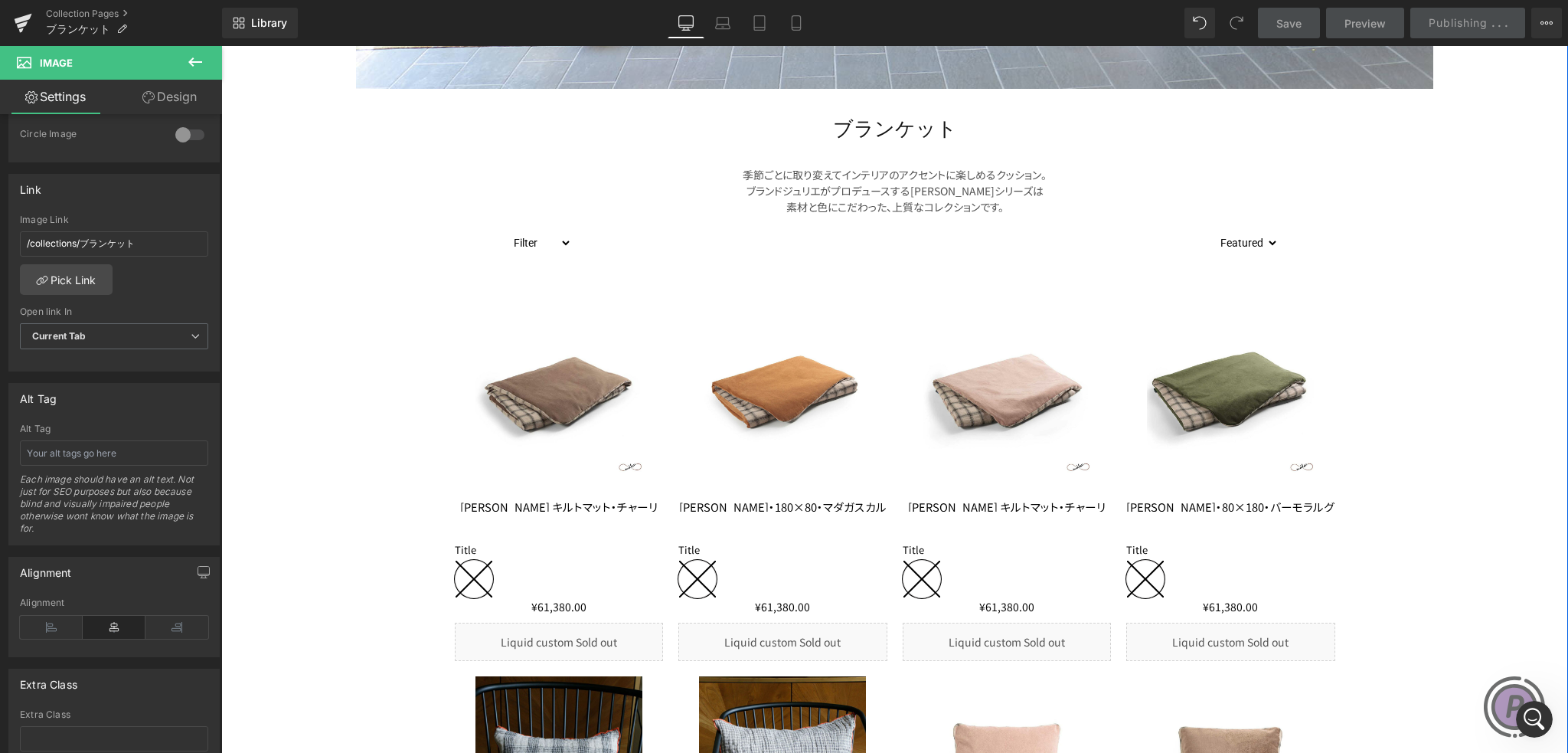
scroll to position [1072, 0]
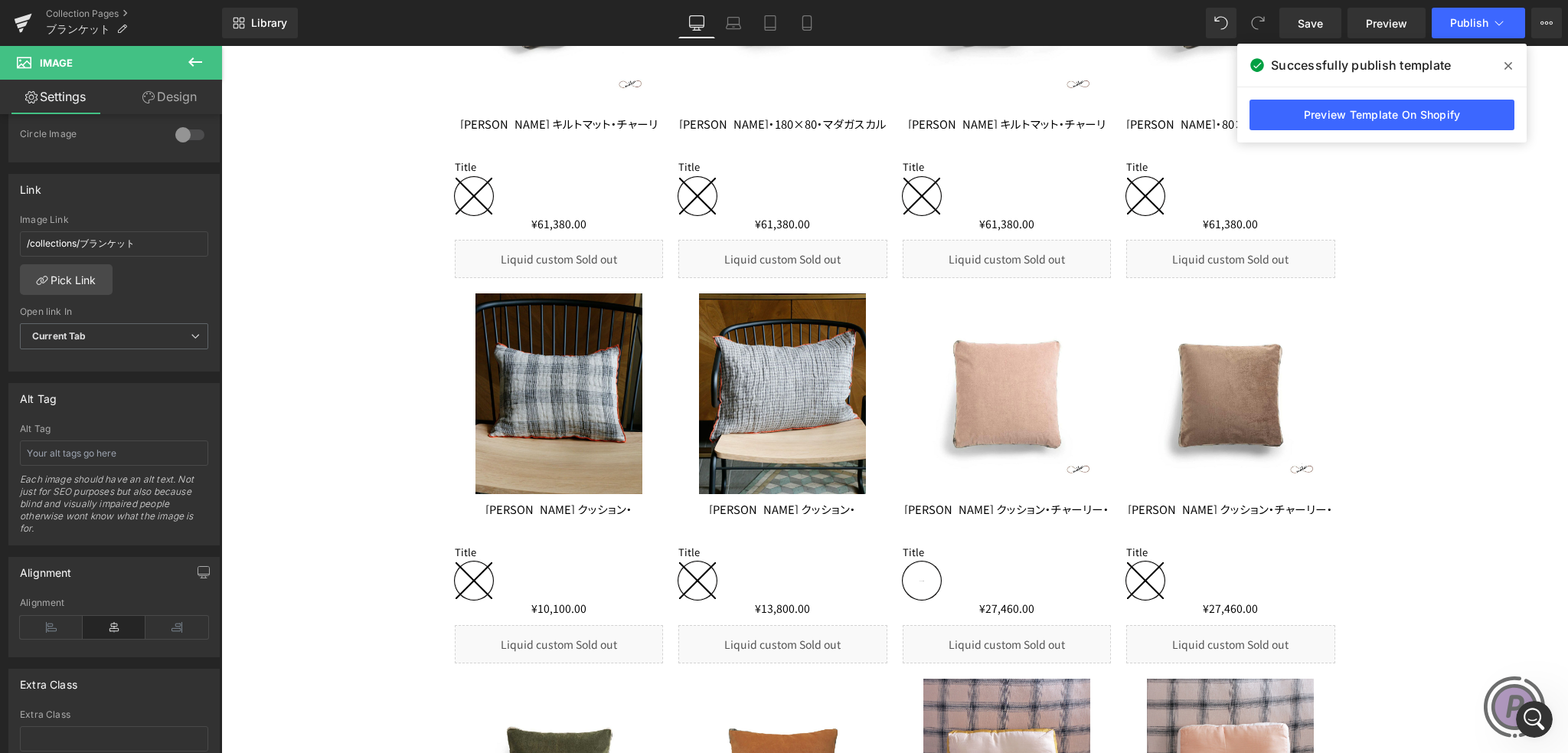
click at [1503, 63] on span at bounding box center [1508, 65] width 24 height 24
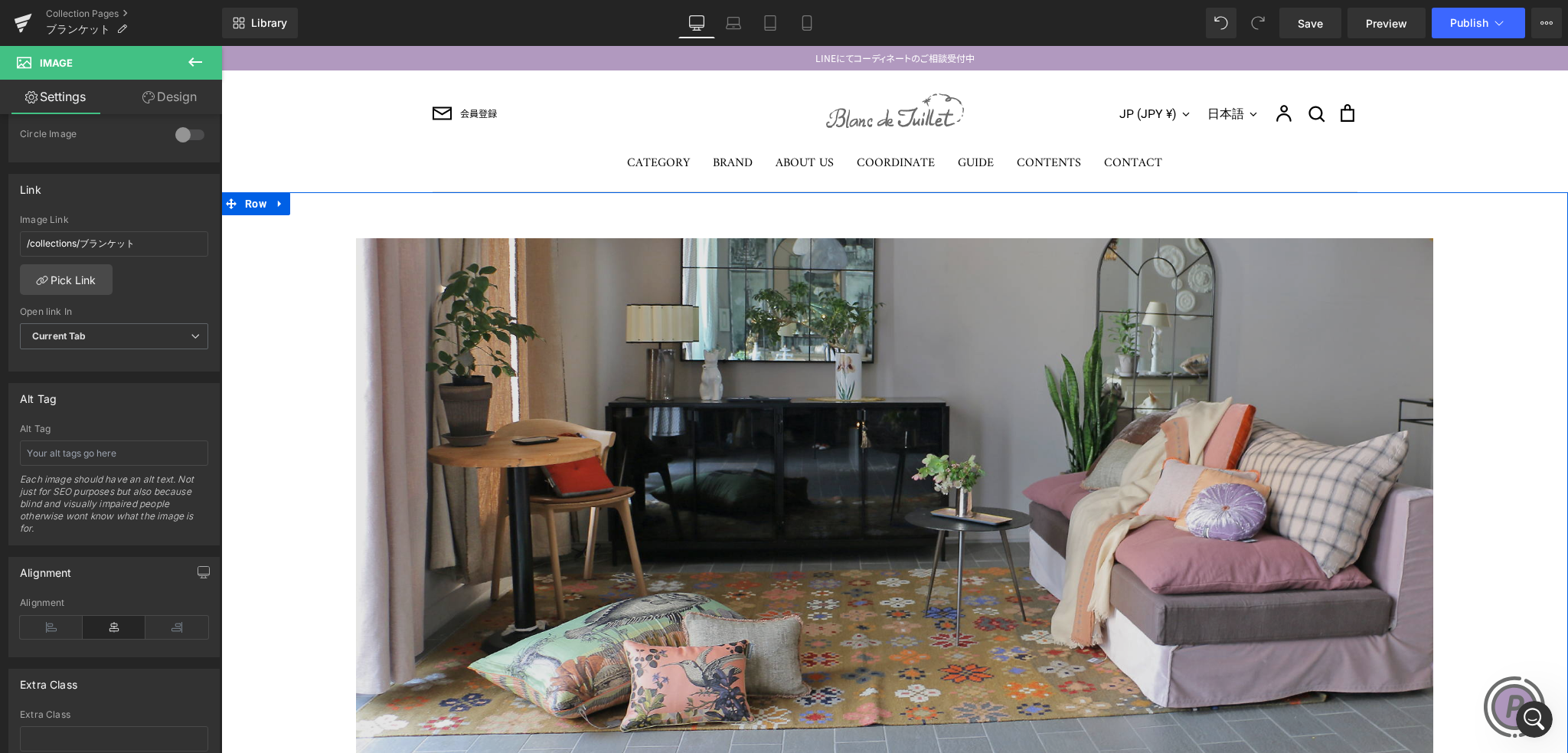
scroll to position [0, 0]
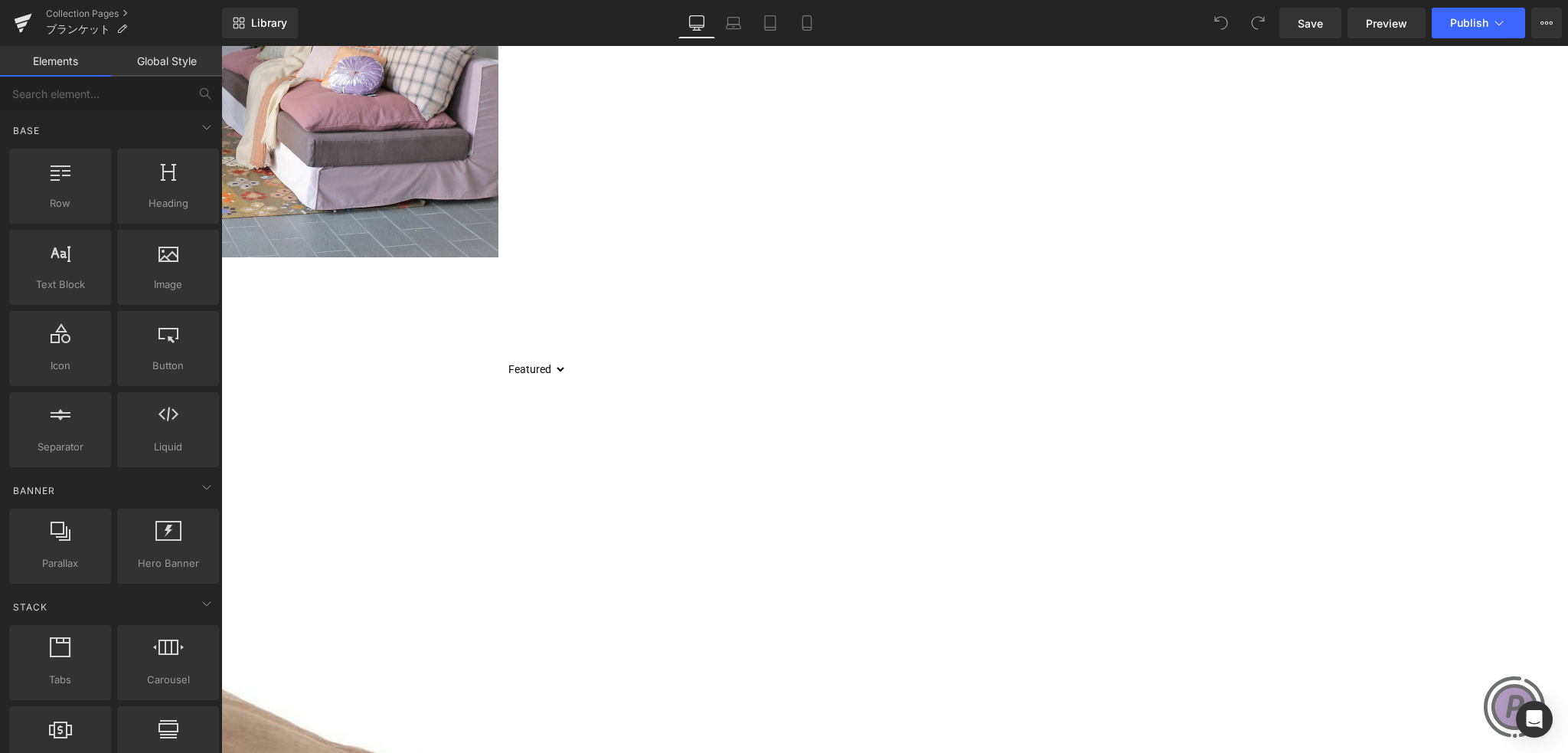
scroll to position [613, 0]
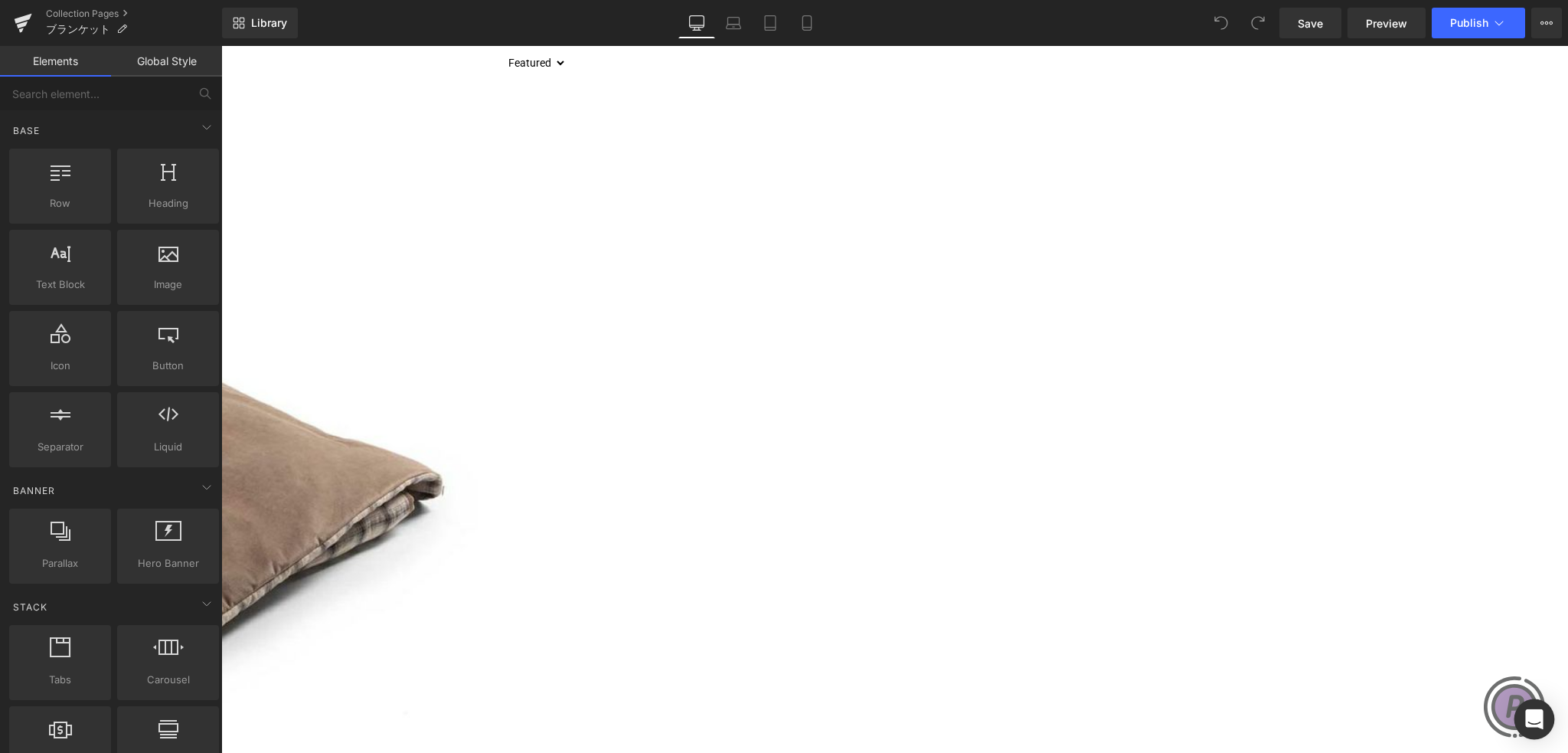
click at [1529, 711] on icon "Open Intercom Messenger" at bounding box center [1534, 719] width 20 height 20
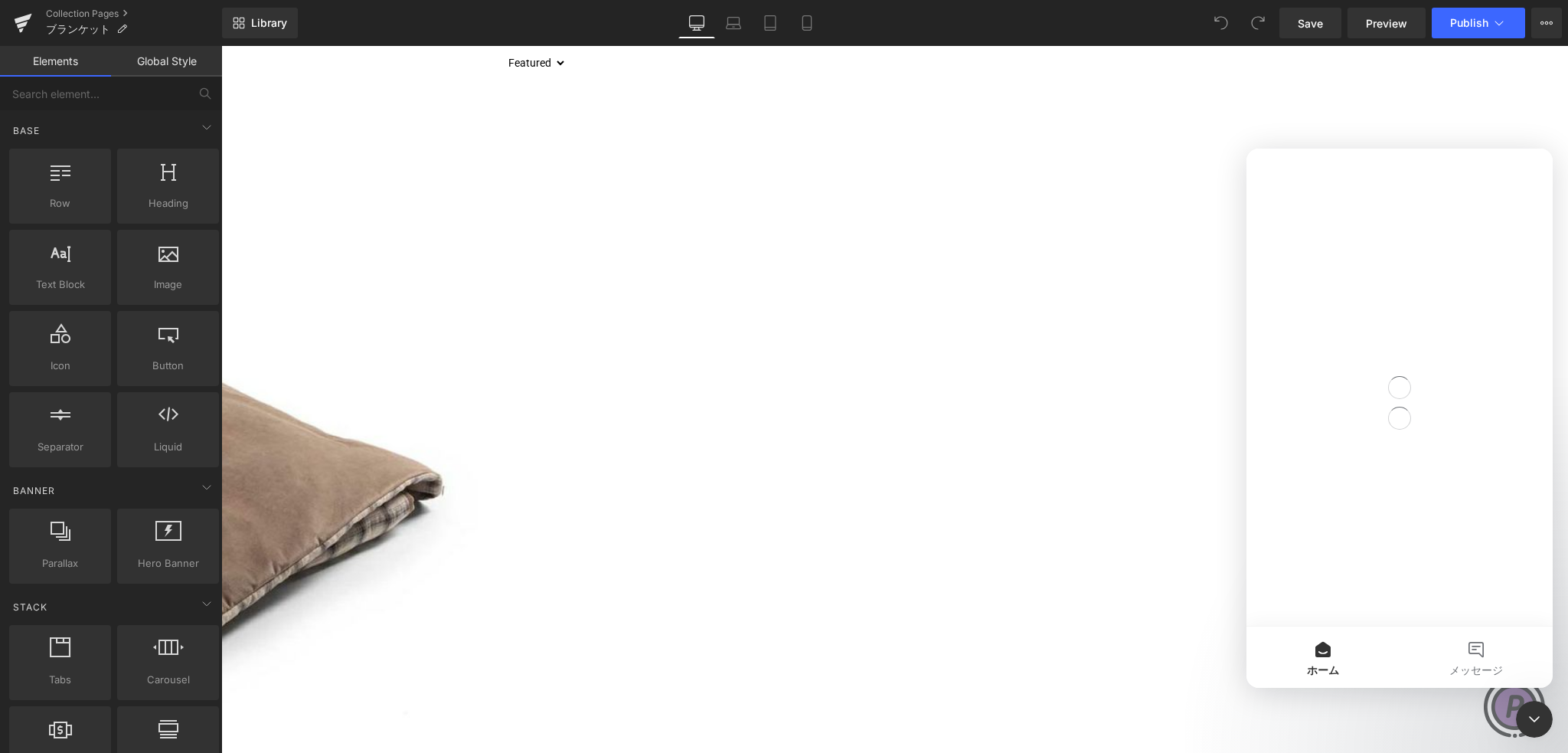
scroll to position [0, 0]
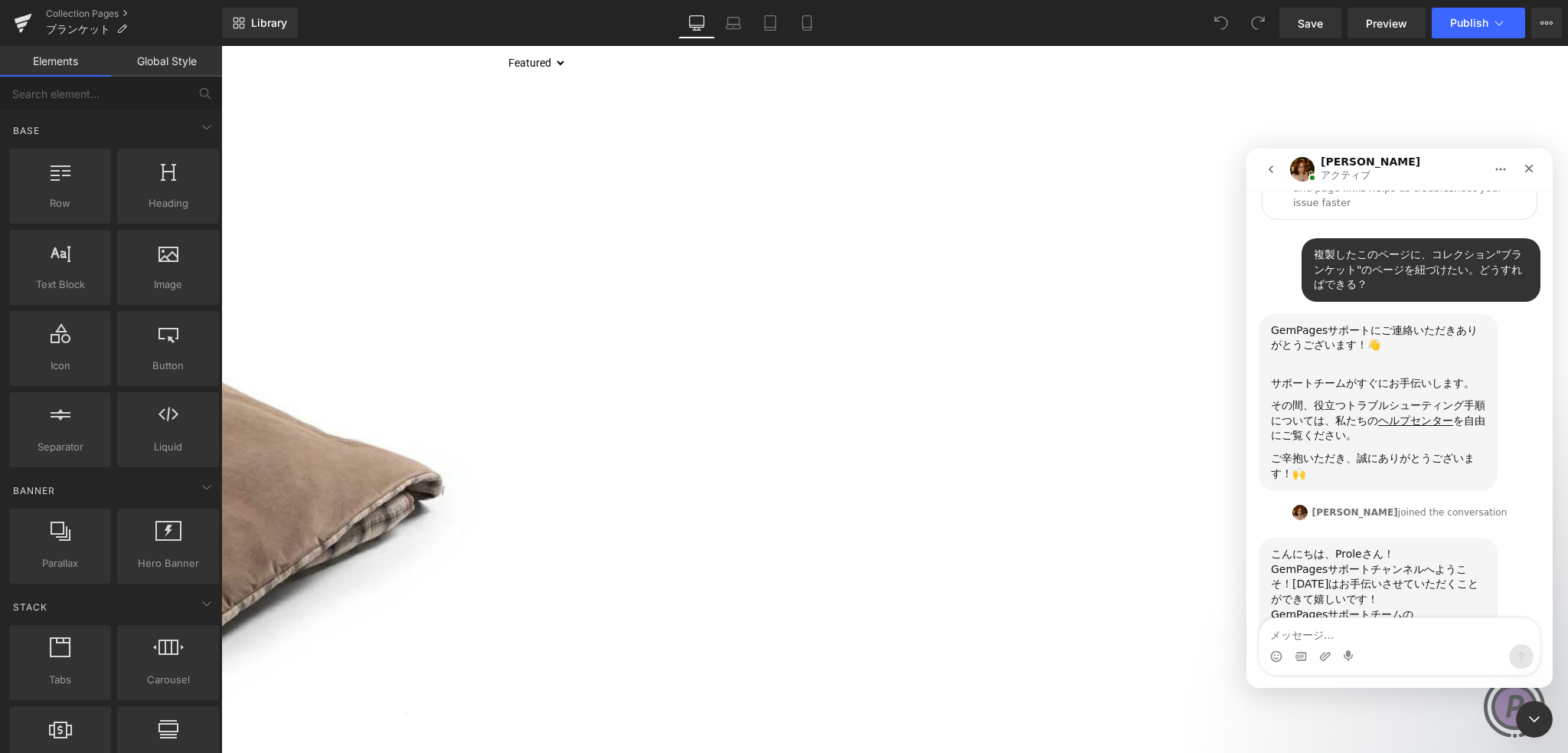
scroll to position [125, 0]
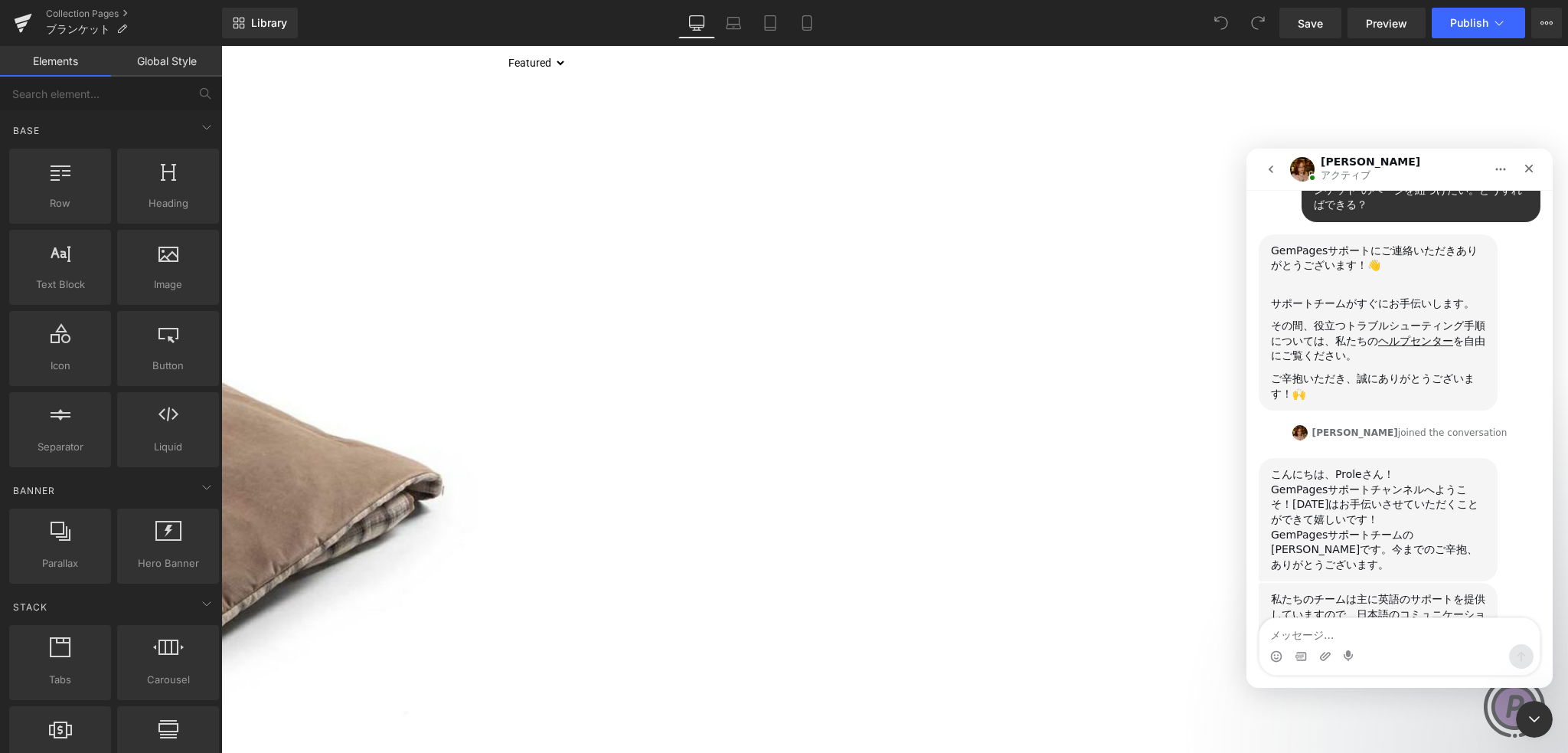
click at [1401, 632] on textarea "メッセージ..." at bounding box center [1400, 631] width 280 height 26
type textarea "no problem and english also fine!"
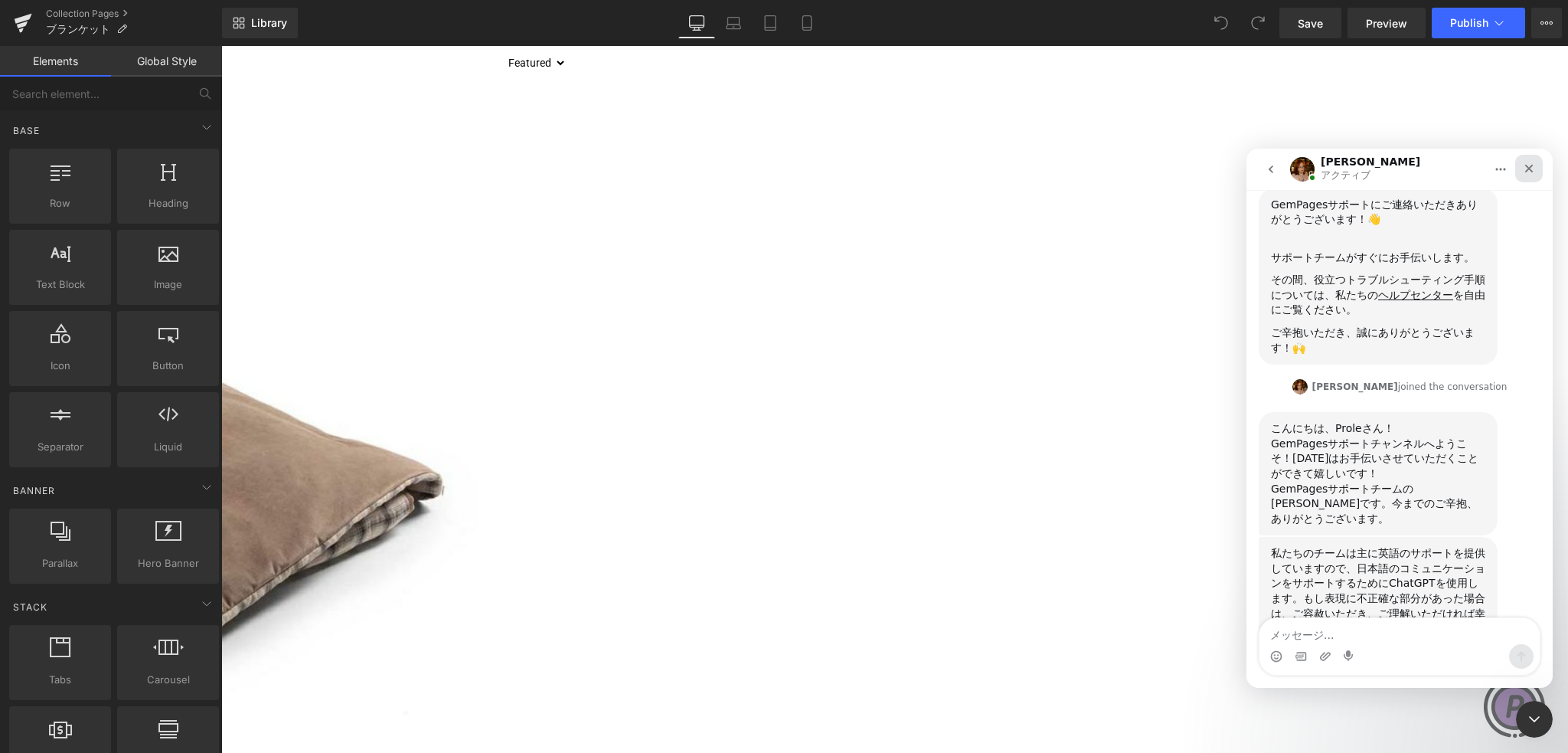
click at [1531, 170] on icon "クローズ" at bounding box center [1529, 168] width 13 height 13
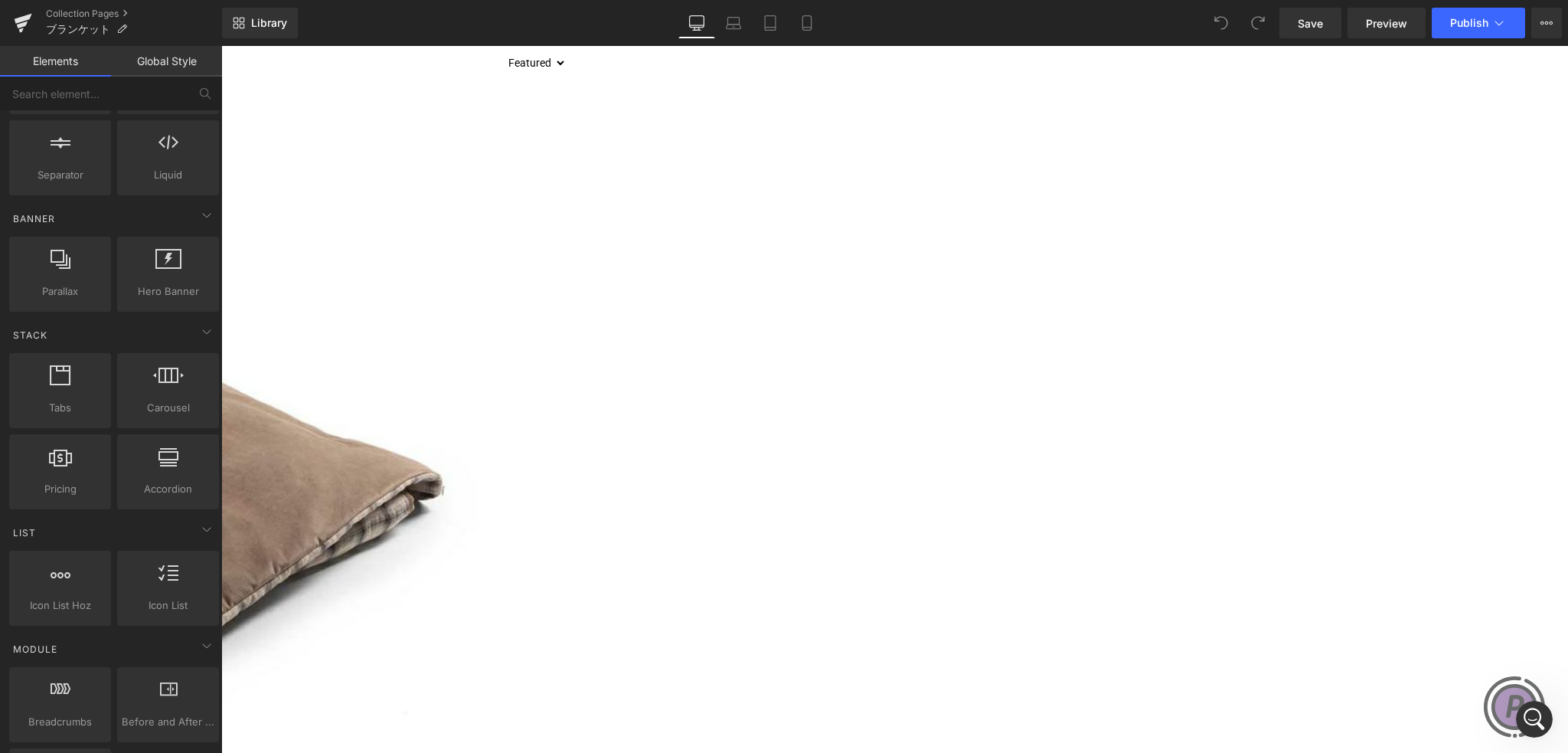
scroll to position [0, 0]
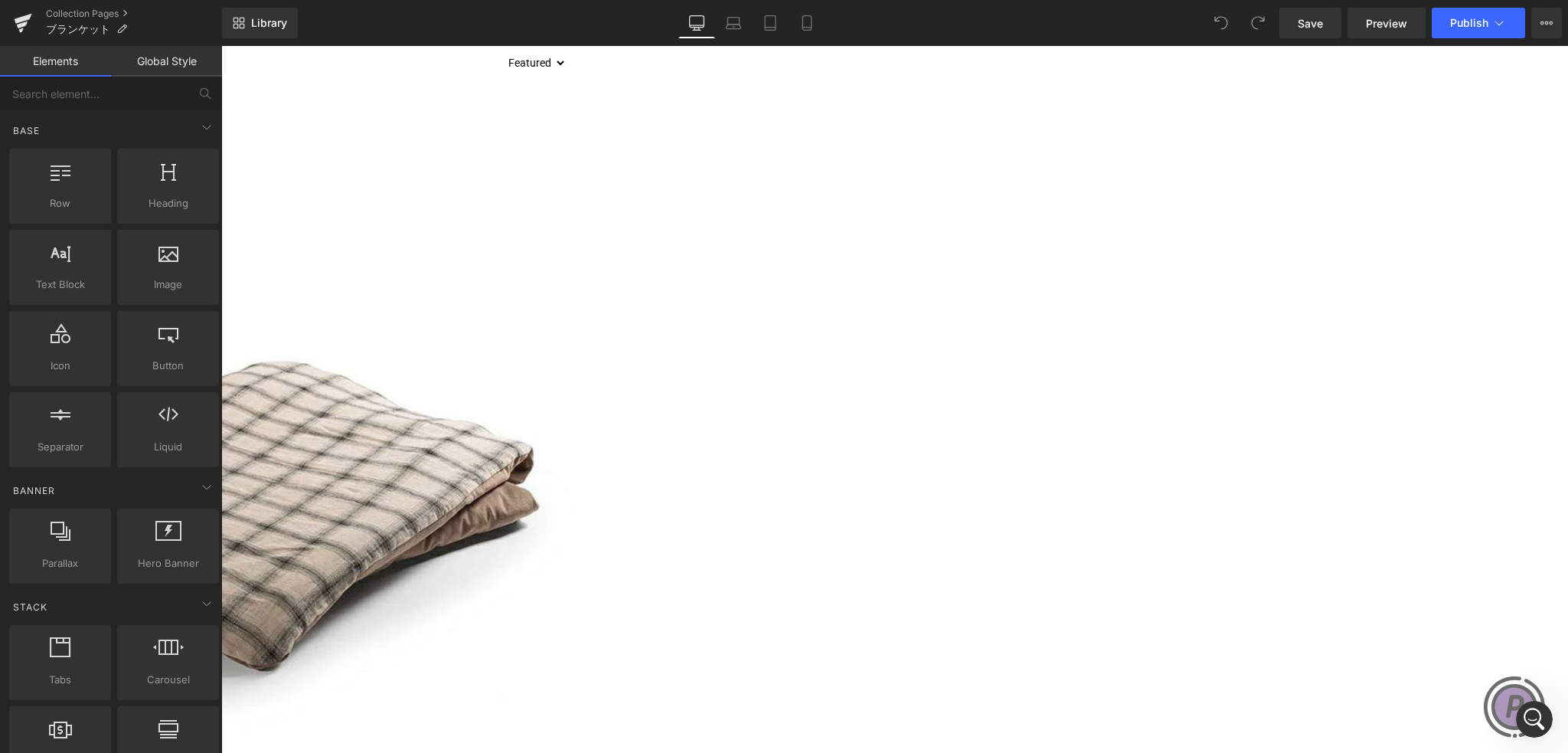
click at [497, 406] on img at bounding box center [218, 525] width 723 height 872
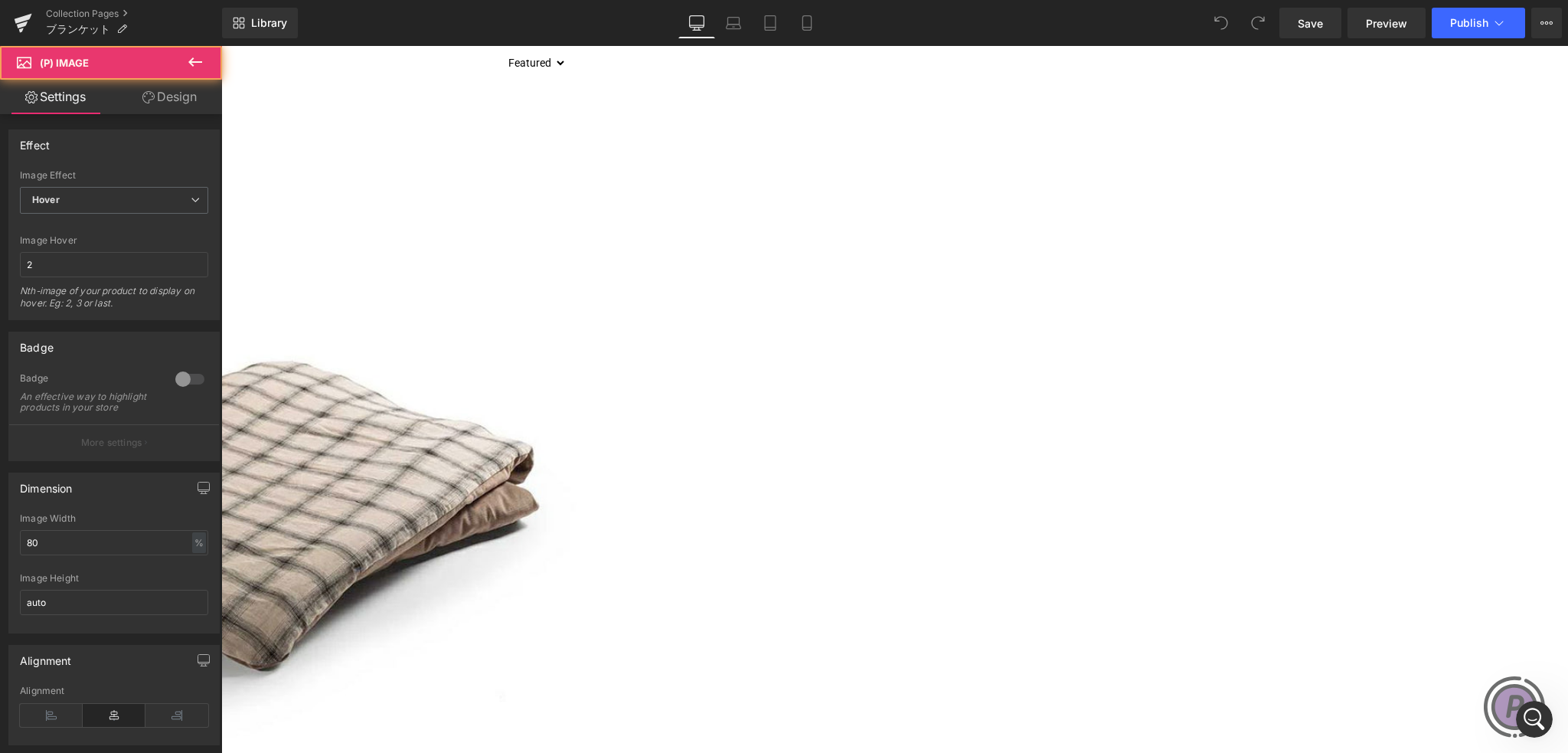
scroll to position [230, 0]
click at [496, 406] on img at bounding box center [218, 525] width 723 height 872
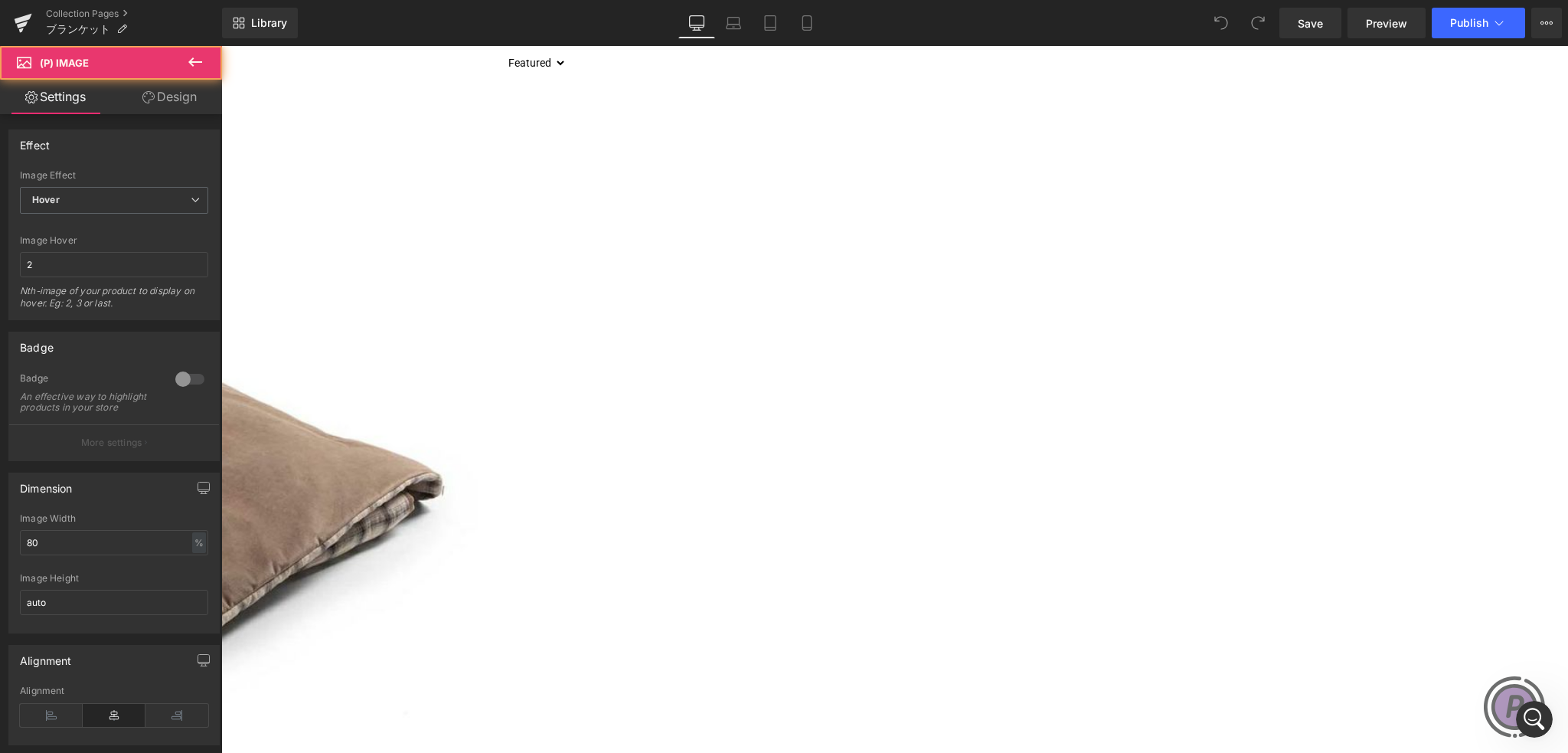
click at [221, 46] on span at bounding box center [221, 46] width 0 height 0
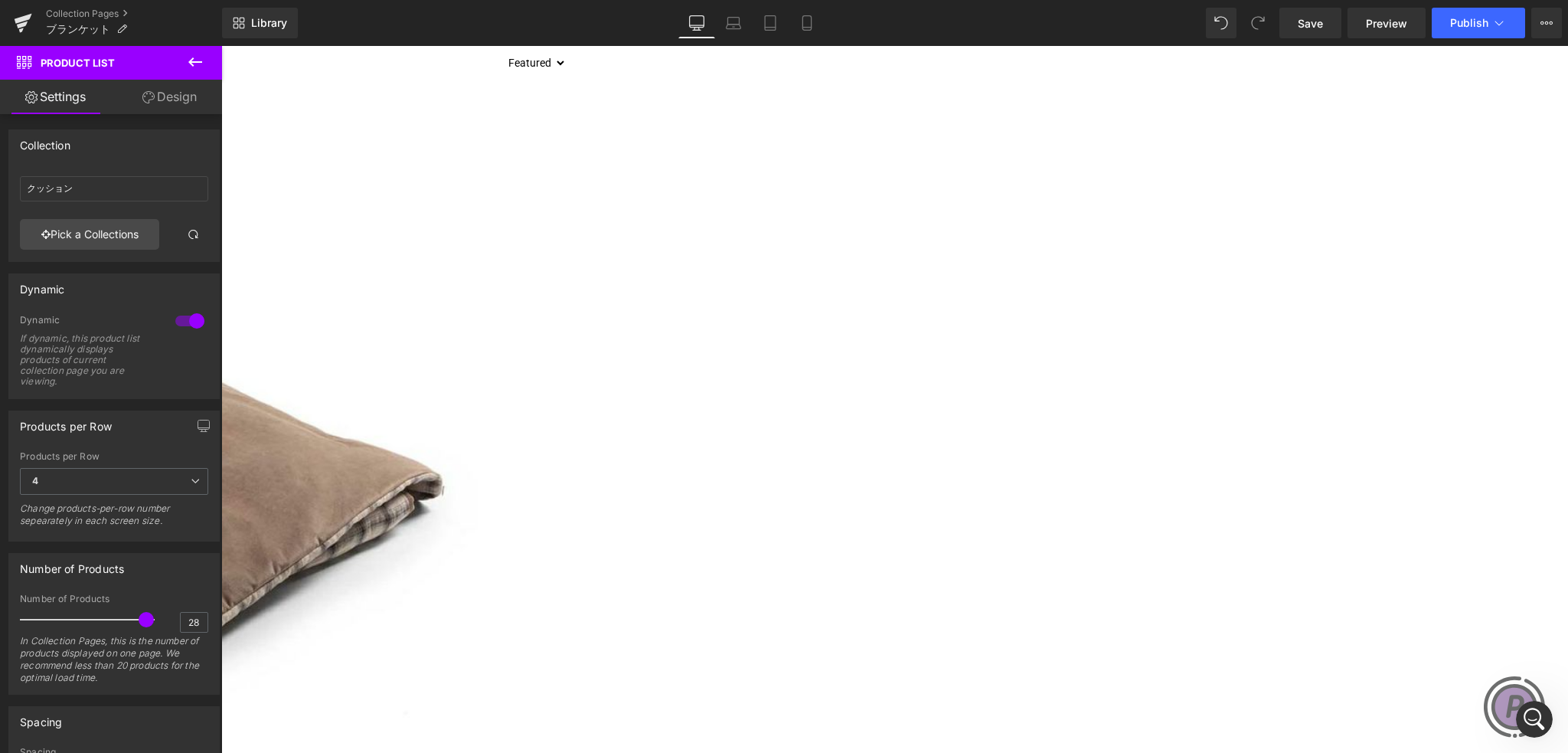
click at [221, 46] on span at bounding box center [221, 46] width 0 height 0
click at [98, 225] on link "Pick a Collections" at bounding box center [89, 234] width 139 height 31
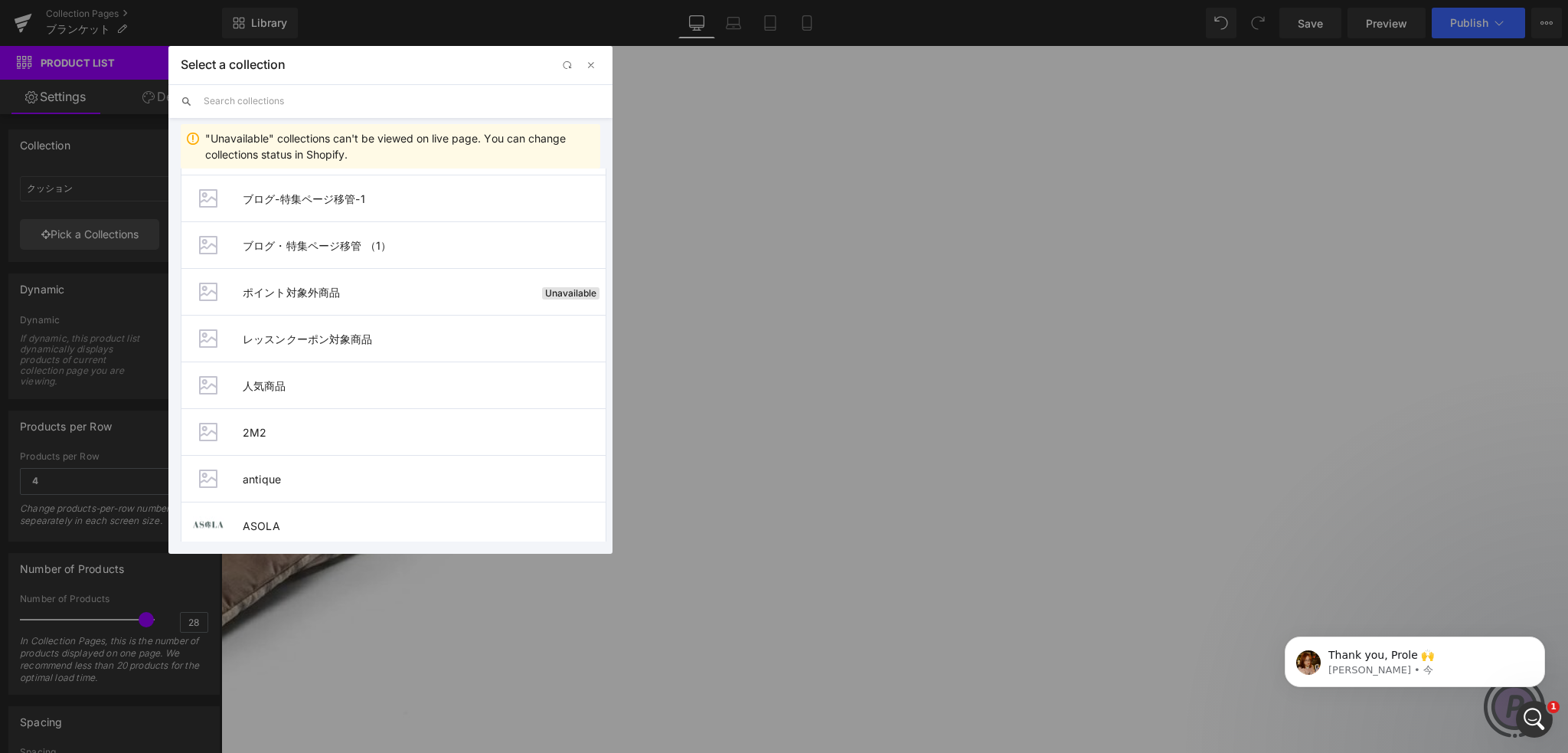
scroll to position [0, 0]
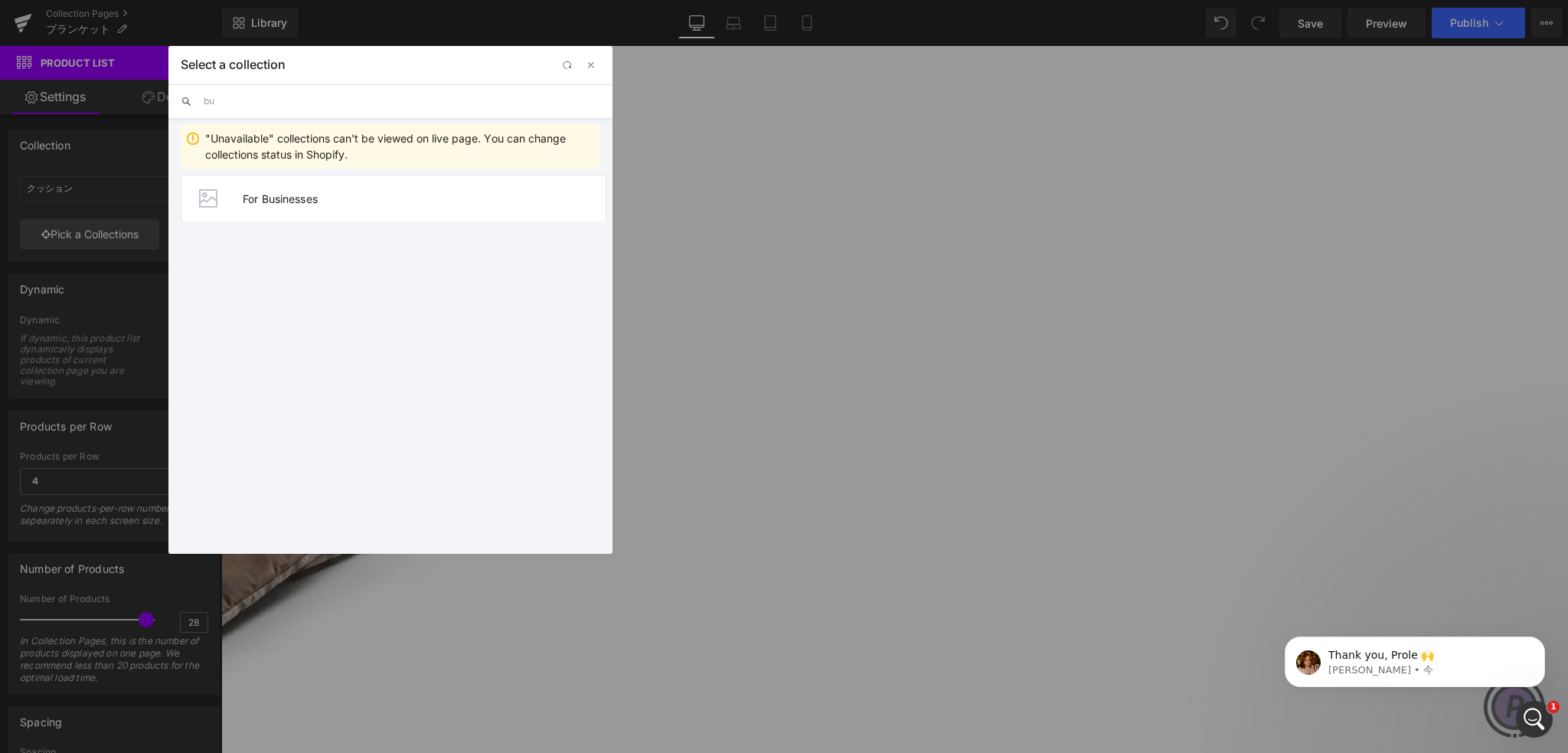
type input "b"
type input "ブランケット"
click at [297, 196] on span "ブランケット" at bounding box center [421, 199] width 357 height 13
type input "ブランケット"
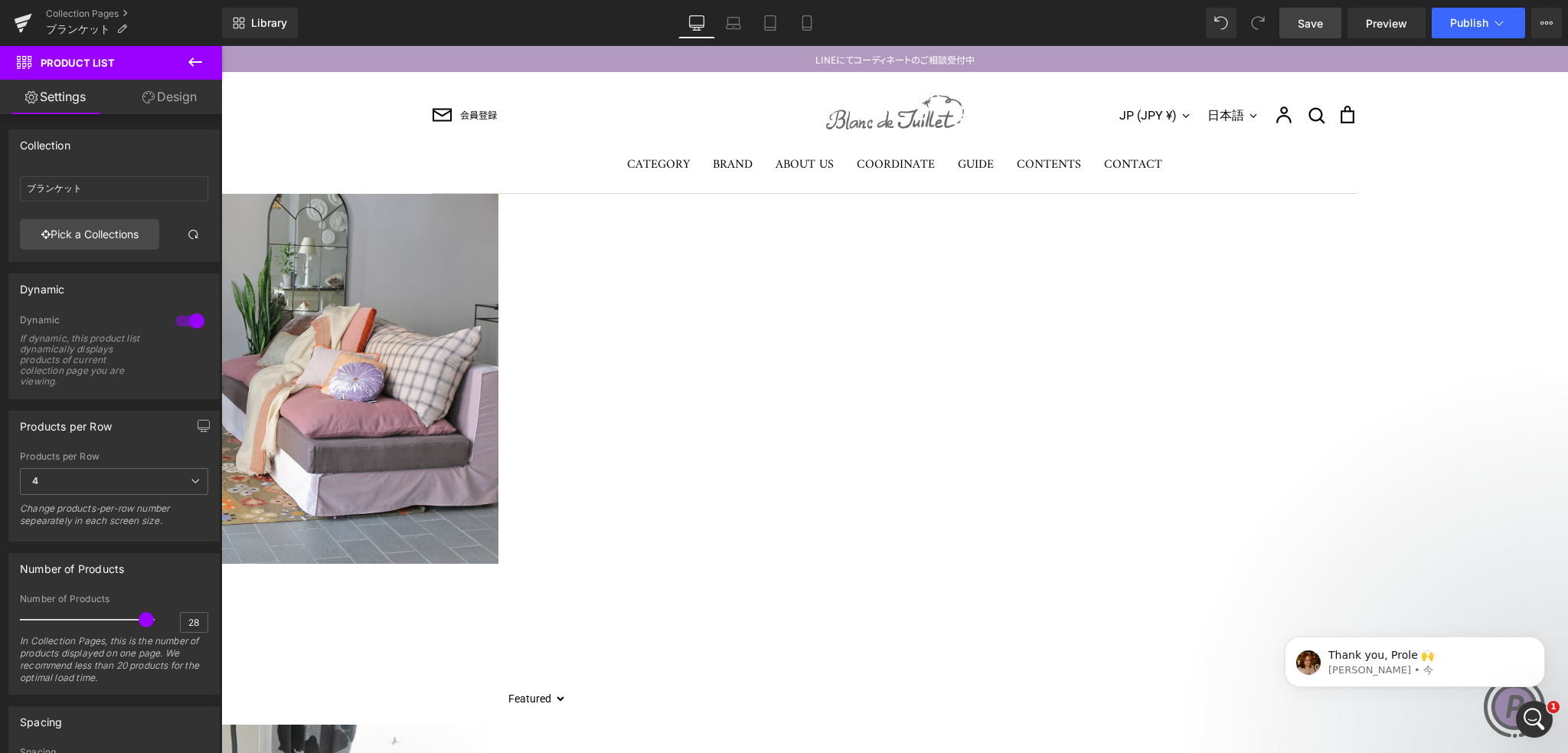
click at [1314, 13] on link "Save" at bounding box center [1310, 23] width 62 height 31
click at [1358, 657] on p "Thank you, Prole 🙌" at bounding box center [1427, 656] width 197 height 16
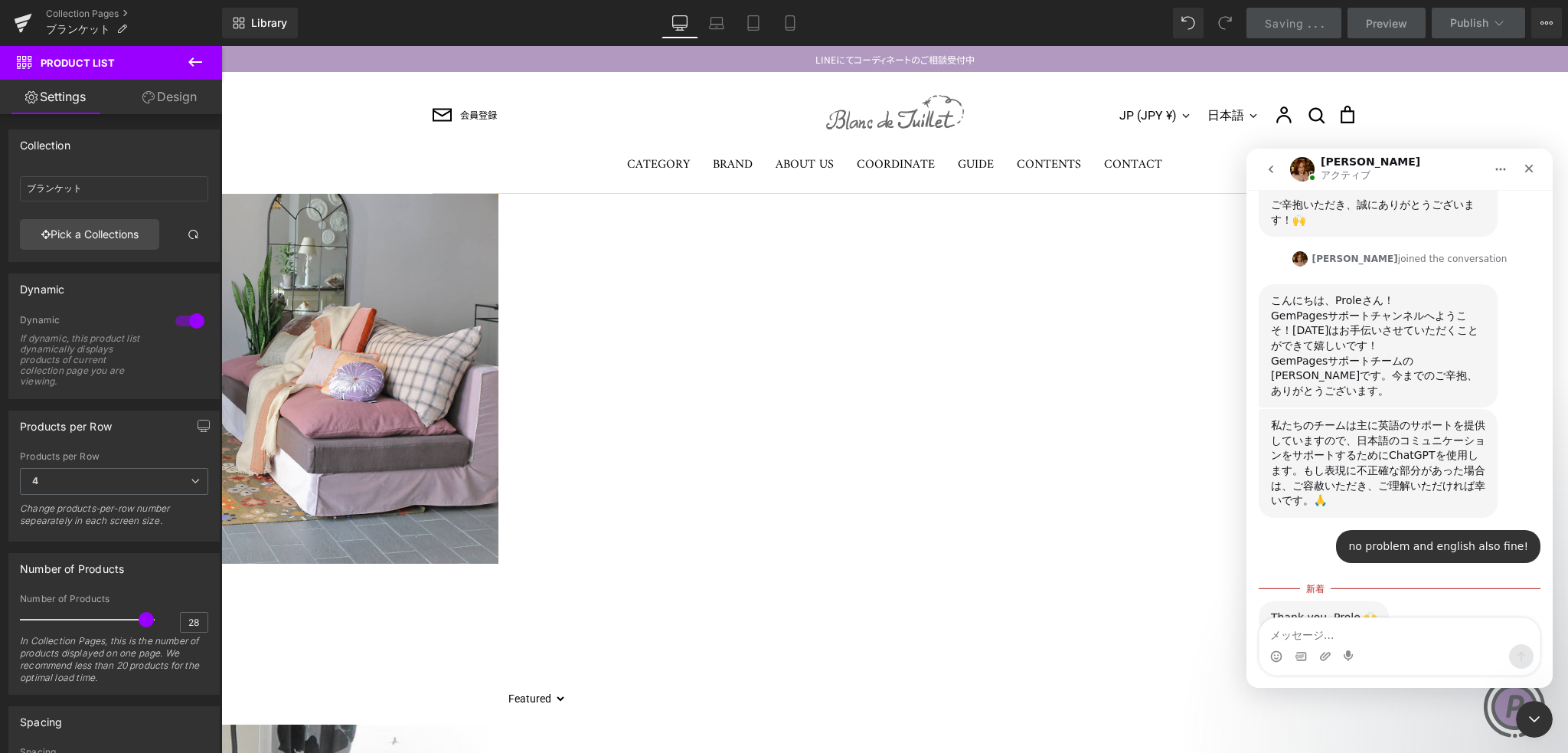
scroll to position [301, 0]
click at [1316, 632] on textarea "メッセージ..." at bounding box center [1400, 631] width 280 height 26
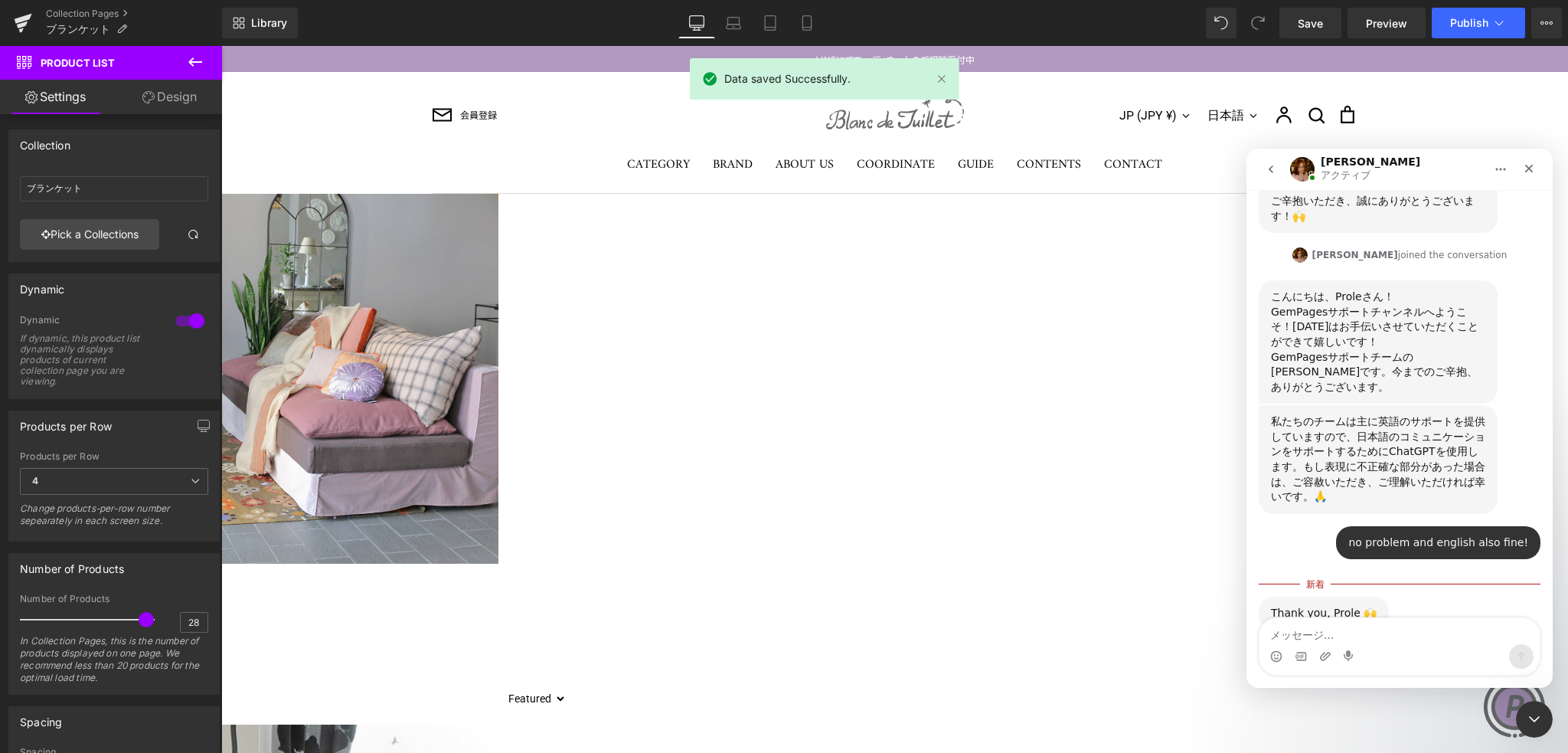
type textarea "い"
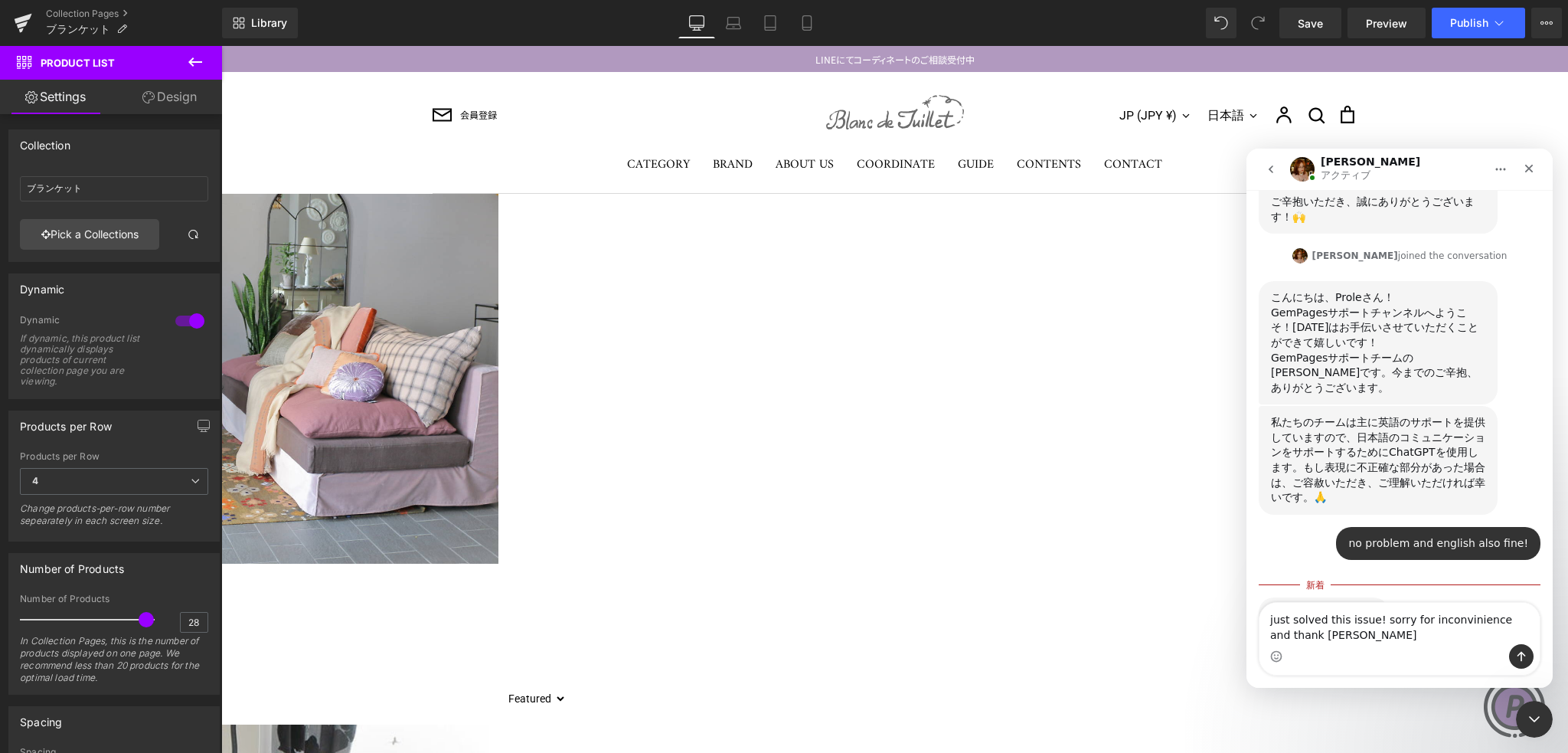
scroll to position [316, 0]
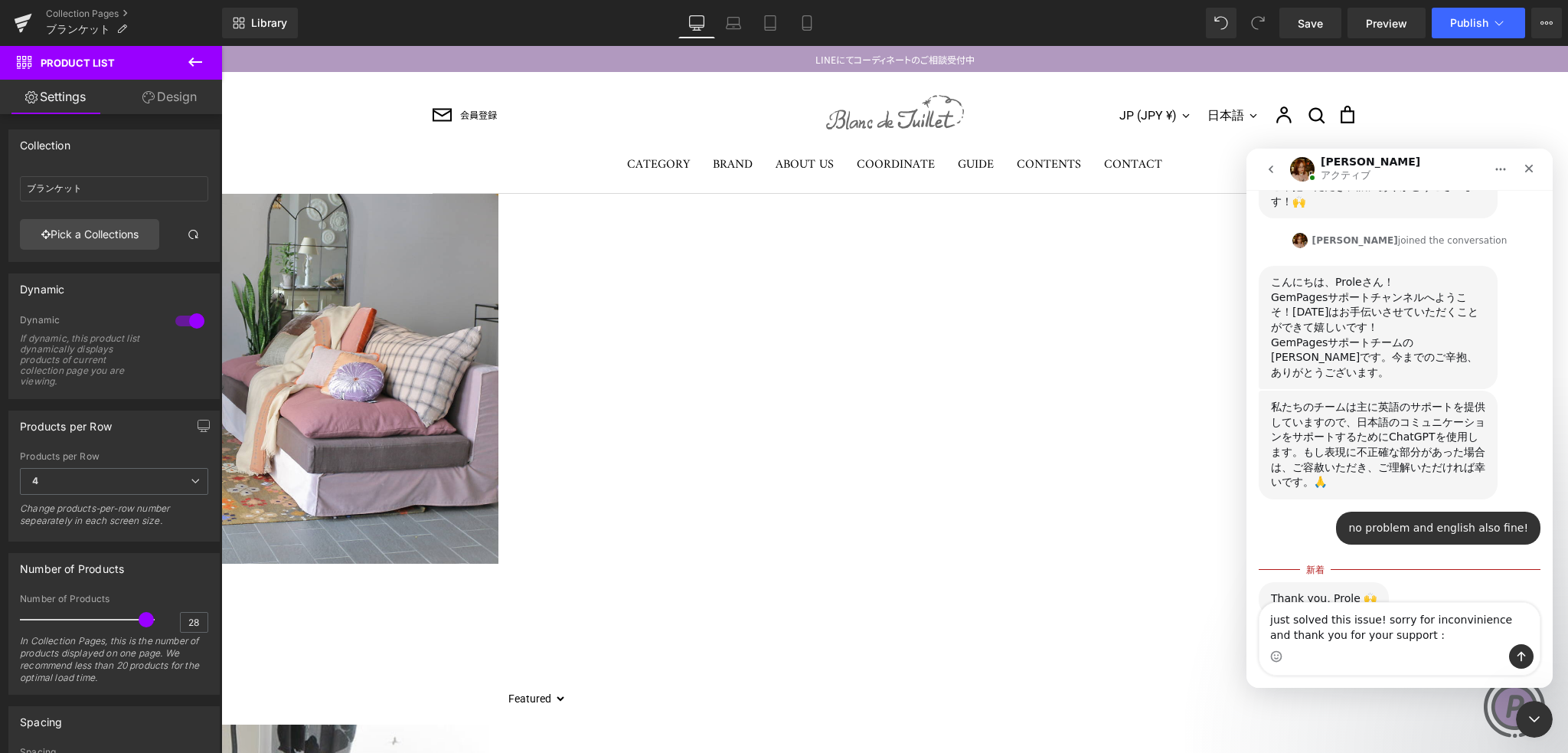
type textarea "just solved this issue! sorry for inconvinience and thank you for your support …"
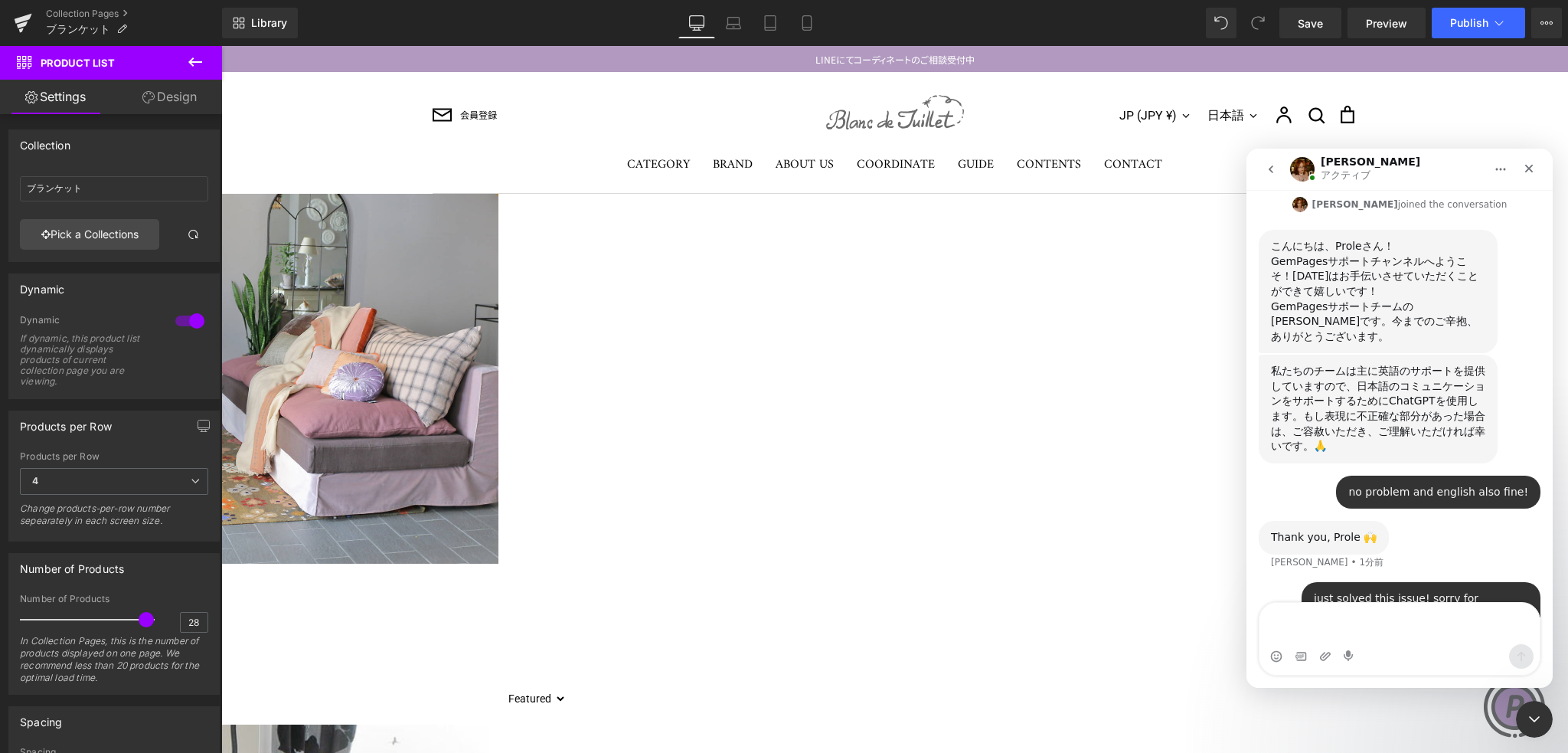
scroll to position [294, 0]
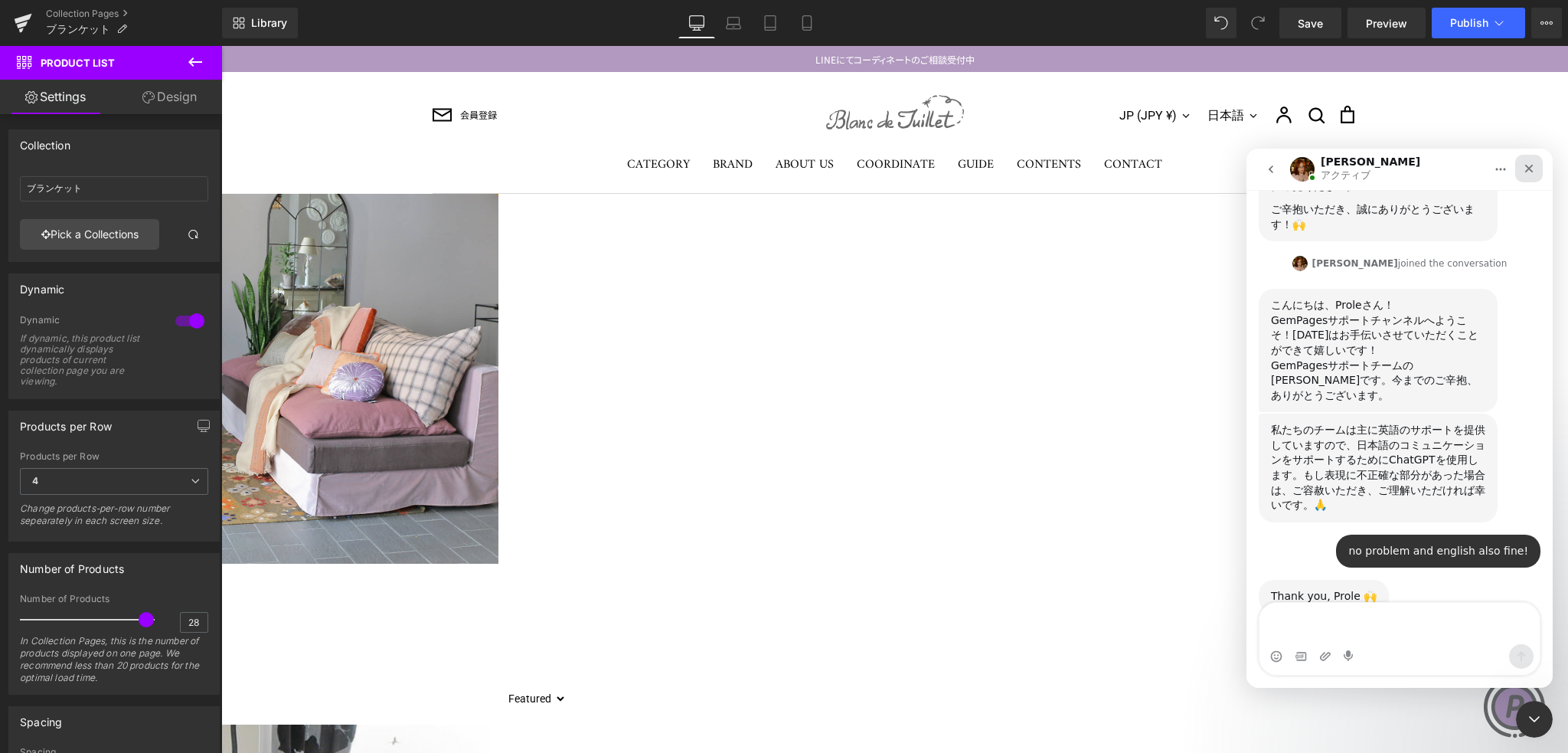
click at [1532, 167] on icon "クローズ" at bounding box center [1529, 168] width 13 height 13
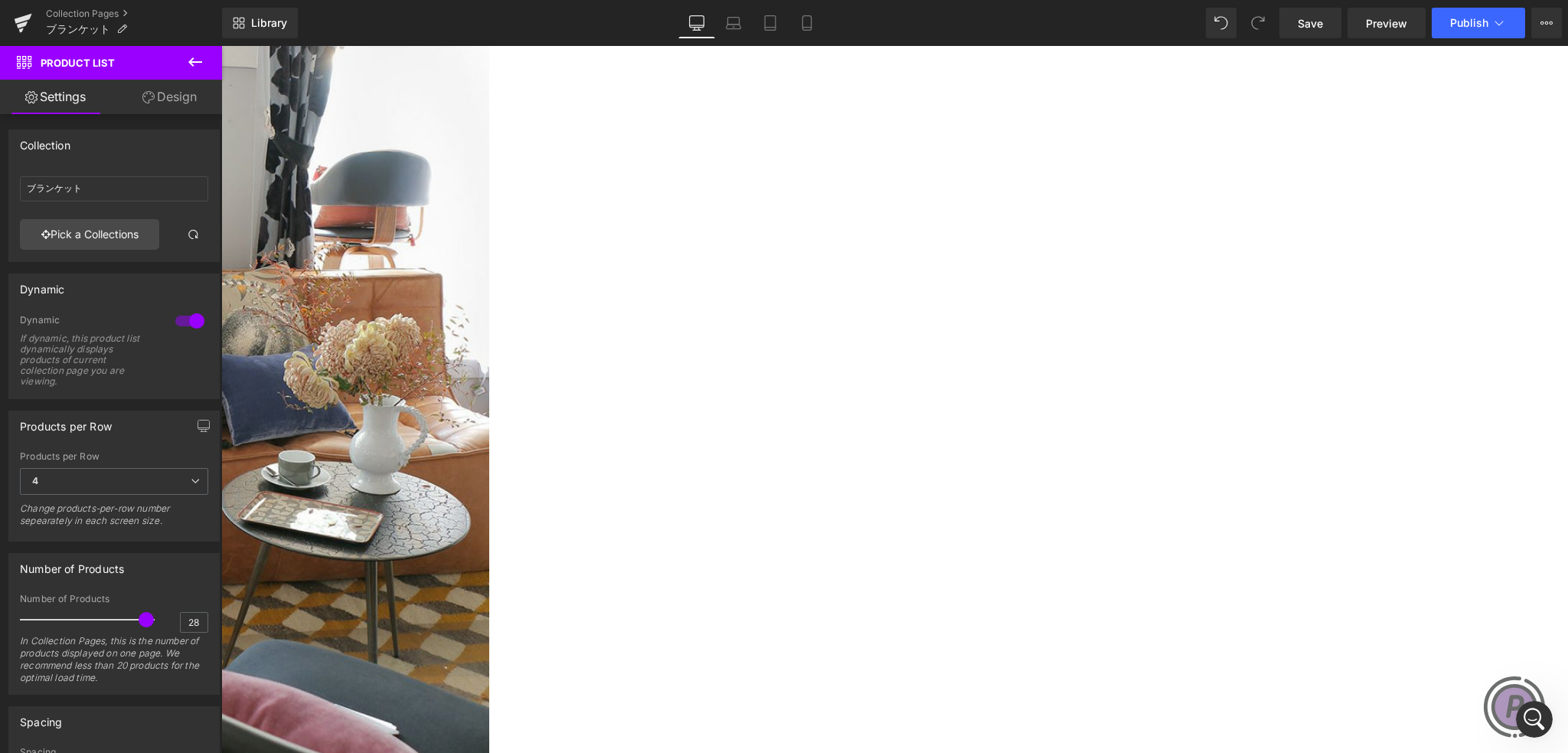
scroll to position [352, 0]
